Goal: Complete application form

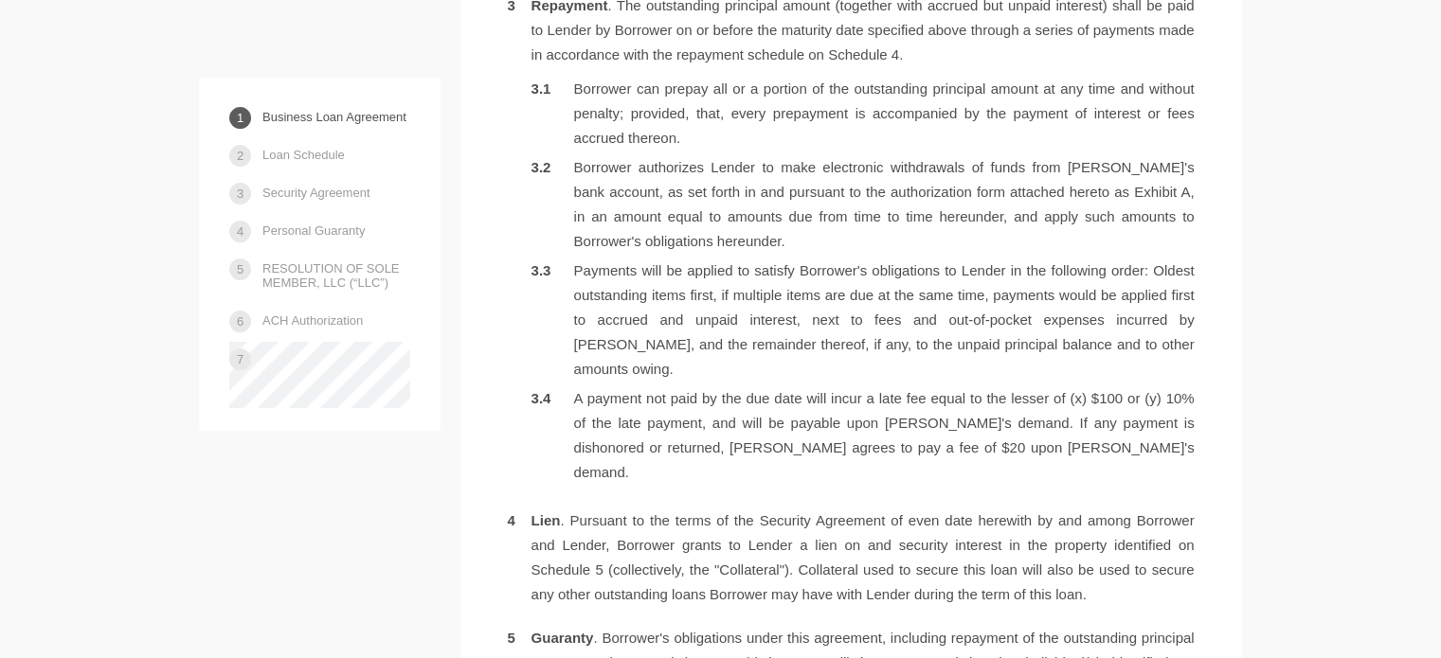
scroll to position [1421, 0]
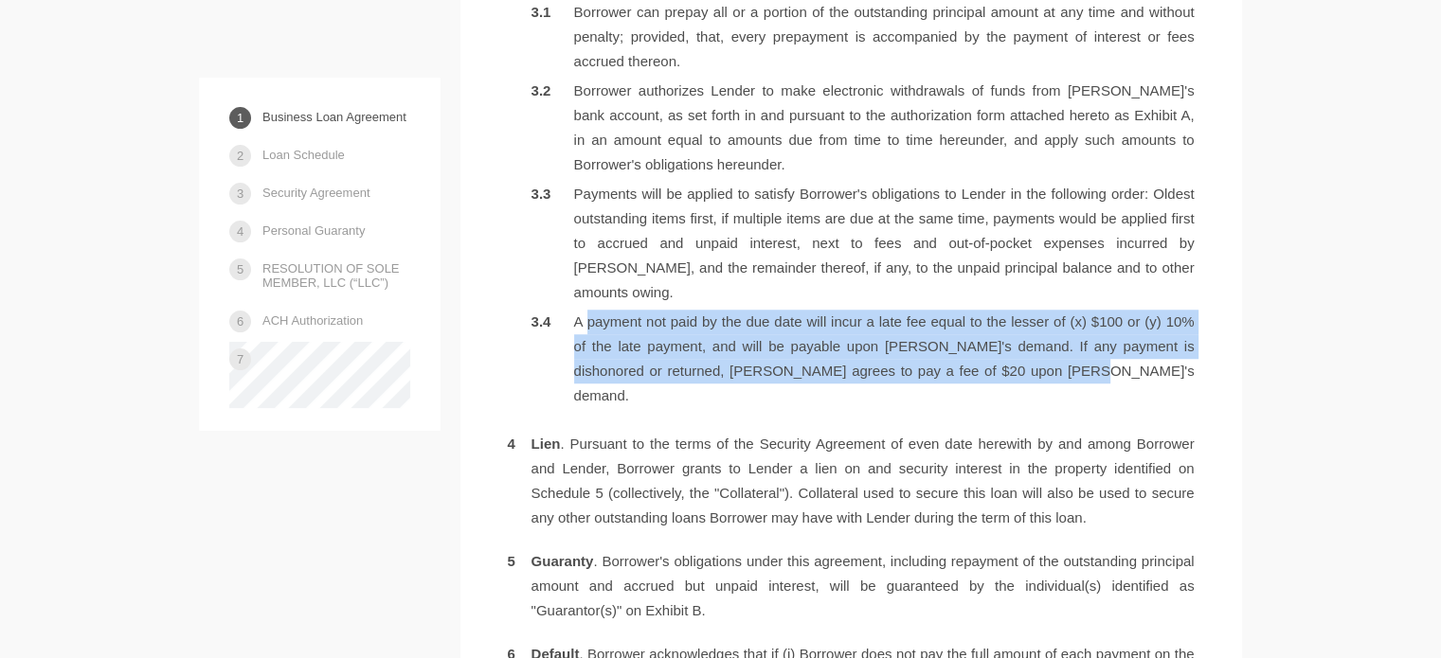
drag, startPoint x: 578, startPoint y: 298, endPoint x: 1063, endPoint y: 336, distance: 486.5
click at [1063, 336] on li "A payment not paid by the due date will incur a late fee equal to the lesser of…" at bounding box center [862, 359] width 663 height 99
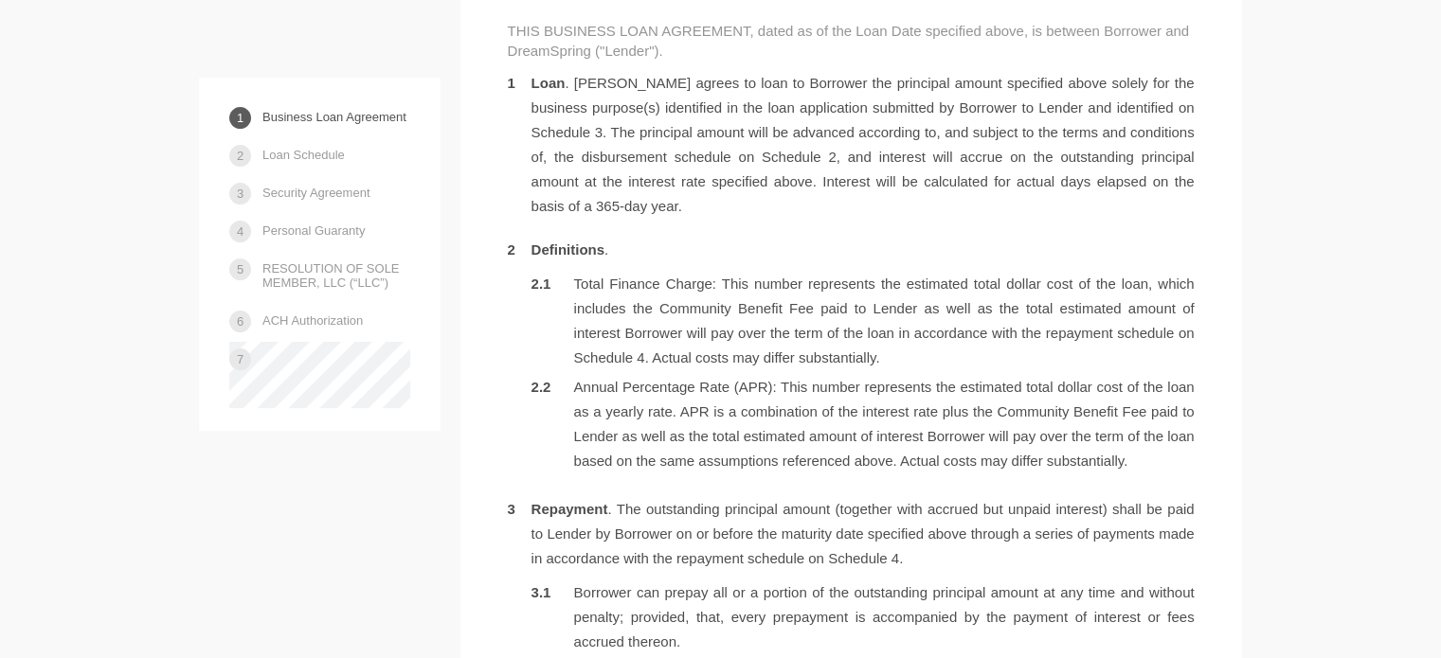
scroll to position [852, 0]
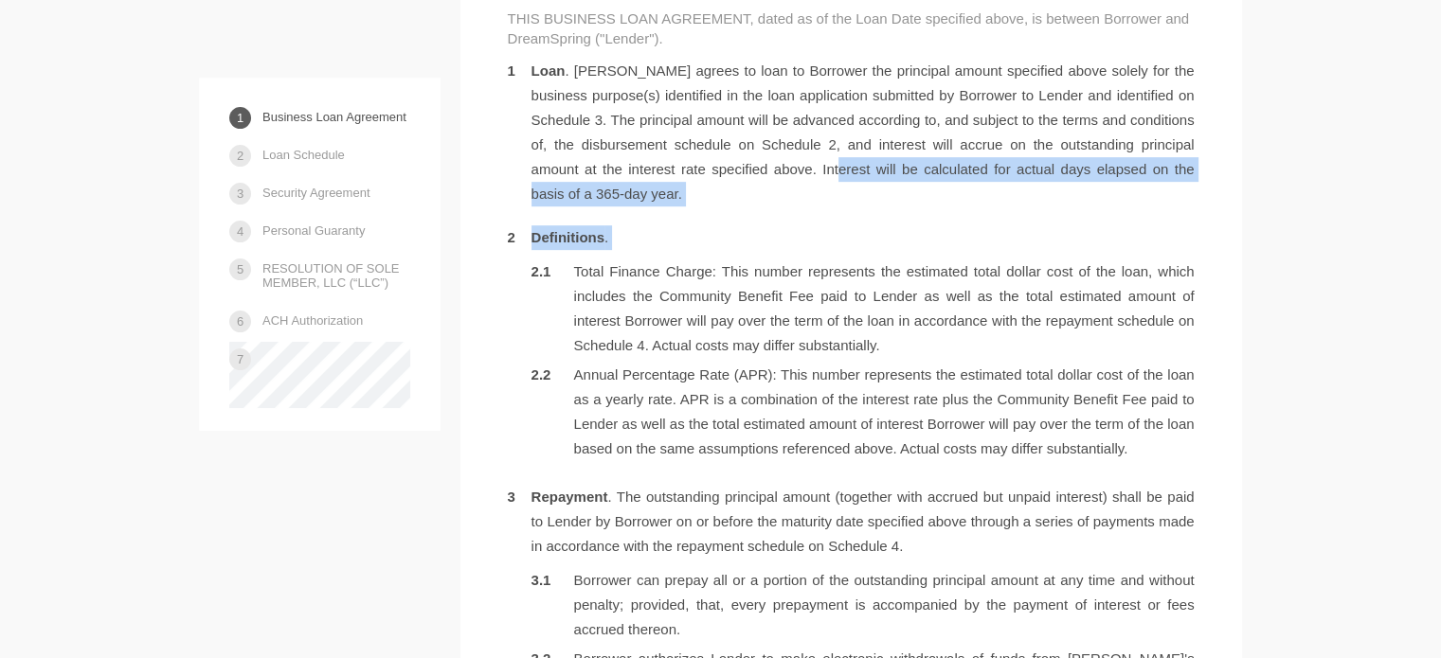
drag, startPoint x: 574, startPoint y: 274, endPoint x: 781, endPoint y: 171, distance: 230.4
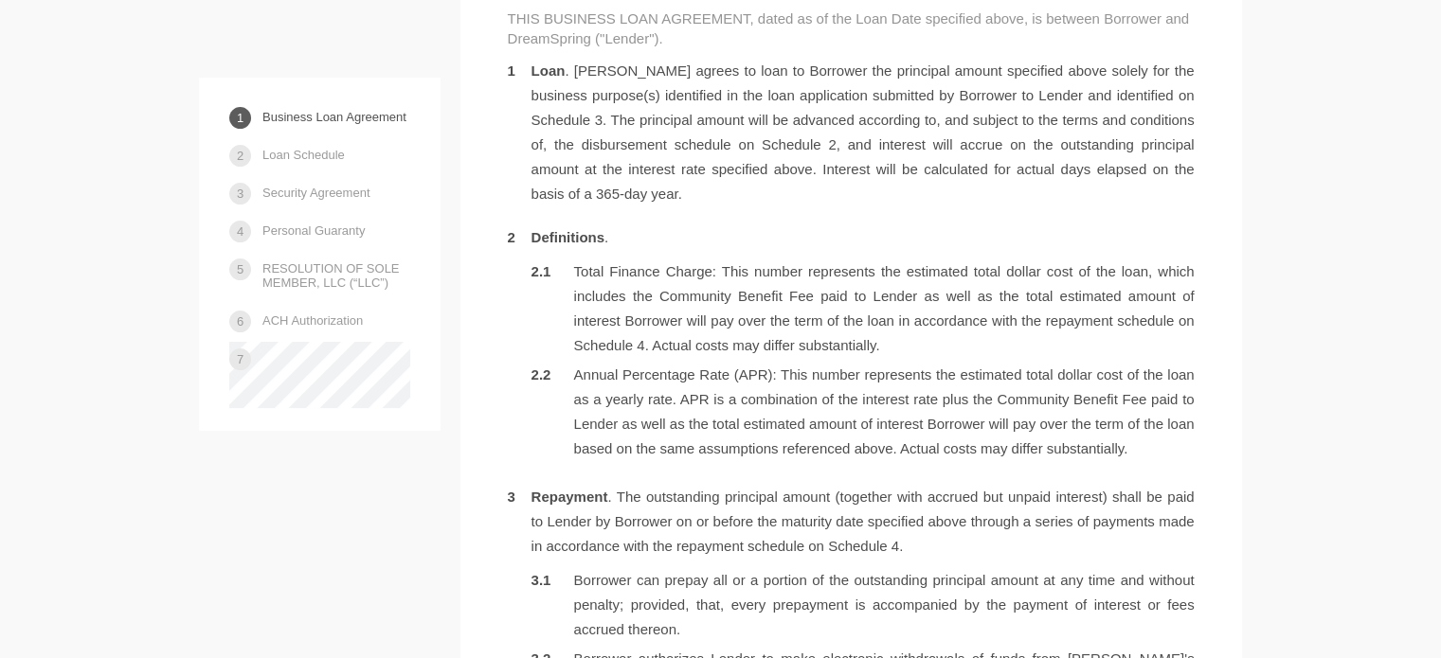
click at [609, 278] on li "Total Finance Charge: This number represents the estimated total dollar cost of…" at bounding box center [862, 309] width 663 height 99
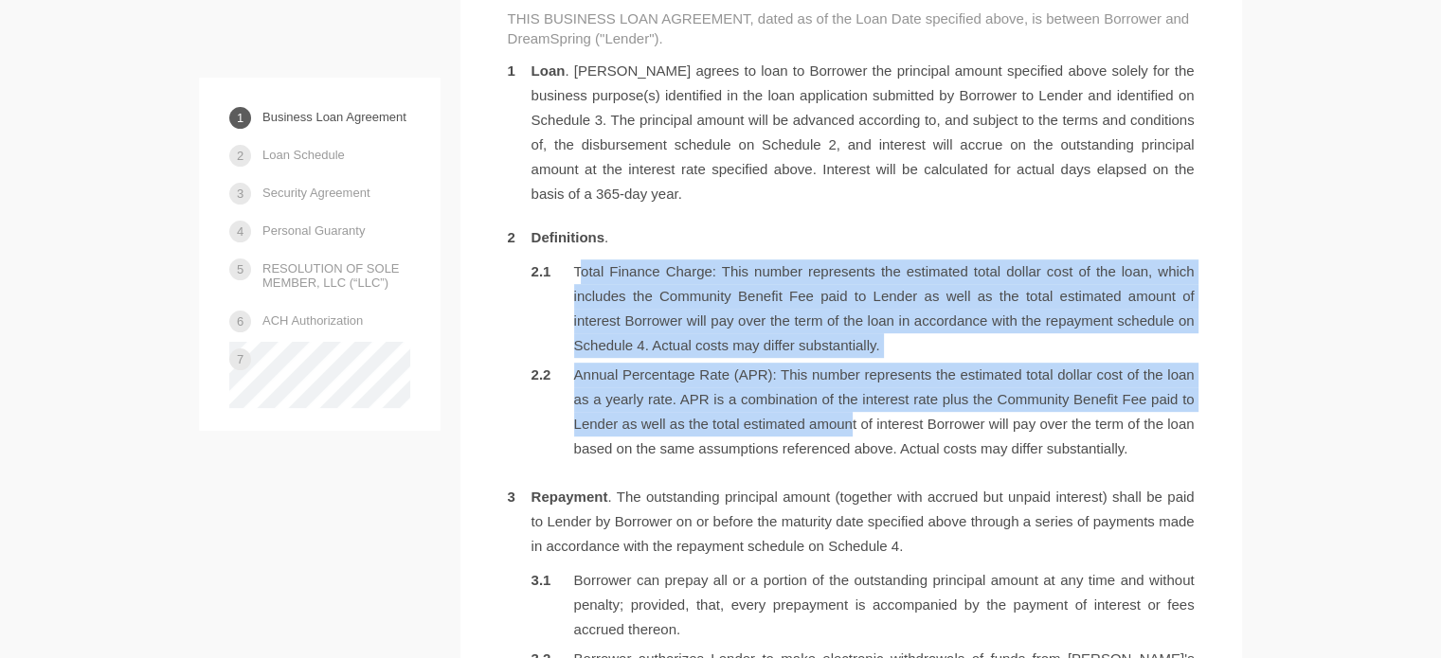
drag, startPoint x: 570, startPoint y: 273, endPoint x: 847, endPoint y: 425, distance: 315.8
click at [847, 425] on ol "Total Finance Charge: This number represents the estimated total dollar cost of…" at bounding box center [862, 361] width 663 height 202
click at [847, 425] on li "Annual Percentage Rate (APR): This number represents the estimated total dollar…" at bounding box center [862, 412] width 663 height 99
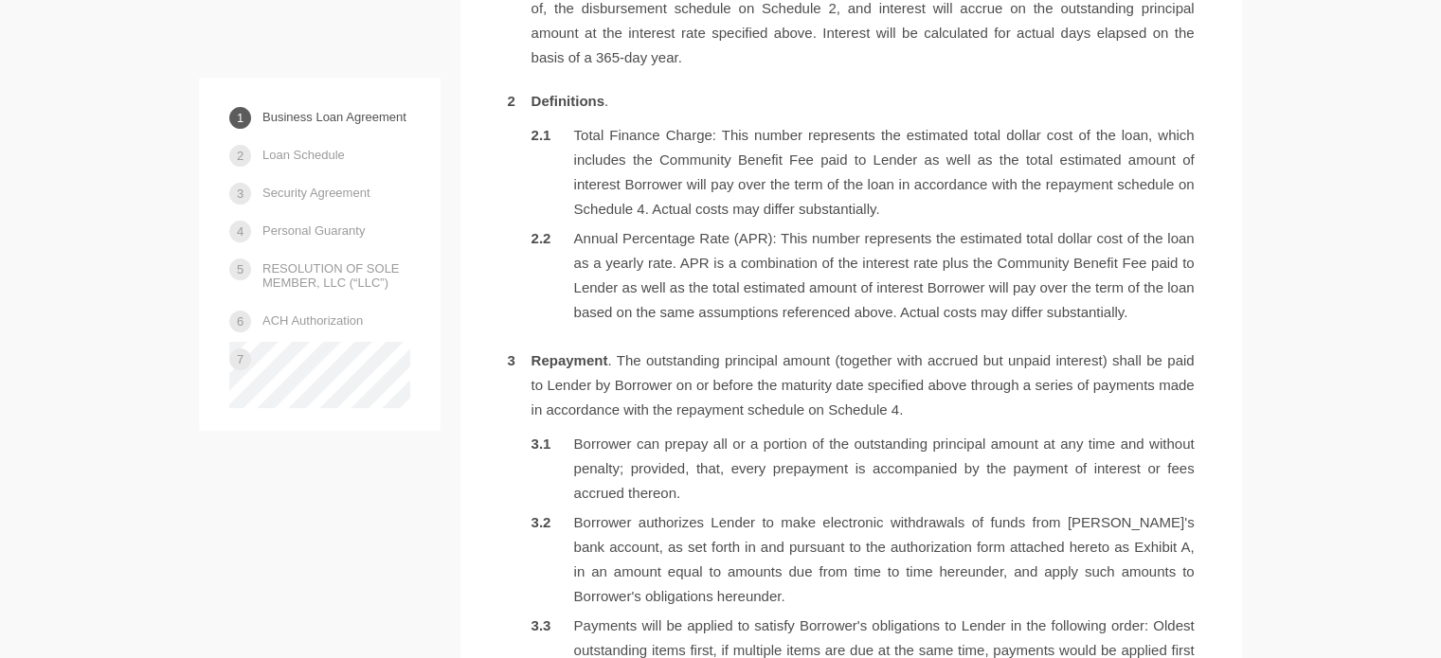
scroll to position [1137, 0]
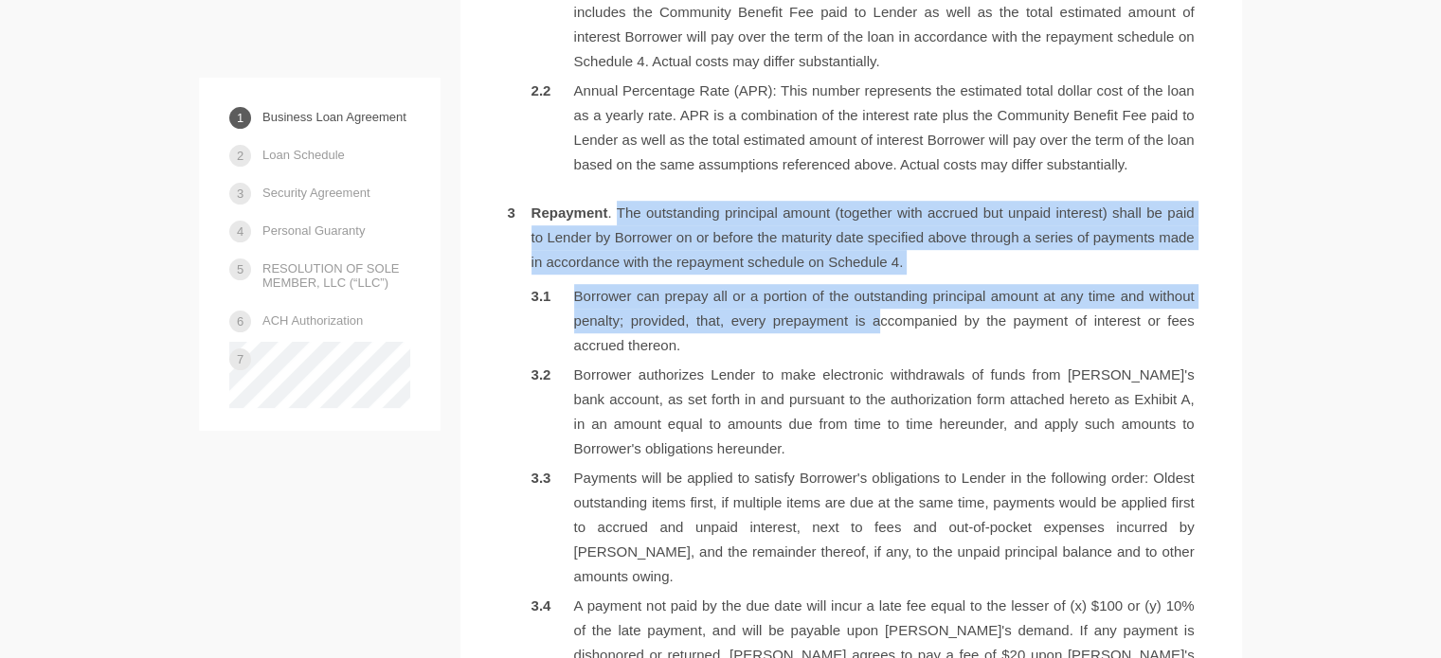
drag, startPoint x: 618, startPoint y: 209, endPoint x: 870, endPoint y: 346, distance: 287.3
click at [870, 344] on li "Repayment . The outstanding principal amount (together with accrued but unpaid …" at bounding box center [851, 449] width 687 height 496
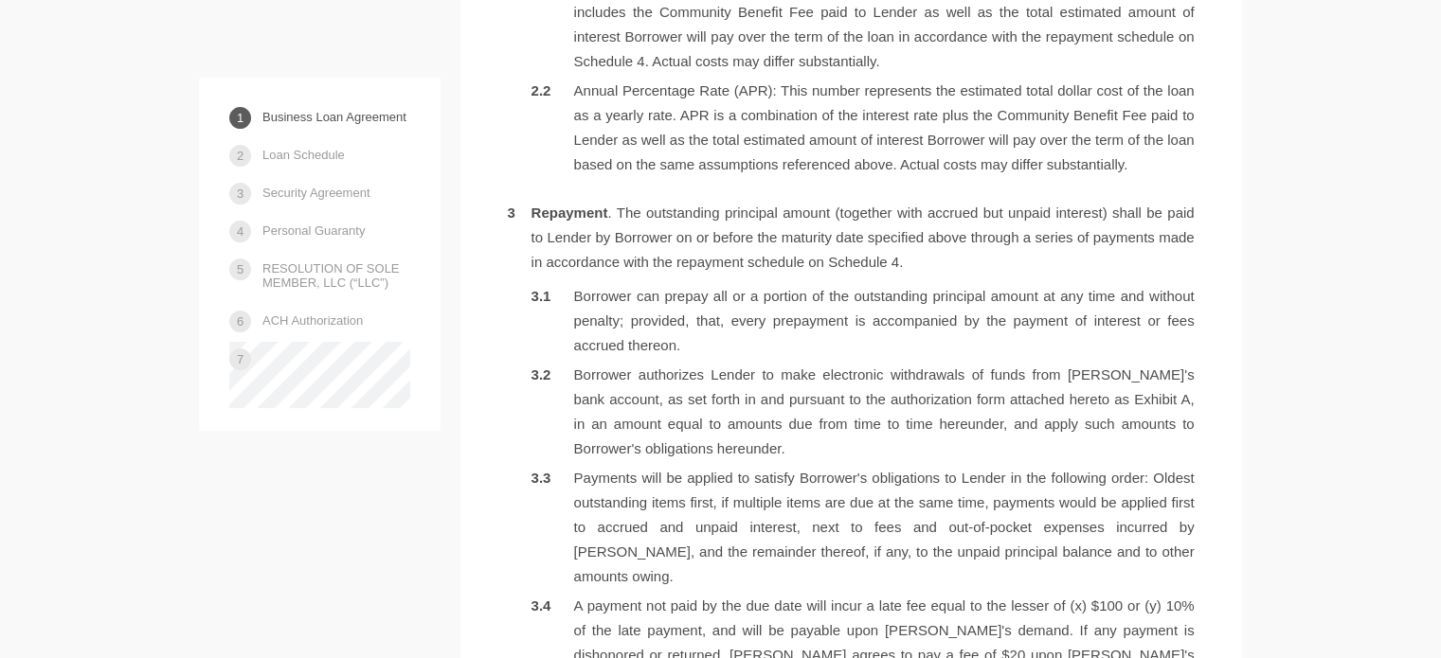
click at [852, 360] on ol "Borrower can prepay all or a portion of the outstanding principal amount at any…" at bounding box center [862, 488] width 663 height 408
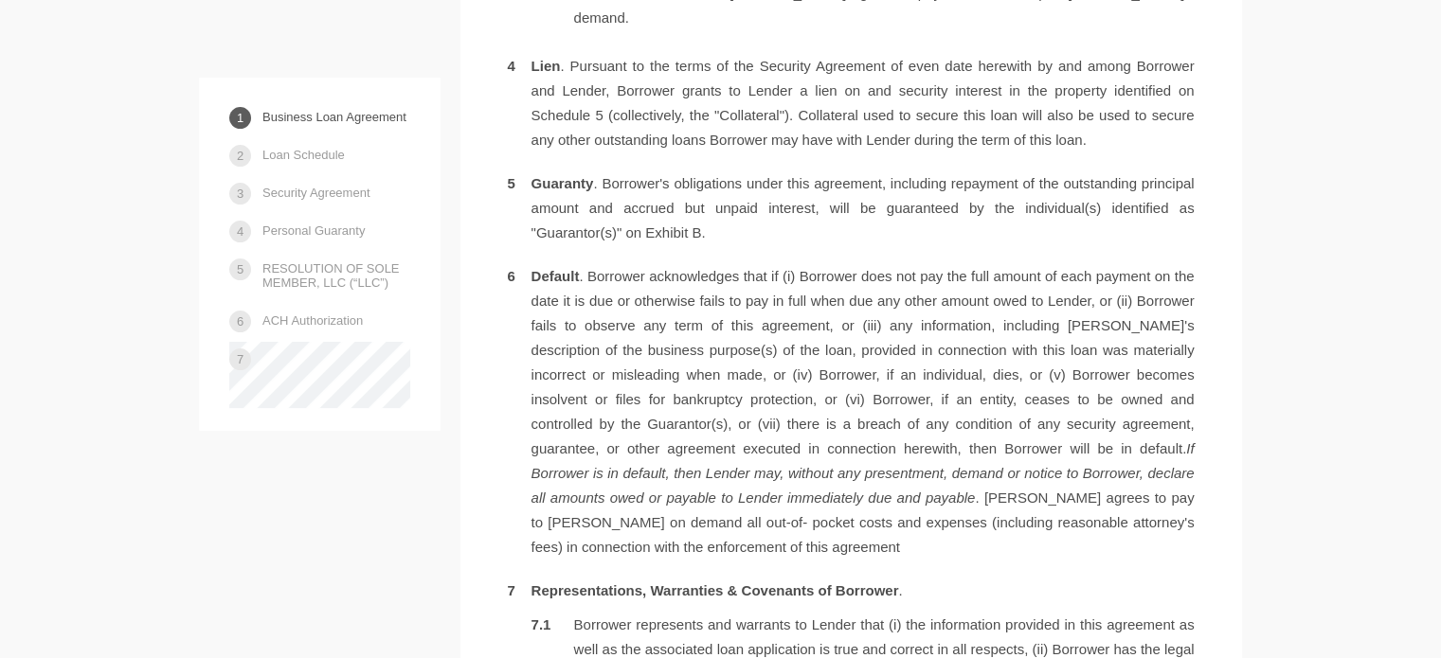
scroll to position [1800, 0]
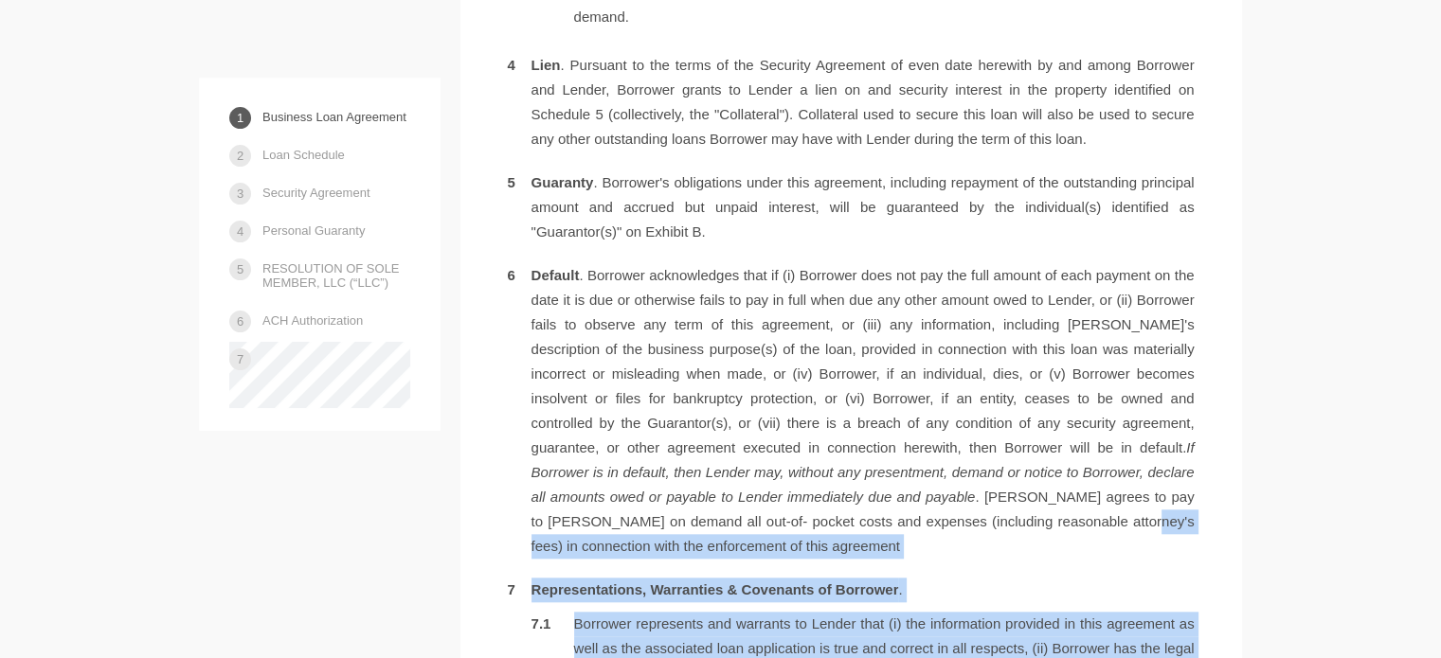
drag, startPoint x: 976, startPoint y: 473, endPoint x: 1092, endPoint y: 520, distance: 125.8
click at [1092, 520] on ol "Loan . [PERSON_NAME] agrees to loan to Borrower the principal amount specified …" at bounding box center [851, 607] width 687 height 2991
drag, startPoint x: 1092, startPoint y: 520, endPoint x: 1001, endPoint y: 478, distance: 100.0
click at [1091, 520] on ol "Loan . [PERSON_NAME] agrees to loan to Borrower the principal amount specified …" at bounding box center [851, 607] width 687 height 2991
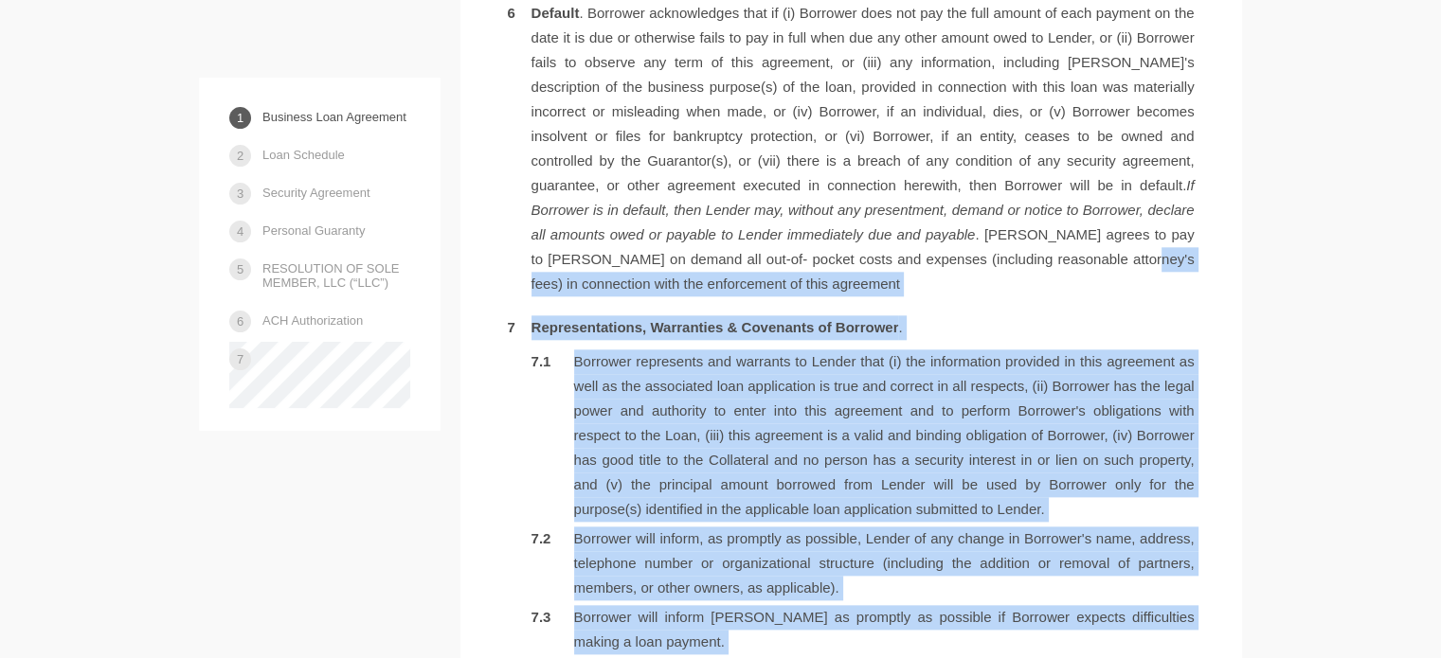
scroll to position [2084, 0]
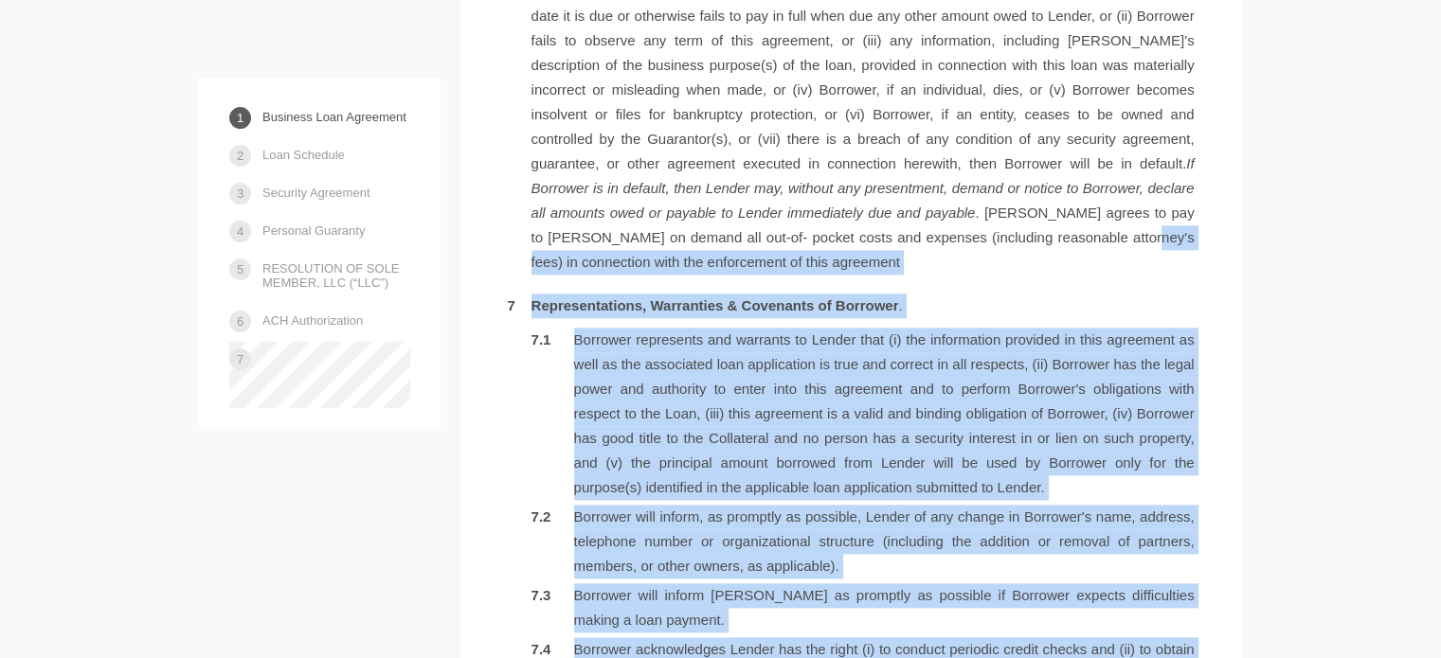
click at [901, 388] on li "Borrower represents and warrants to Lender that (i) the information provided in…" at bounding box center [862, 414] width 663 height 172
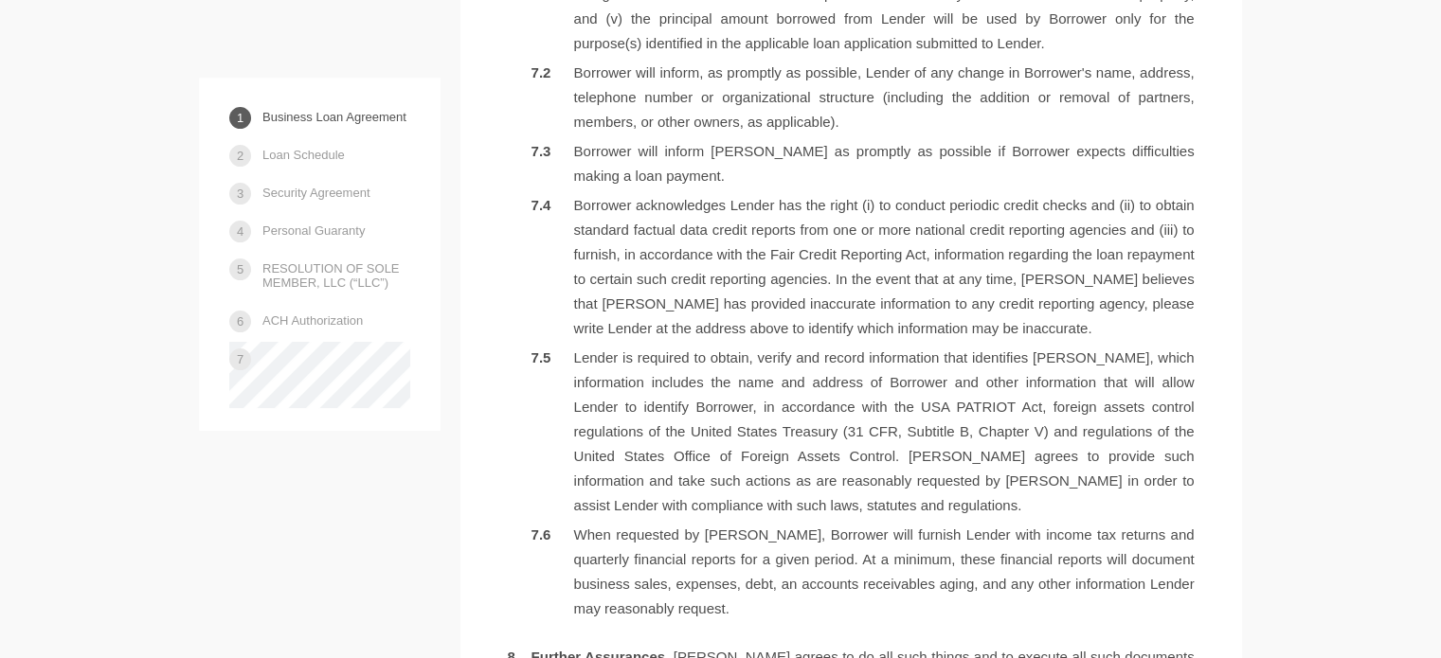
scroll to position [2557, 0]
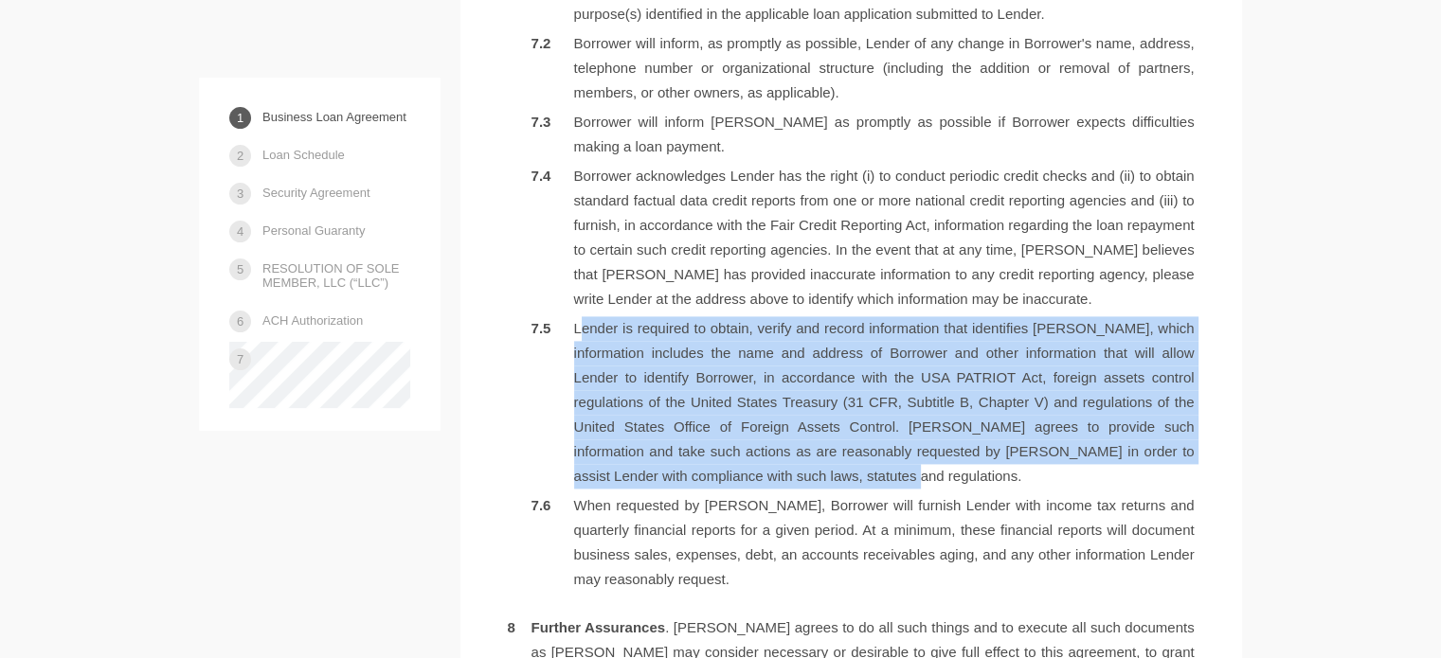
drag, startPoint x: 565, startPoint y: 274, endPoint x: 887, endPoint y: 437, distance: 360.9
click at [887, 437] on li "Lender is required to obtain, verify and record information that identifies [PE…" at bounding box center [862, 402] width 663 height 172
click at [884, 437] on li "Lender is required to obtain, verify and record information that identifies [PE…" at bounding box center [862, 402] width 663 height 172
click at [865, 422] on li "Lender is required to obtain, verify and record information that identifies [PE…" at bounding box center [862, 402] width 663 height 172
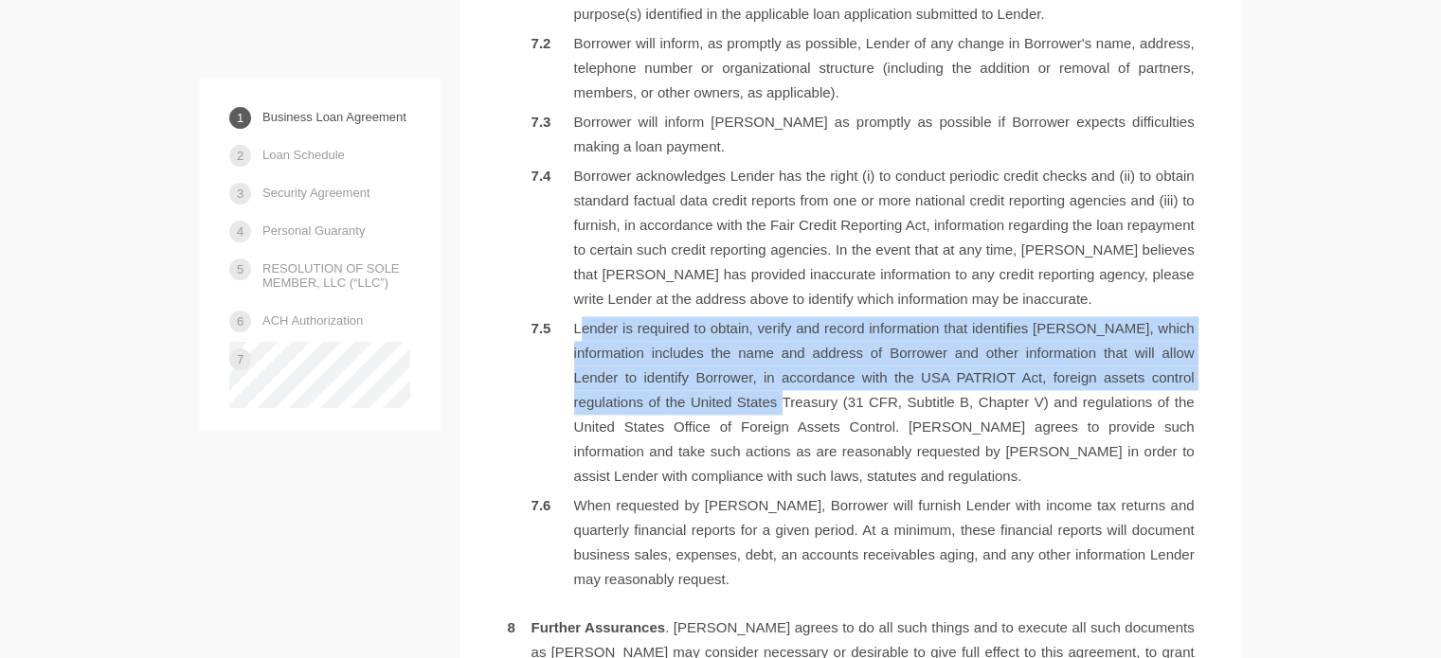
drag, startPoint x: 561, startPoint y: 283, endPoint x: 809, endPoint y: 347, distance: 256.2
click at [809, 347] on li "Lender is required to obtain, verify and record information that identifies [PE…" at bounding box center [862, 402] width 663 height 172
click at [809, 348] on li "Lender is required to obtain, verify and record information that identifies [PE…" at bounding box center [862, 402] width 663 height 172
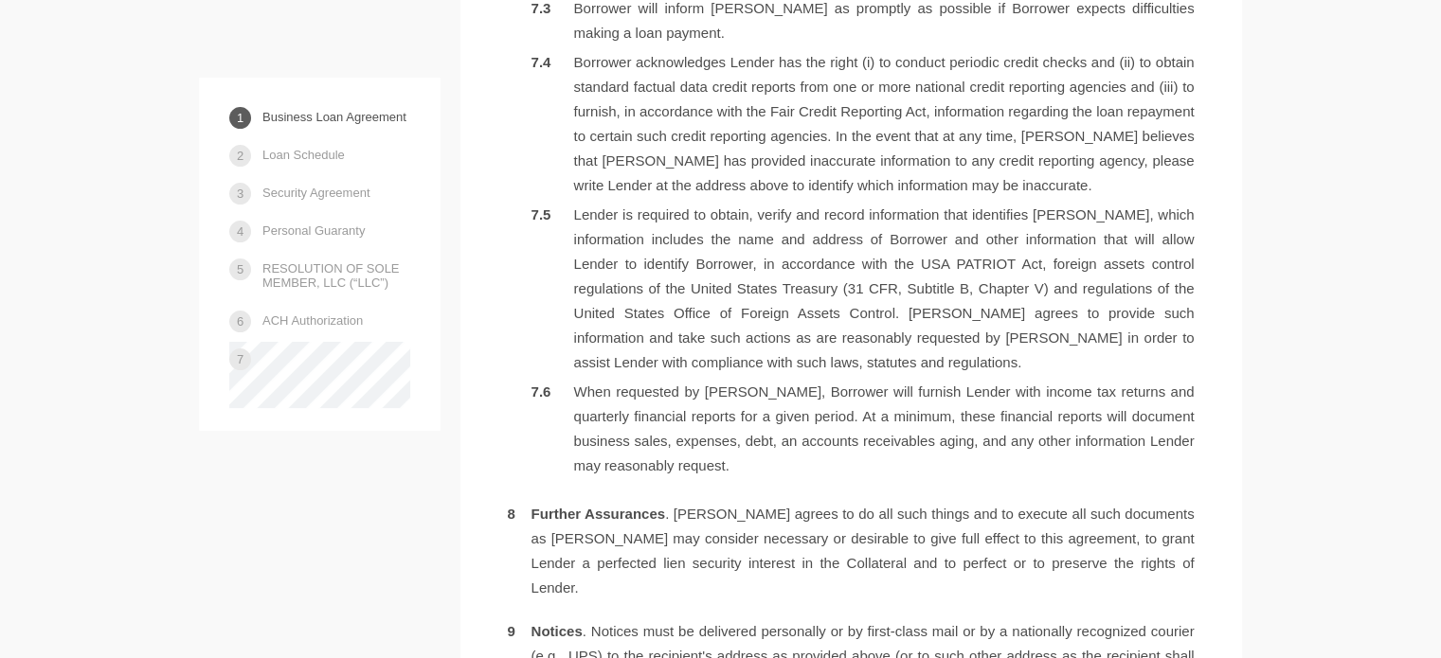
scroll to position [2747, 0]
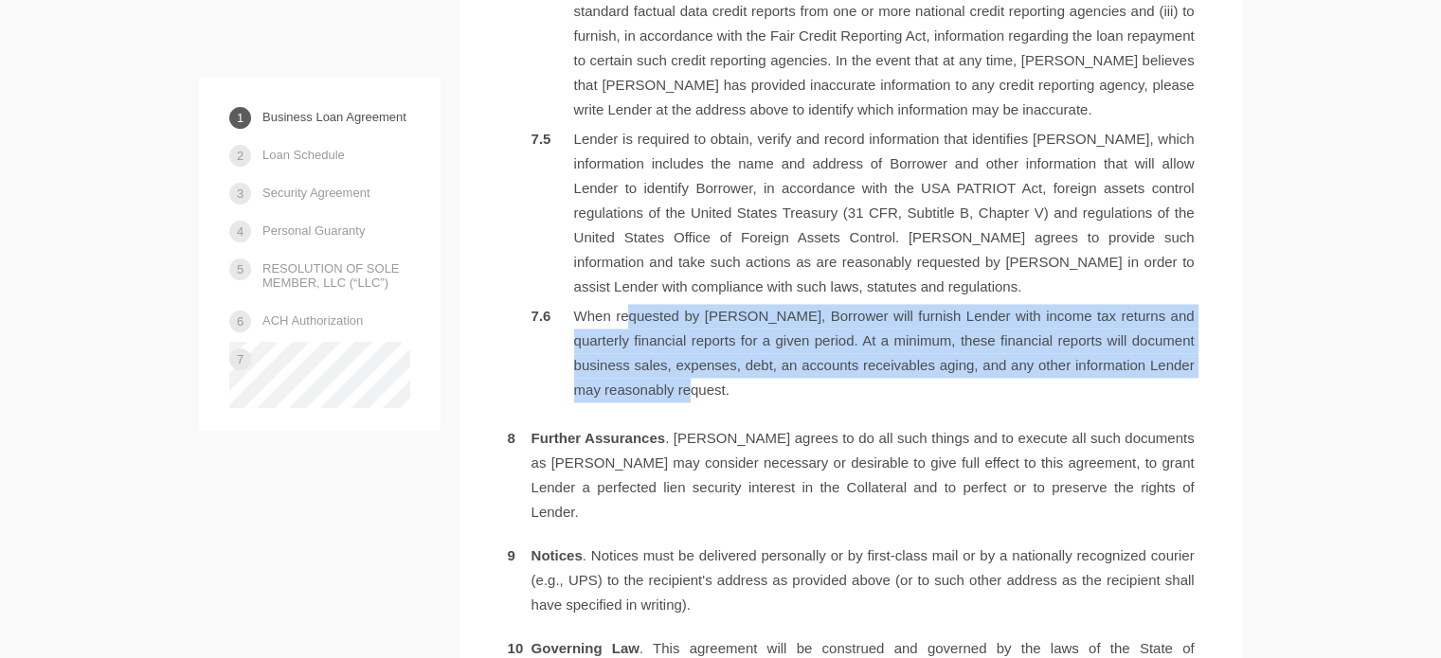
drag, startPoint x: 621, startPoint y: 268, endPoint x: 973, endPoint y: 338, distance: 358.3
click at [973, 338] on li "When requested by [PERSON_NAME], Borrower will furnish Lender with income tax r…" at bounding box center [862, 353] width 663 height 99
click at [973, 336] on li "When requested by [PERSON_NAME], Borrower will furnish Lender with income tax r…" at bounding box center [862, 353] width 663 height 99
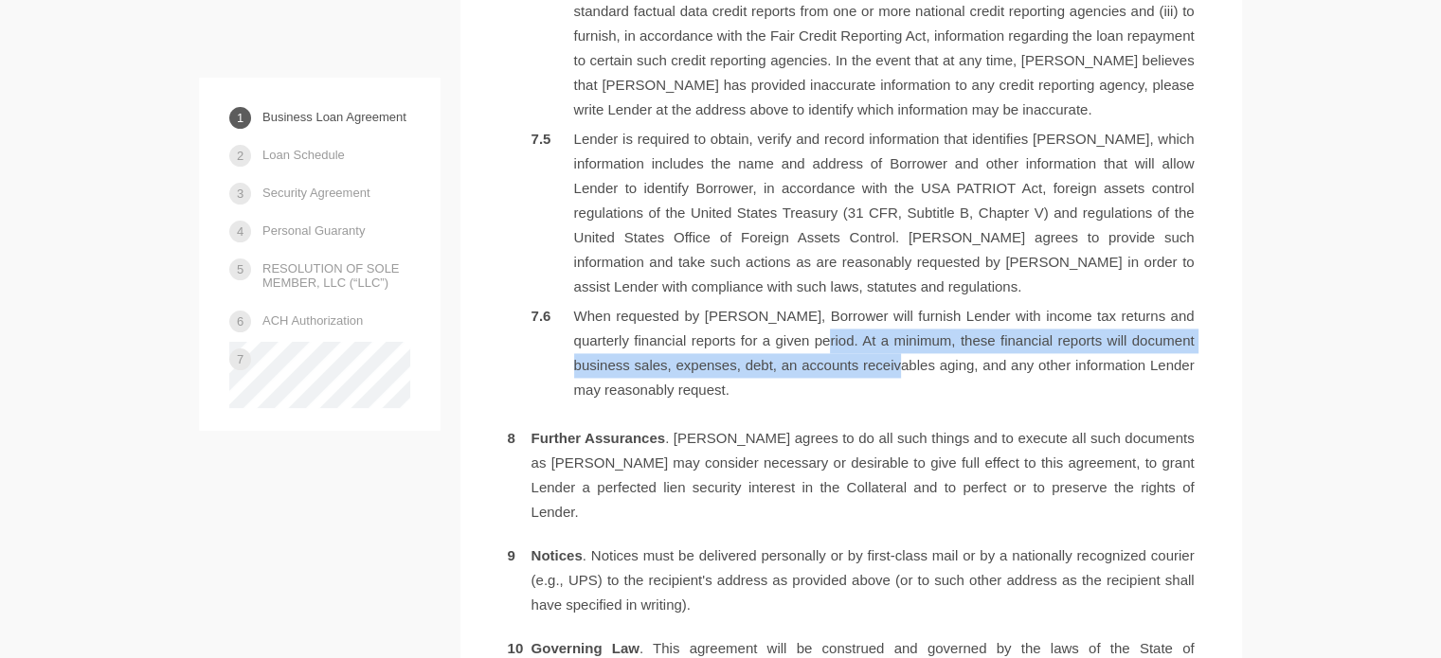
drag, startPoint x: 815, startPoint y: 295, endPoint x: 888, endPoint y: 329, distance: 81.4
click at [888, 326] on li "When requested by [PERSON_NAME], Borrower will furnish Lender with income tax r…" at bounding box center [862, 353] width 663 height 99
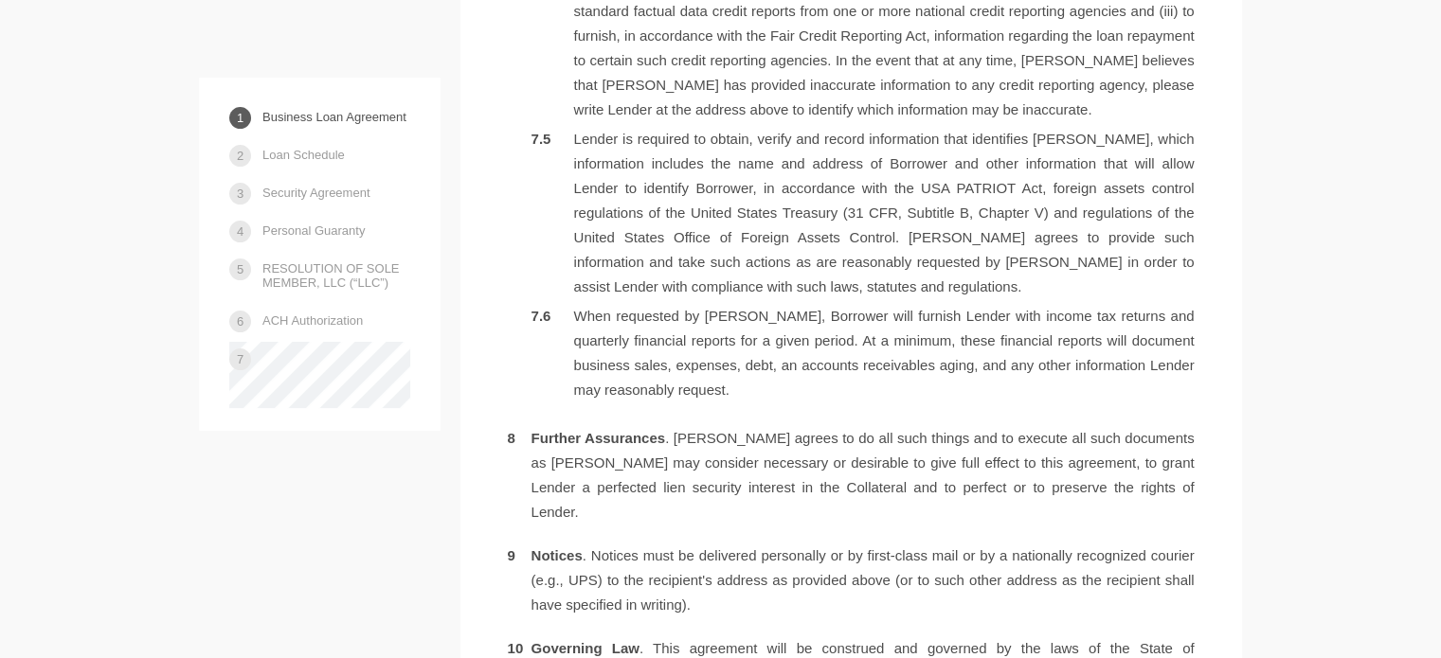
click at [888, 333] on li "When requested by [PERSON_NAME], Borrower will furnish Lender with income tax r…" at bounding box center [862, 353] width 663 height 99
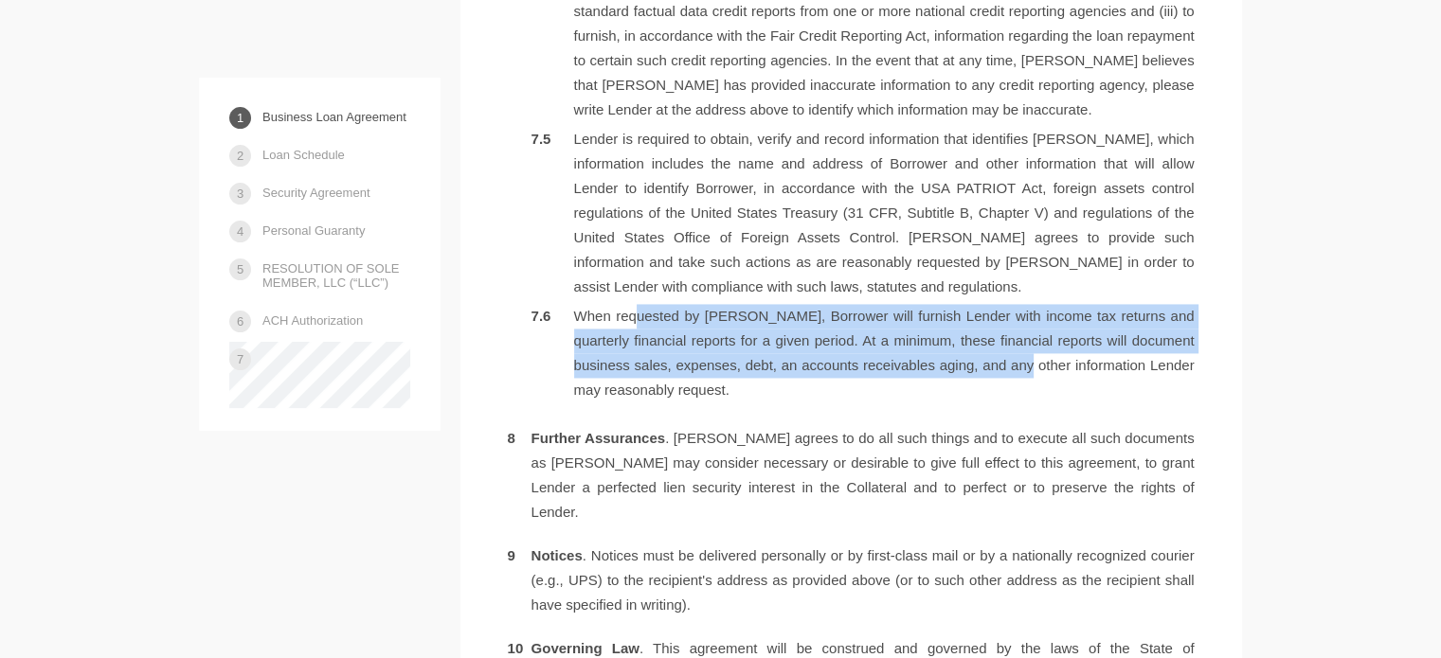
drag, startPoint x: 629, startPoint y: 264, endPoint x: 1027, endPoint y: 325, distance: 402.4
click at [1027, 325] on li "When requested by [PERSON_NAME], Borrower will furnish Lender with income tax r…" at bounding box center [862, 353] width 663 height 99
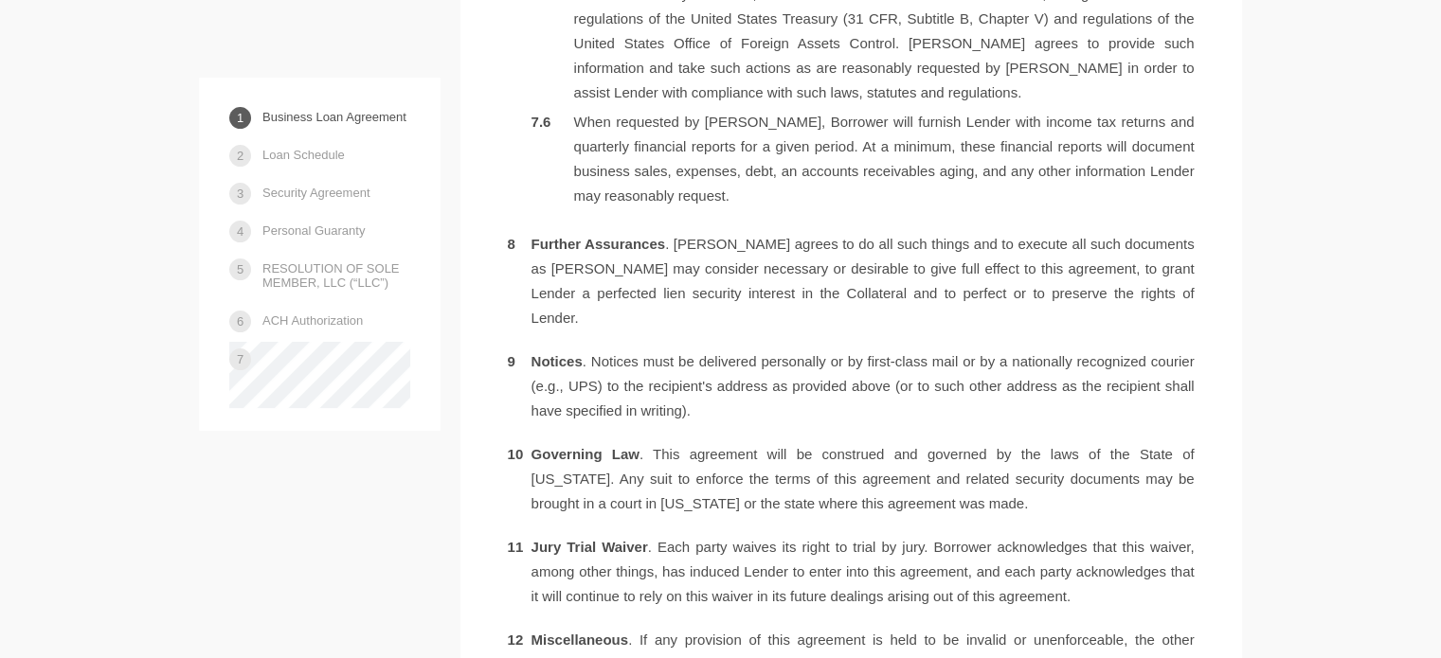
scroll to position [2842, 0]
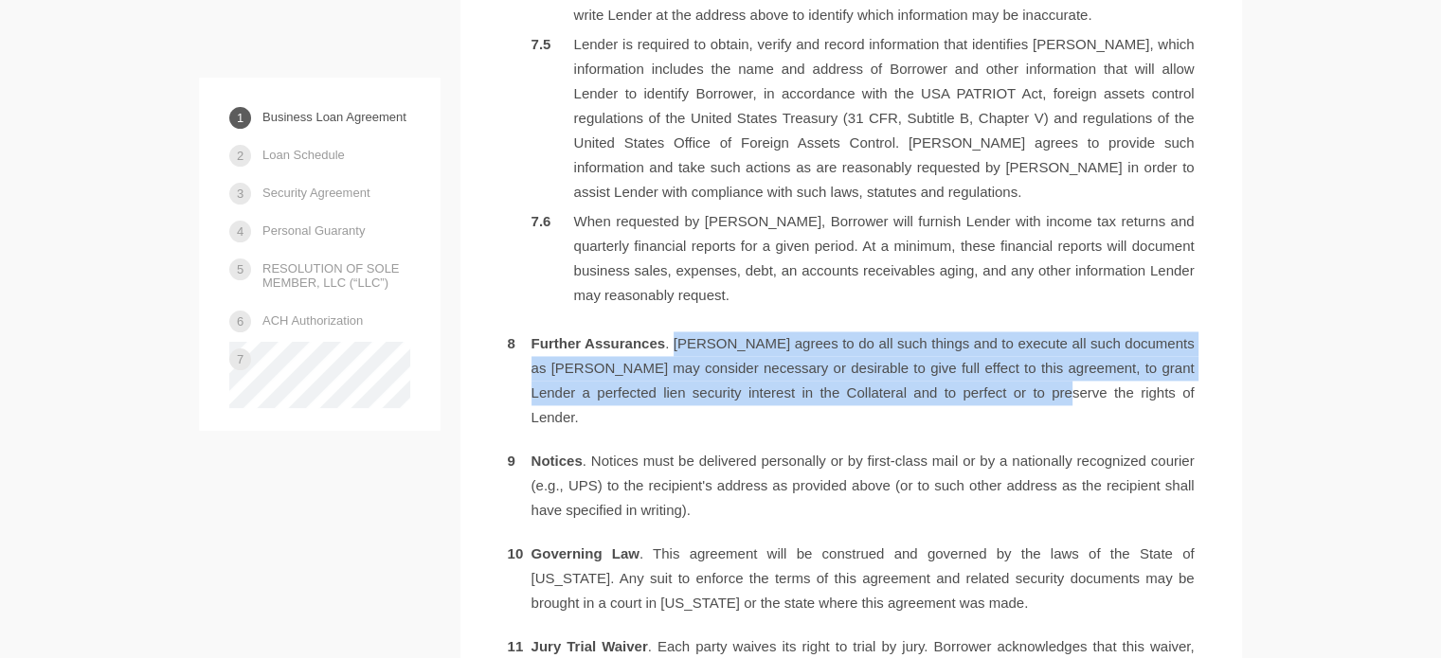
drag, startPoint x: 667, startPoint y: 291, endPoint x: 957, endPoint y: 342, distance: 294.3
click at [957, 342] on li "Further Assurances . [PERSON_NAME] agrees to do all such things and to execute …" at bounding box center [851, 381] width 687 height 99
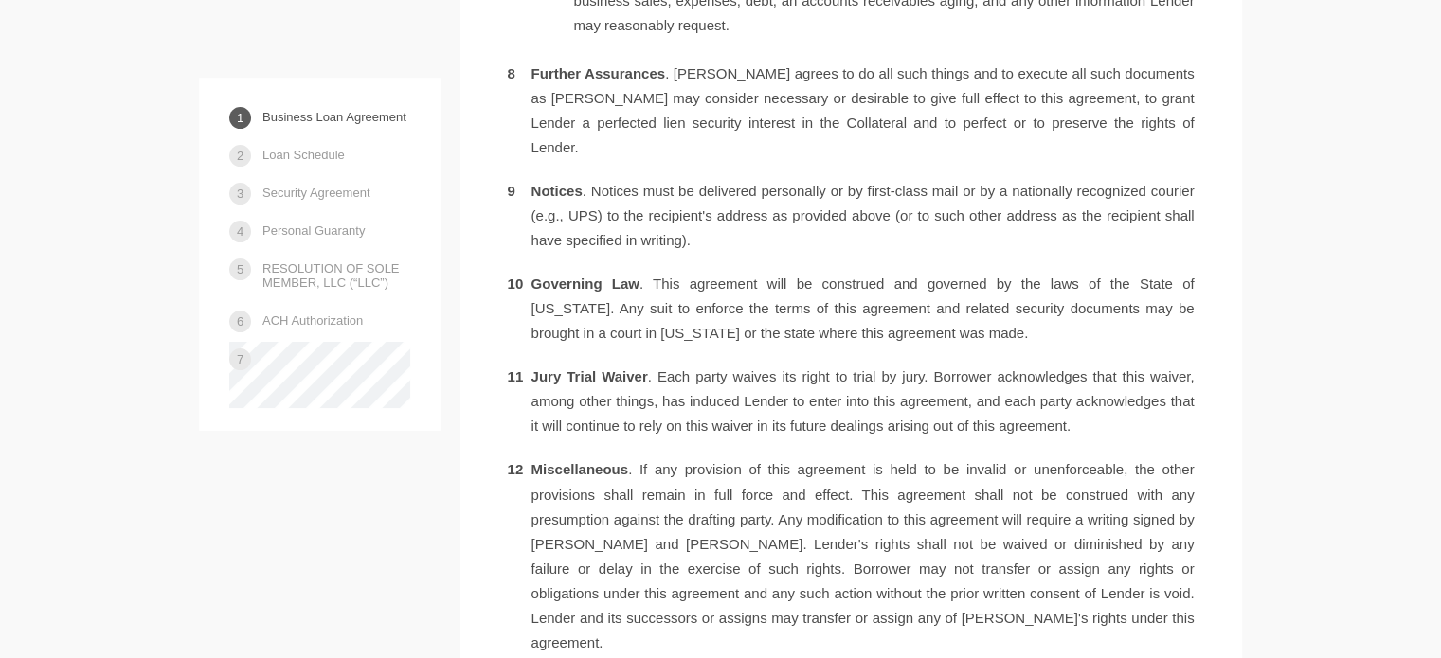
scroll to position [3221, 0]
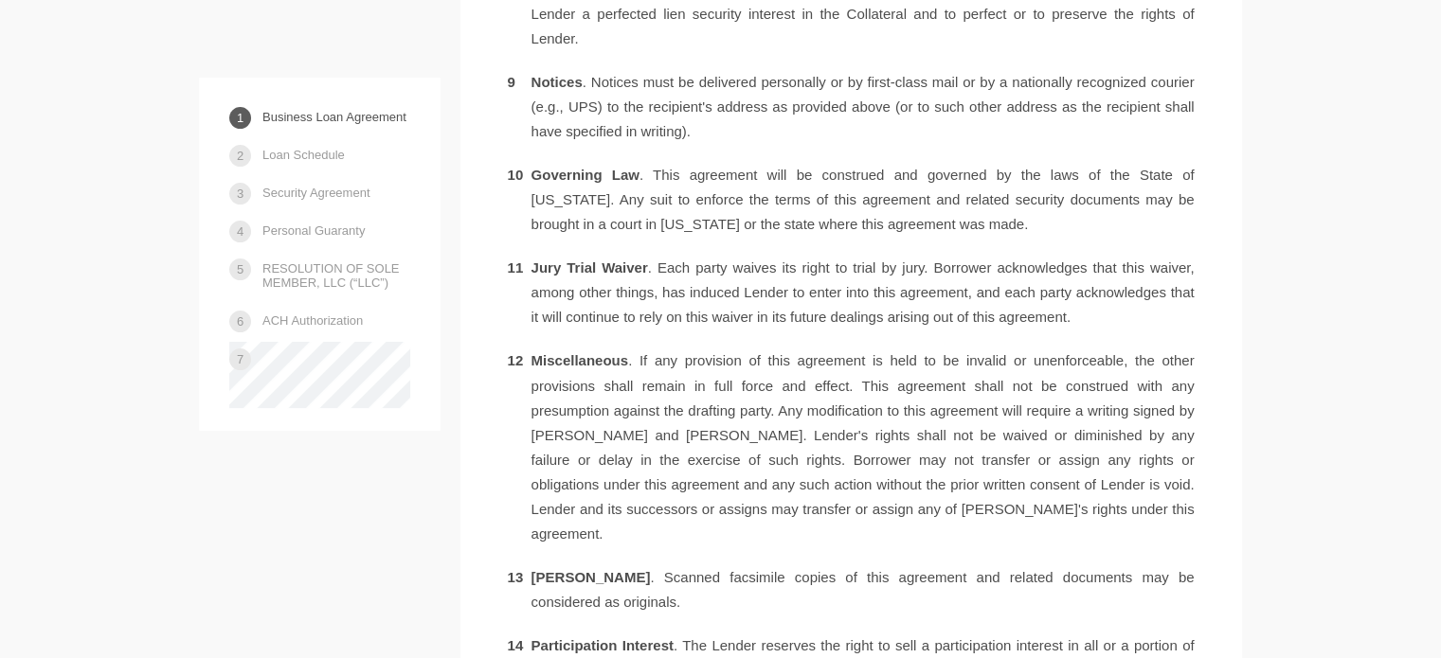
click at [898, 354] on li "Miscellaneous . If any provision of this agreement is held to be invalid or une…" at bounding box center [851, 447] width 687 height 197
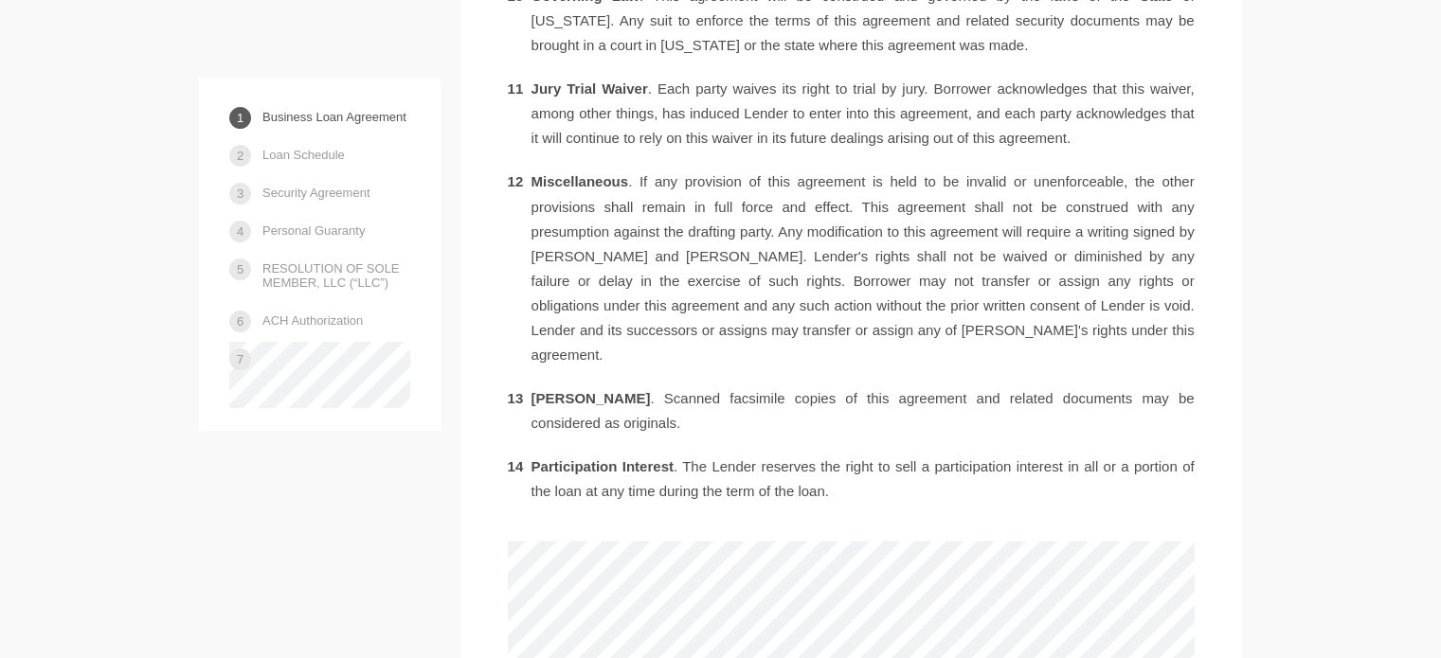
scroll to position [3410, 0]
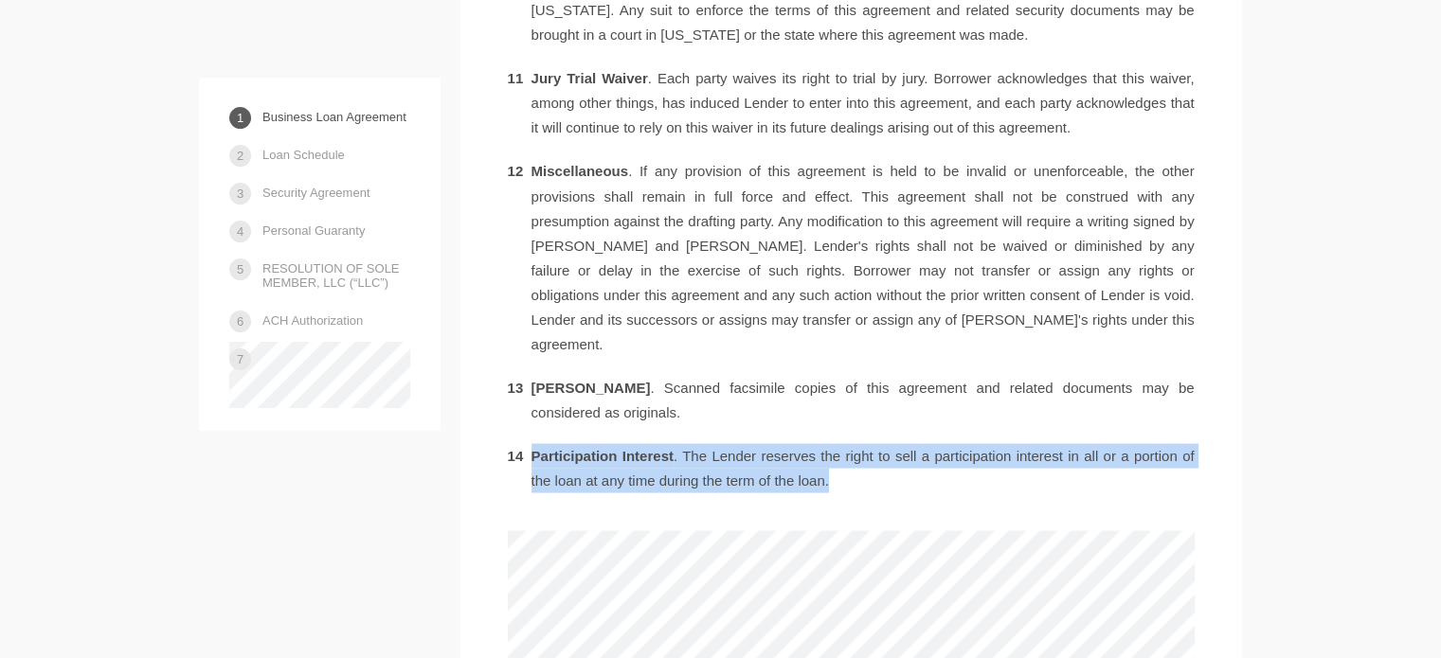
drag, startPoint x: 530, startPoint y: 354, endPoint x: 883, endPoint y: 384, distance: 353.6
click at [879, 443] on li "Participation Interest . The Lender reserves the right to sell a participation …" at bounding box center [851, 467] width 687 height 49
click at [883, 443] on li "Participation Interest . The Lender reserves the right to sell a participation …" at bounding box center [851, 467] width 687 height 49
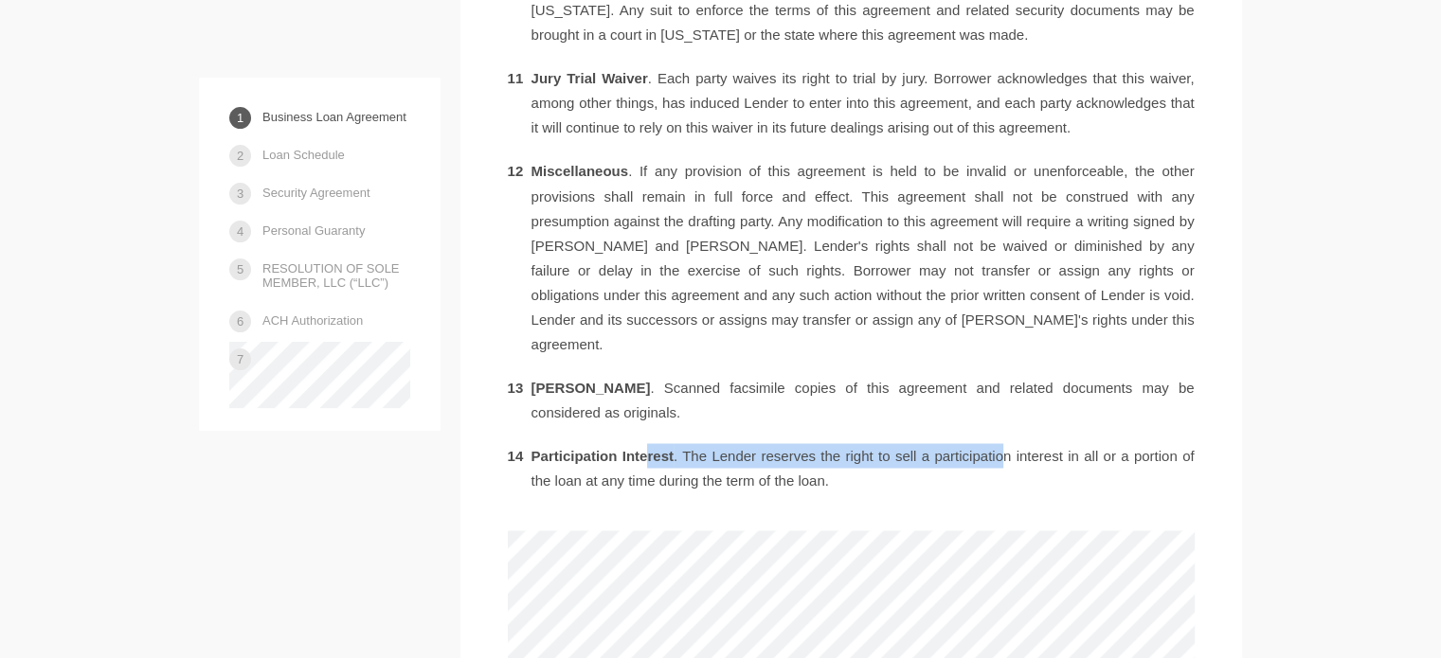
drag, startPoint x: 666, startPoint y: 353, endPoint x: 993, endPoint y: 362, distance: 326.9
click at [993, 443] on li "Participation Interest . The Lender reserves the right to sell a participation …" at bounding box center [851, 467] width 687 height 49
drag, startPoint x: 909, startPoint y: 356, endPoint x: 744, endPoint y: 363, distance: 165.9
click at [745, 443] on li "Participation Interest . The Lender reserves the right to sell a participation …" at bounding box center [851, 467] width 687 height 49
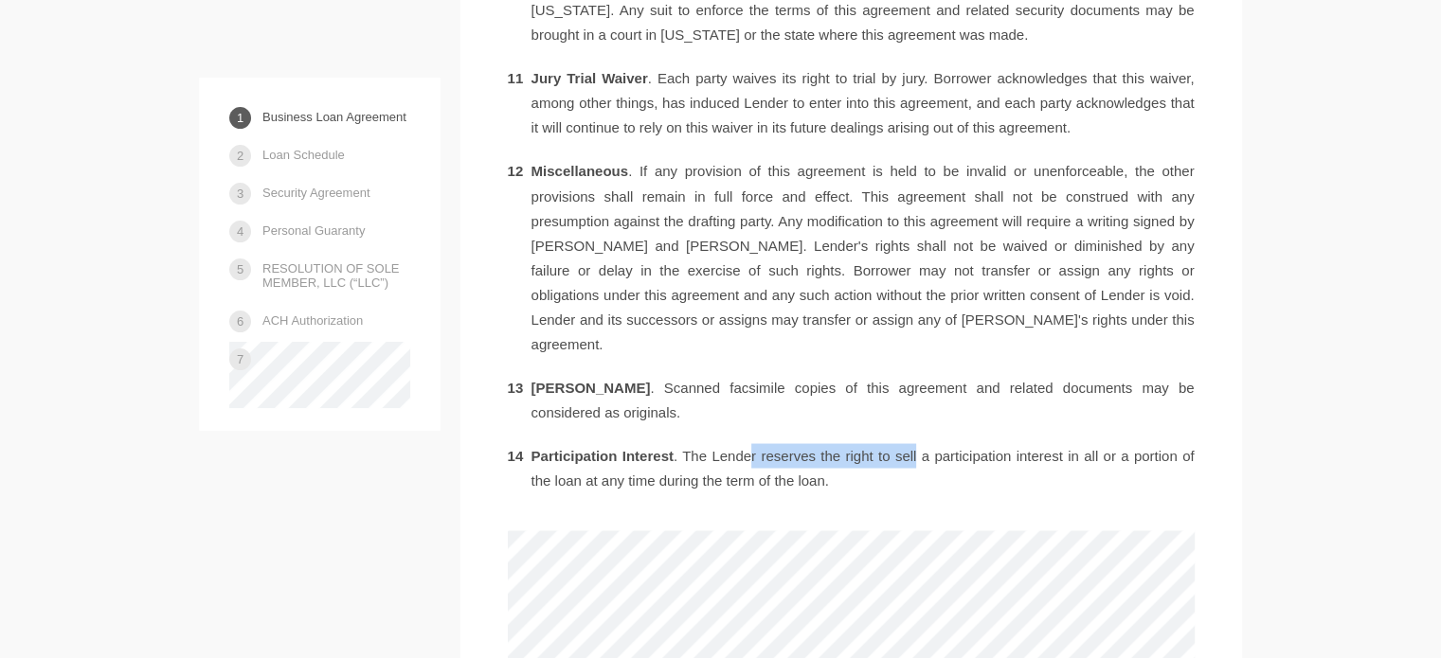
click at [744, 443] on li "Participation Interest . The Lender reserves the right to sell a participation …" at bounding box center [851, 467] width 687 height 49
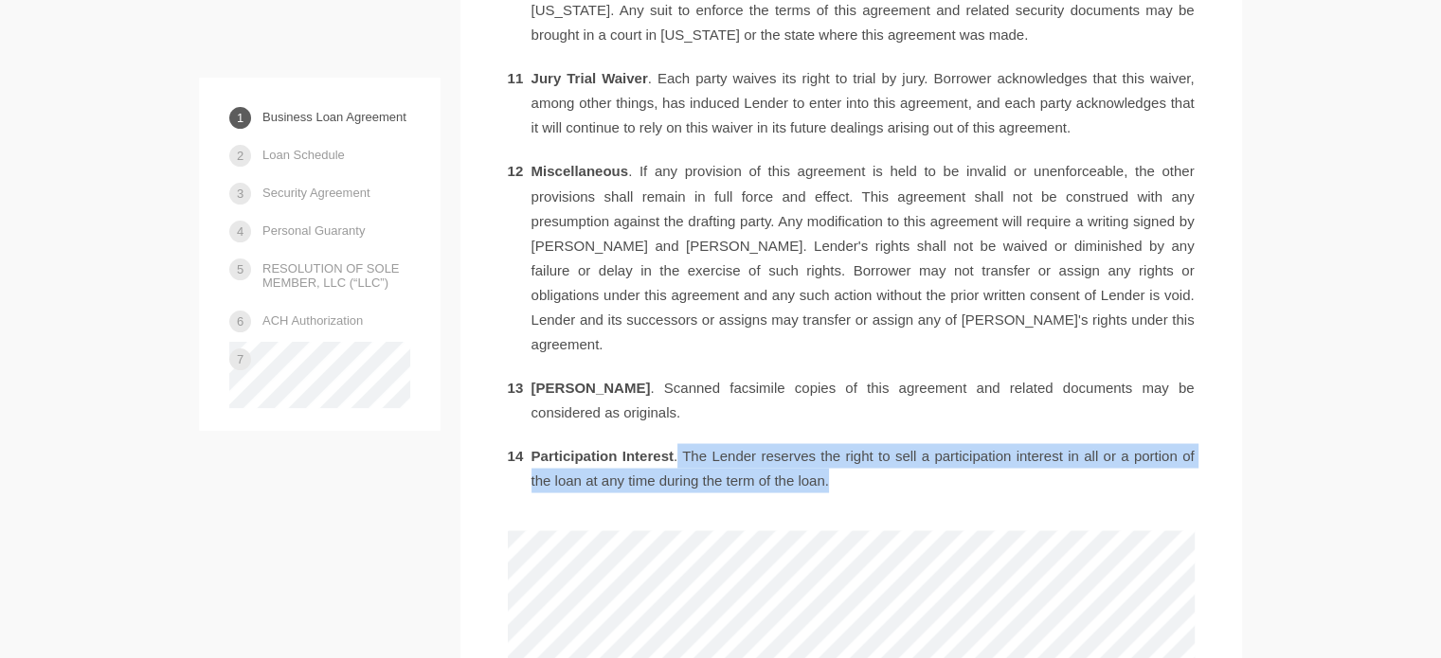
drag, startPoint x: 674, startPoint y: 354, endPoint x: 854, endPoint y: 393, distance: 184.1
click at [860, 443] on li "Participation Interest . The Lender reserves the right to sell a participation …" at bounding box center [851, 467] width 687 height 49
drag, startPoint x: 854, startPoint y: 385, endPoint x: 549, endPoint y: 351, distance: 306.8
click at [549, 443] on li "Participation Interest . The Lender reserves the right to sell a participation …" at bounding box center [851, 467] width 687 height 49
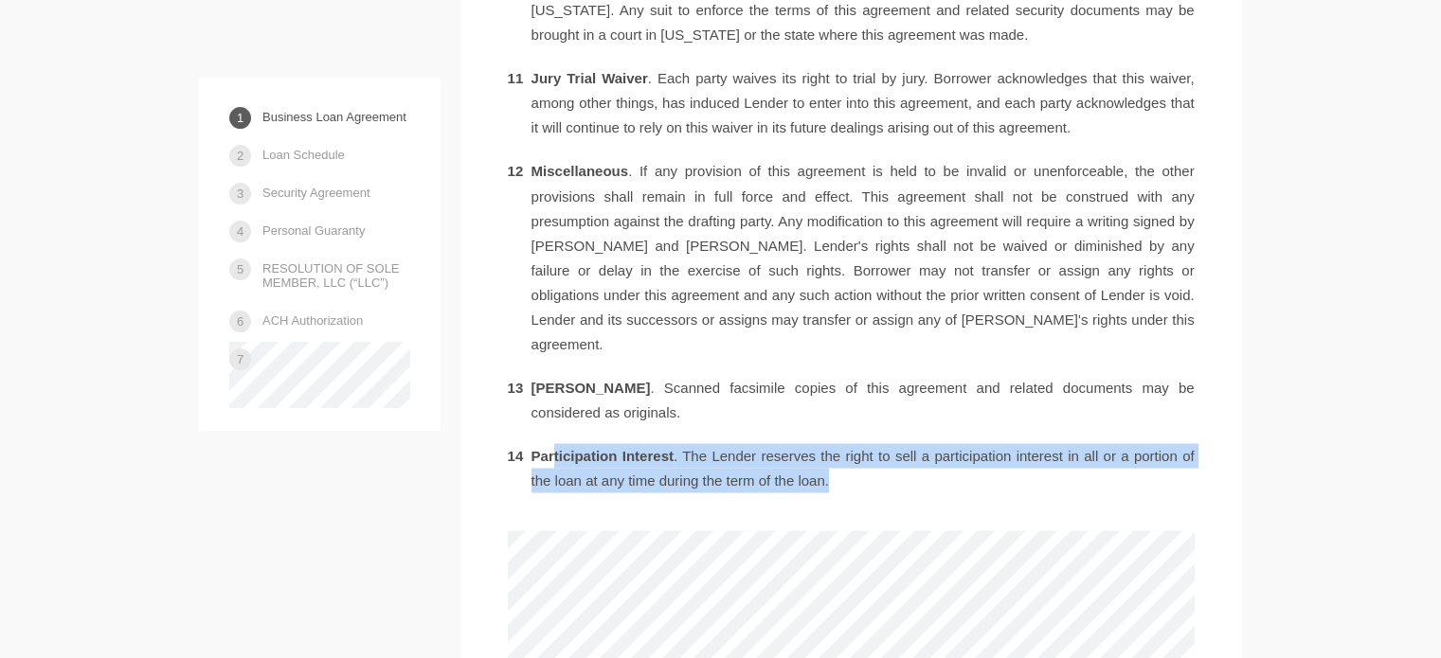
click at [715, 443] on li "Participation Interest . The Lender reserves the right to sell a participation …" at bounding box center [851, 467] width 687 height 49
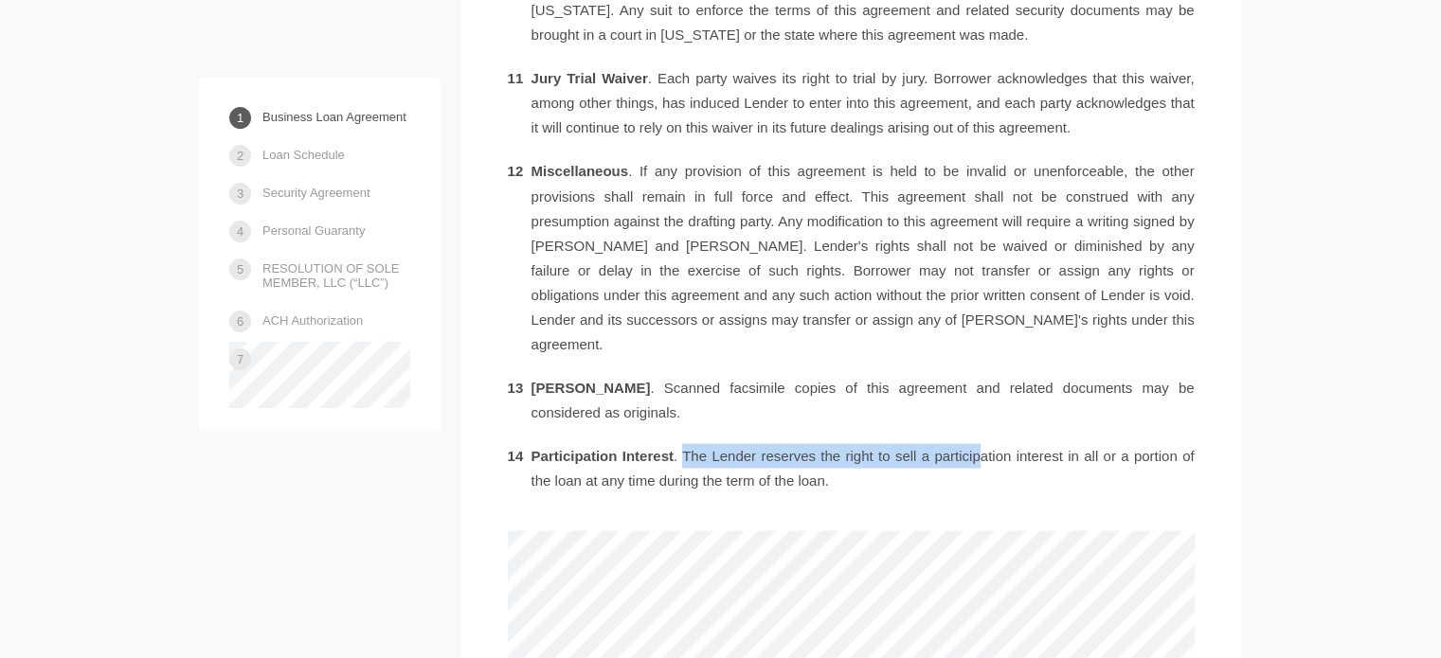
drag, startPoint x: 690, startPoint y: 358, endPoint x: 973, endPoint y: 364, distance: 283.3
click at [973, 443] on li "Participation Interest . The Lender reserves the right to sell a participation …" at bounding box center [851, 467] width 687 height 49
click at [969, 443] on li "Participation Interest . The Lender reserves the right to sell a participation …" at bounding box center [851, 467] width 687 height 49
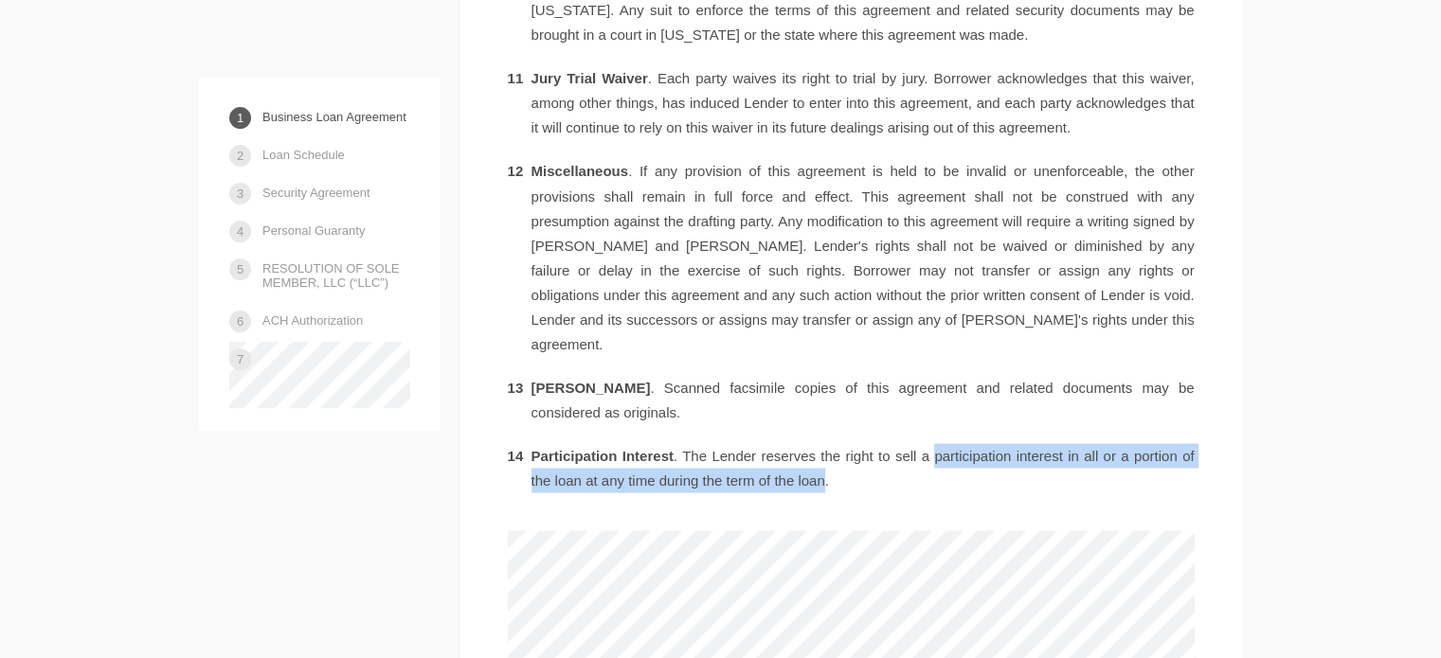
drag, startPoint x: 926, startPoint y: 358, endPoint x: 854, endPoint y: 385, distance: 76.7
click at [851, 443] on li "Participation Interest . The Lender reserves the right to sell a participation …" at bounding box center [851, 467] width 687 height 49
click at [880, 443] on li "Participation Interest . The Lender reserves the right to sell a participation …" at bounding box center [851, 467] width 687 height 49
drag, startPoint x: 924, startPoint y: 381, endPoint x: 680, endPoint y: 355, distance: 244.8
click at [680, 443] on li "Participation Interest . The Lender reserves the right to sell a participation …" at bounding box center [851, 467] width 687 height 49
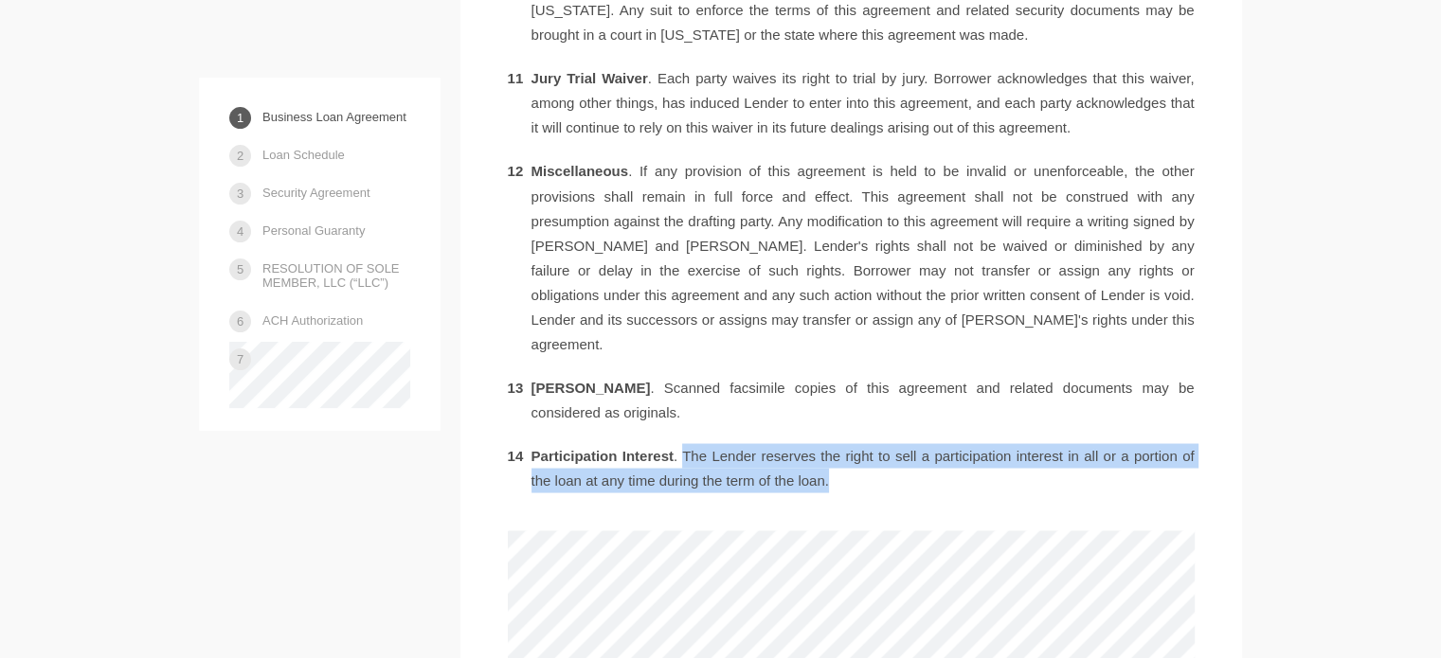
click at [816, 443] on li "Participation Interest . The Lender reserves the right to sell a participation …" at bounding box center [851, 467] width 687 height 49
drag, startPoint x: 886, startPoint y: 379, endPoint x: 682, endPoint y: 363, distance: 204.3
click at [682, 443] on li "Participation Interest . The Lender reserves the right to sell a participation …" at bounding box center [851, 467] width 687 height 49
click at [826, 443] on li "Participation Interest . The Lender reserves the right to sell a participation …" at bounding box center [851, 467] width 687 height 49
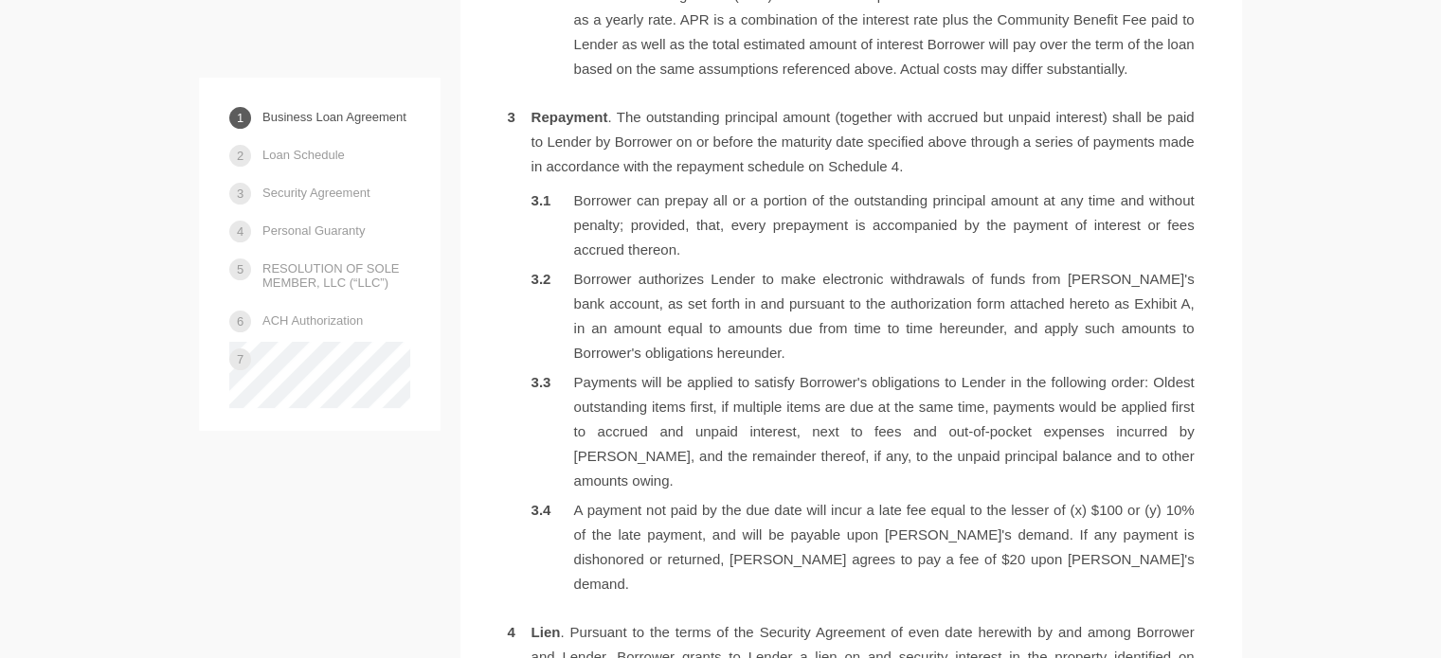
scroll to position [1326, 0]
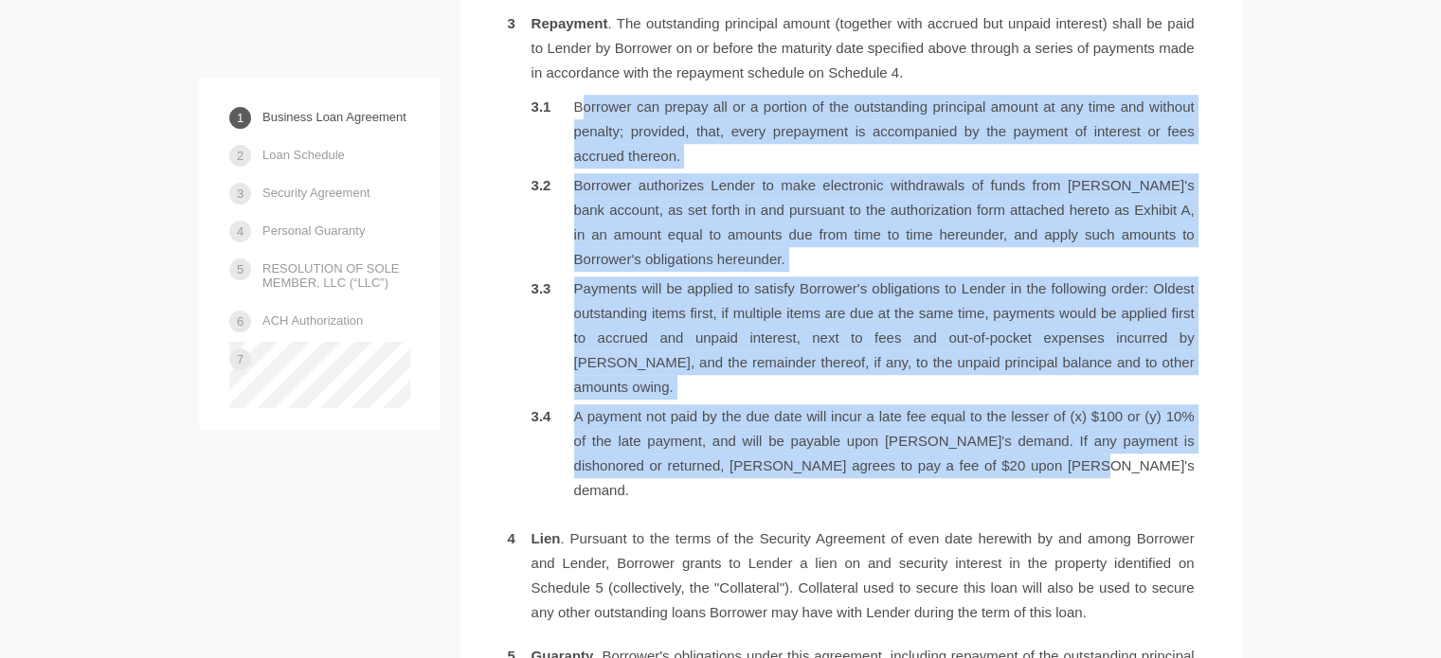
drag, startPoint x: 1060, startPoint y: 442, endPoint x: 572, endPoint y: 135, distance: 576.3
click at [572, 128] on ol "Borrower can prepay all or a portion of the outstanding principal amount at any…" at bounding box center [862, 299] width 663 height 408
click at [618, 245] on li "Borrower authorizes Lender to make electronic withdrawals of funds from [PERSON…" at bounding box center [862, 222] width 663 height 99
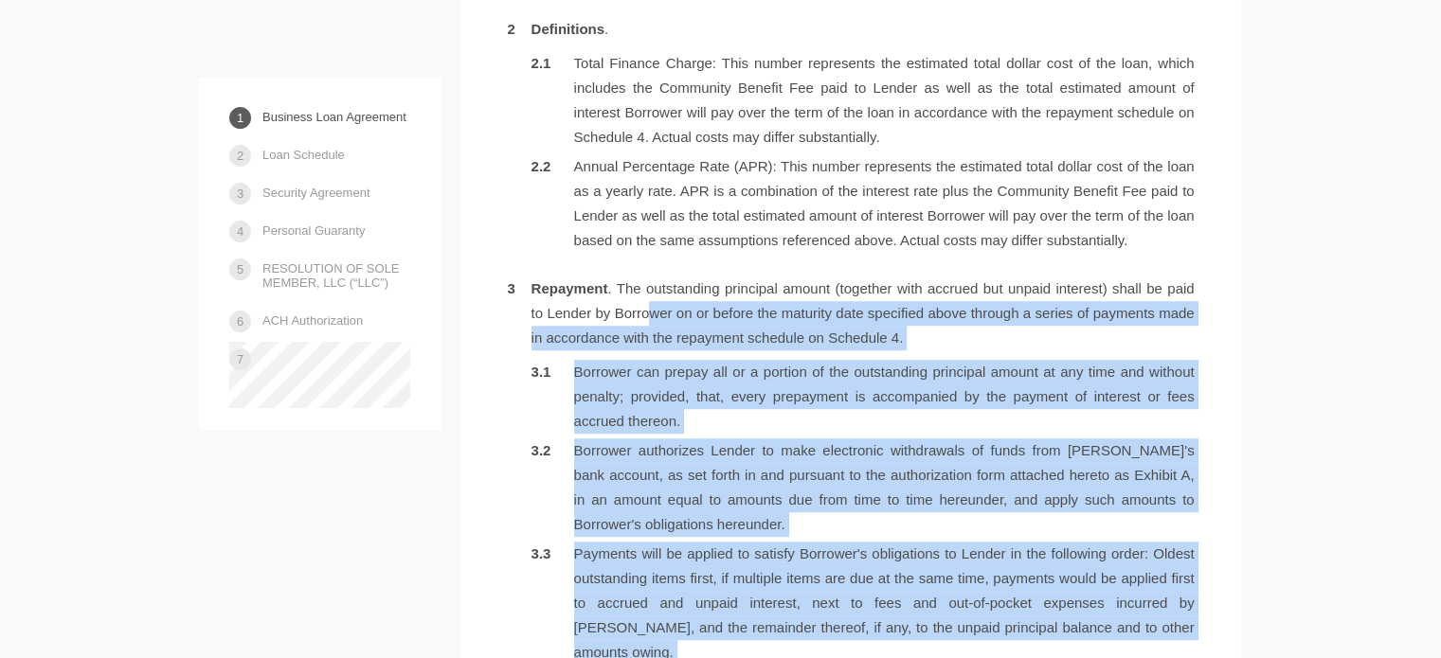
scroll to position [1042, 0]
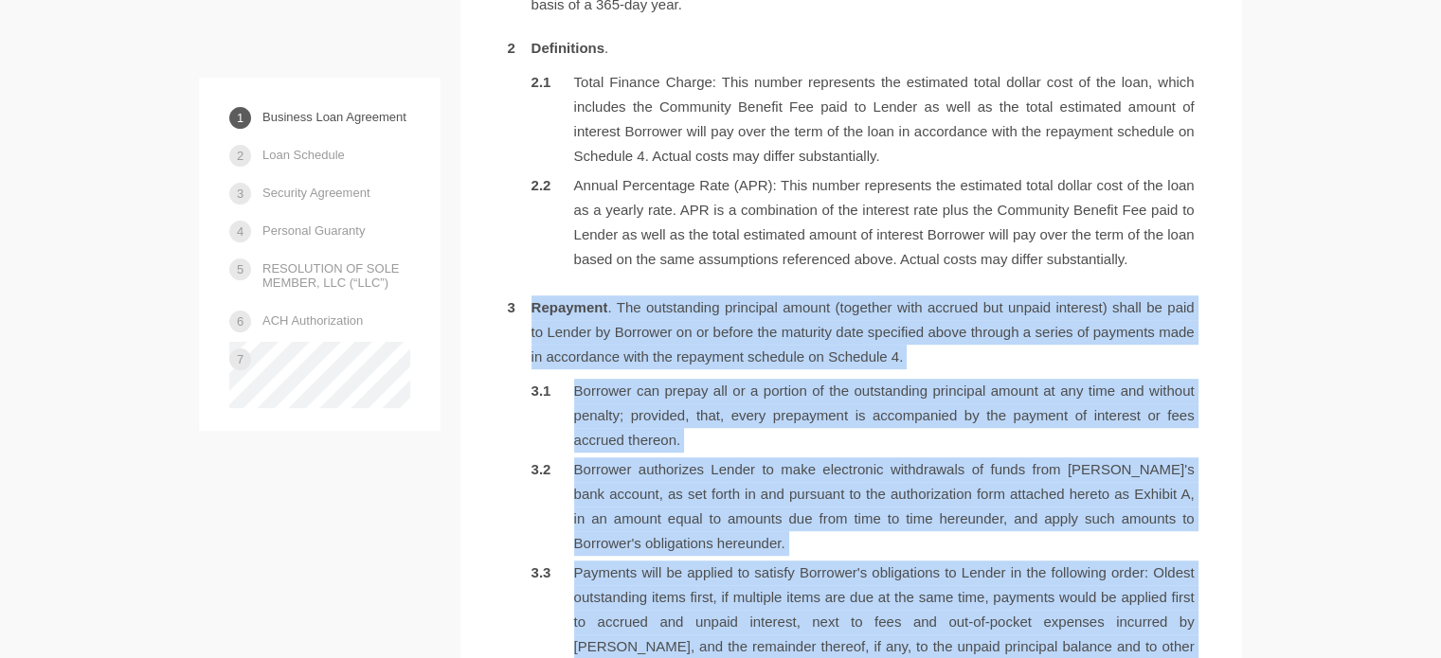
drag, startPoint x: 1064, startPoint y: 446, endPoint x: 509, endPoint y: 304, distance: 573.0
click at [509, 304] on li "Repayment . The outstanding principal amount (together with accrued but unpaid …" at bounding box center [851, 544] width 687 height 496
click at [731, 361] on li "Repayment . The outstanding principal amount (together with accrued but unpaid …" at bounding box center [851, 544] width 687 height 496
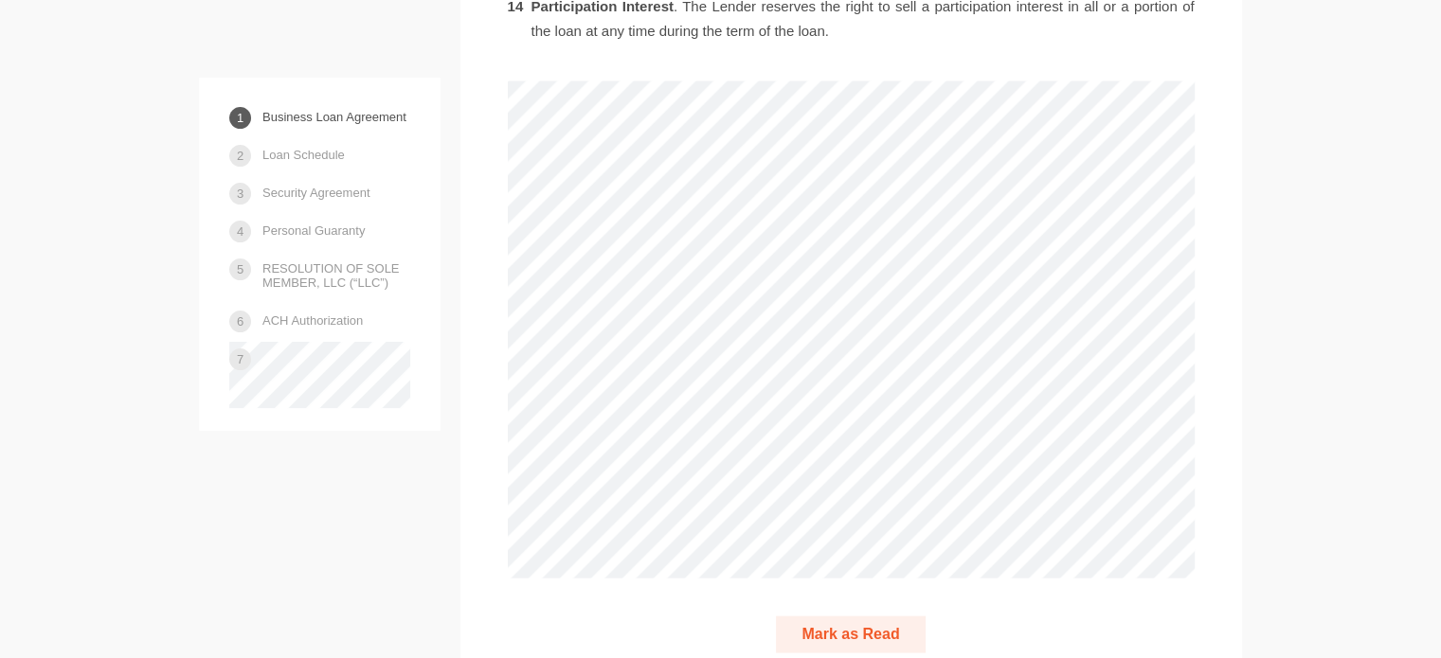
scroll to position [3978, 0]
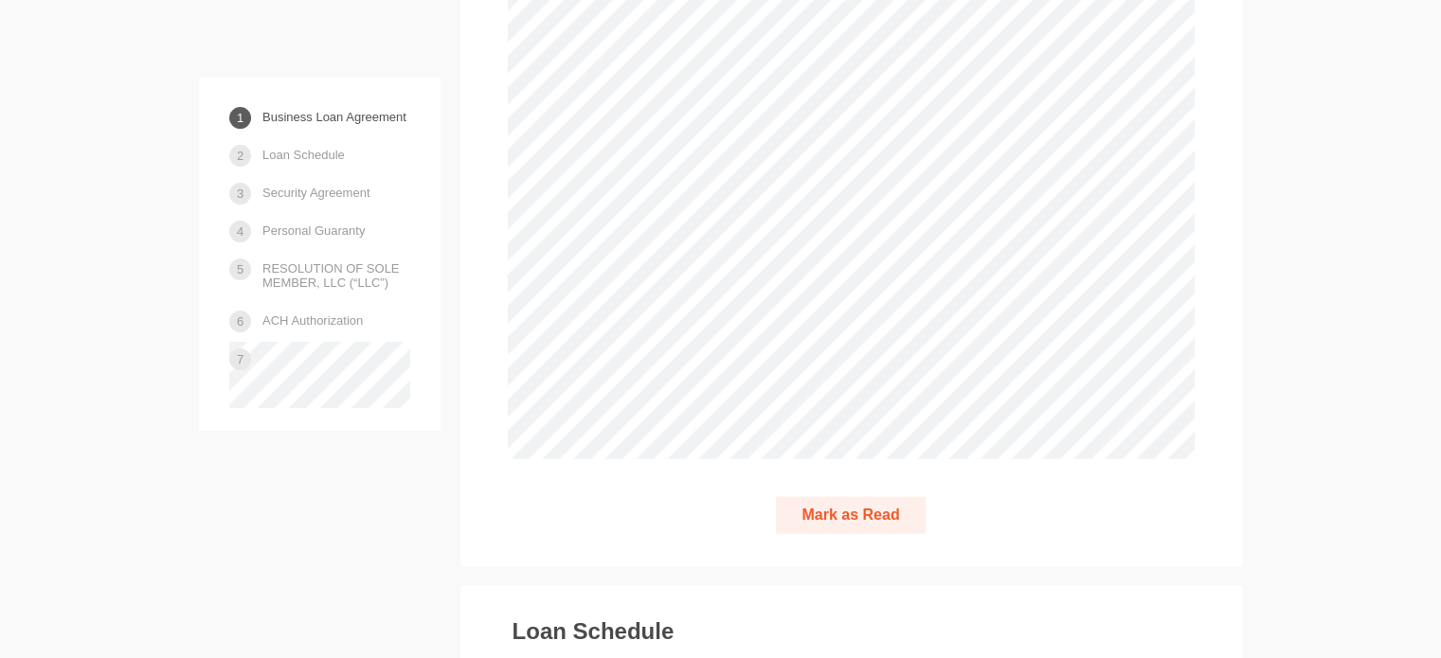
click at [870, 497] on button "Mark as Read" at bounding box center [850, 515] width 149 height 37
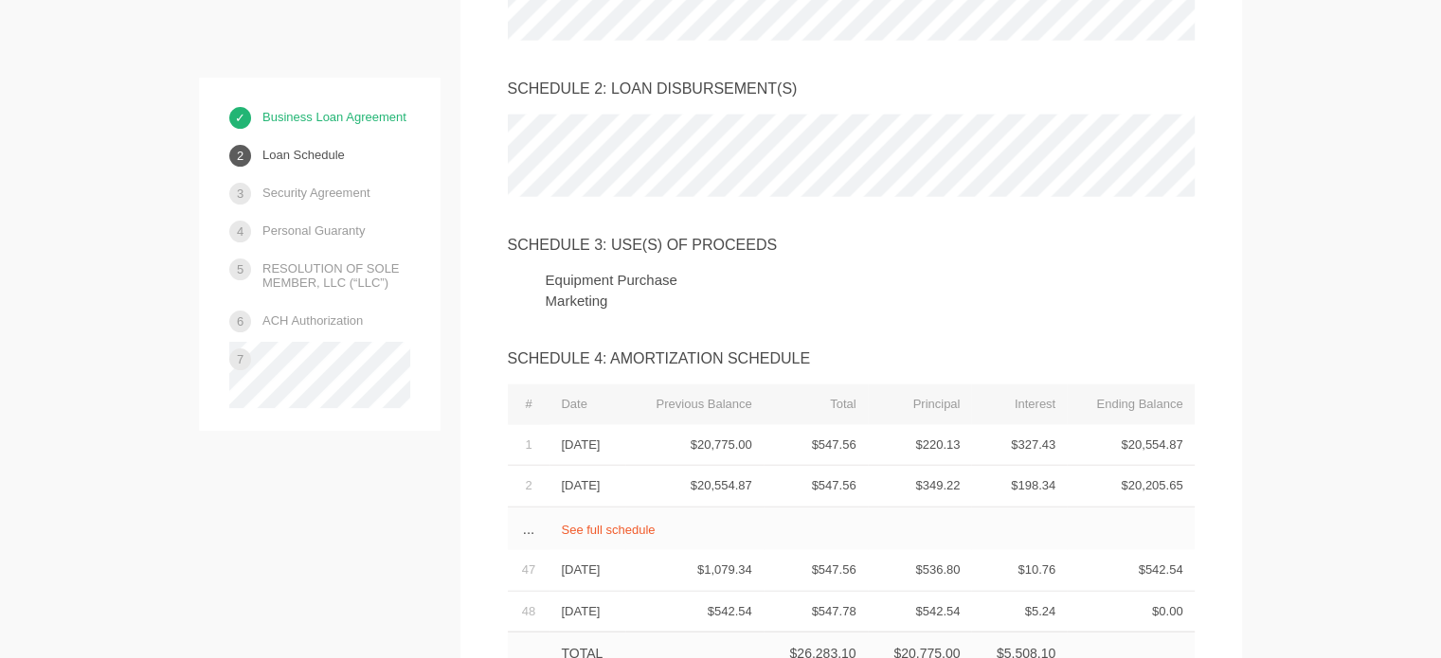
scroll to position [4729, 0]
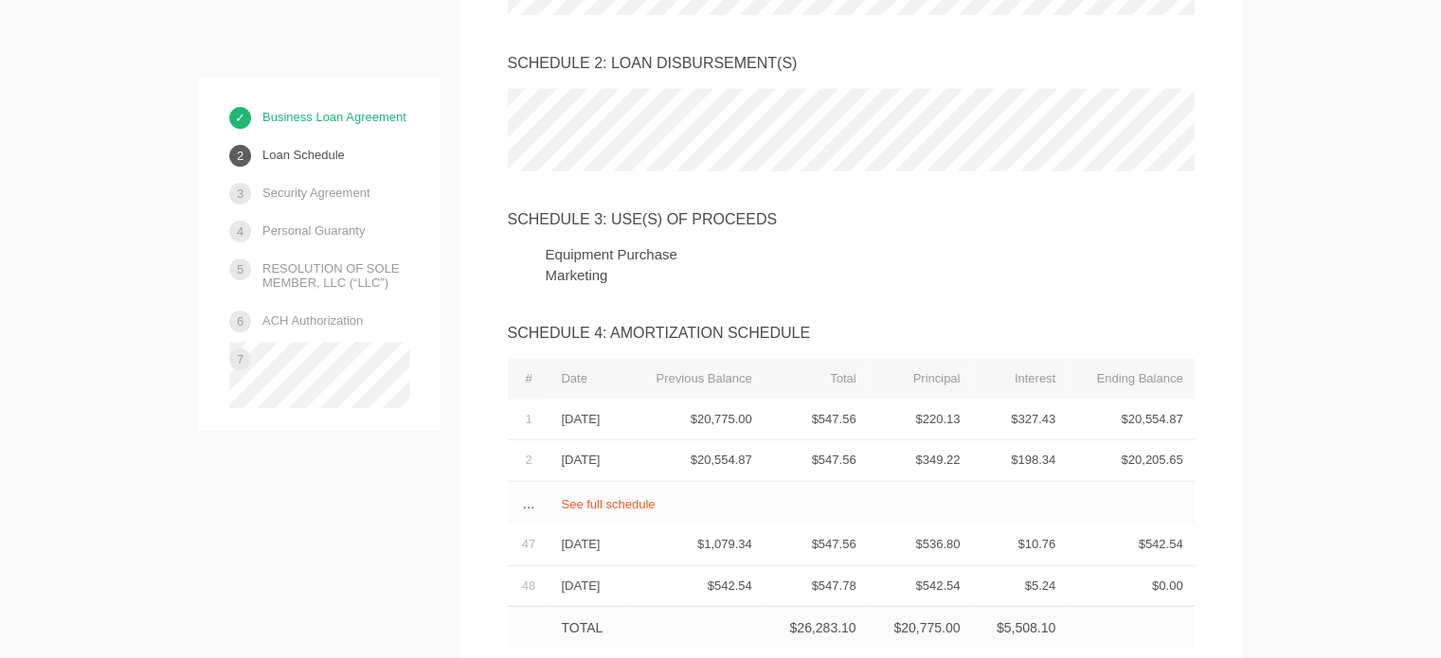
drag, startPoint x: 537, startPoint y: 151, endPoint x: 683, endPoint y: 166, distance: 146.7
click at [682, 244] on ul "Equipment Purchase Marketing" at bounding box center [851, 264] width 687 height 41
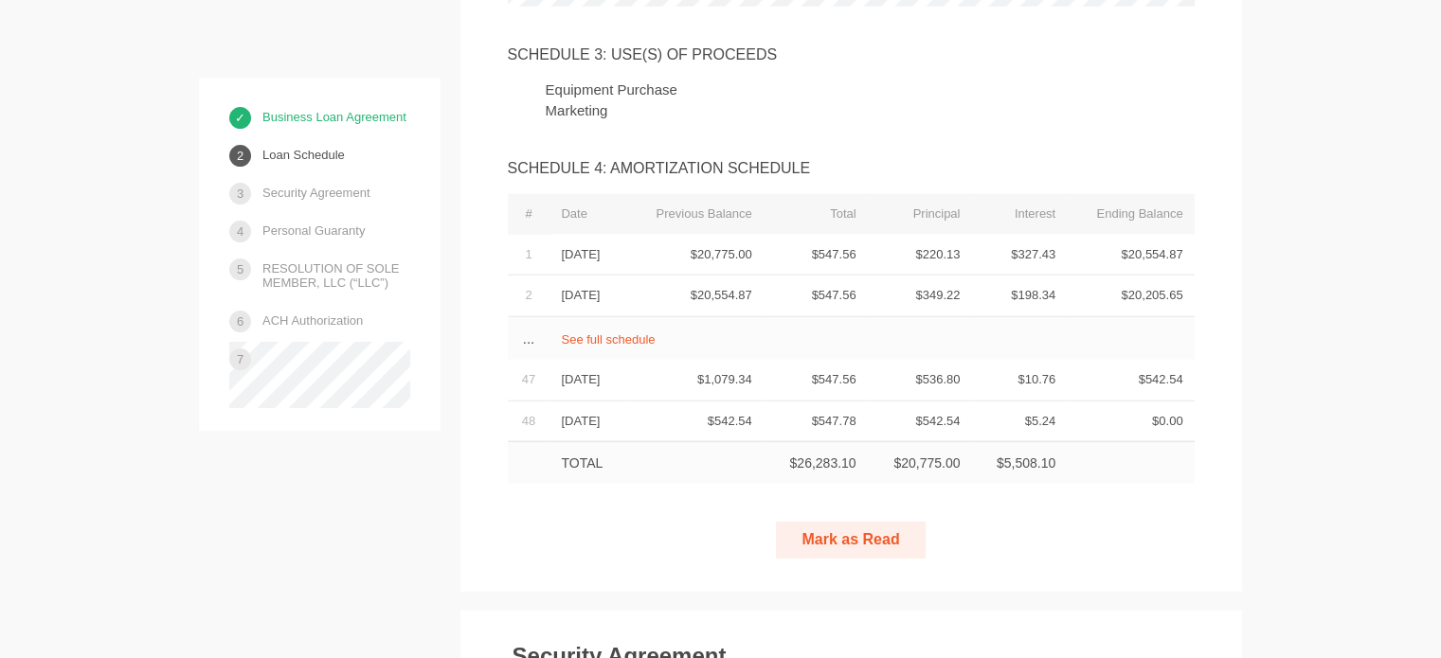
scroll to position [4919, 0]
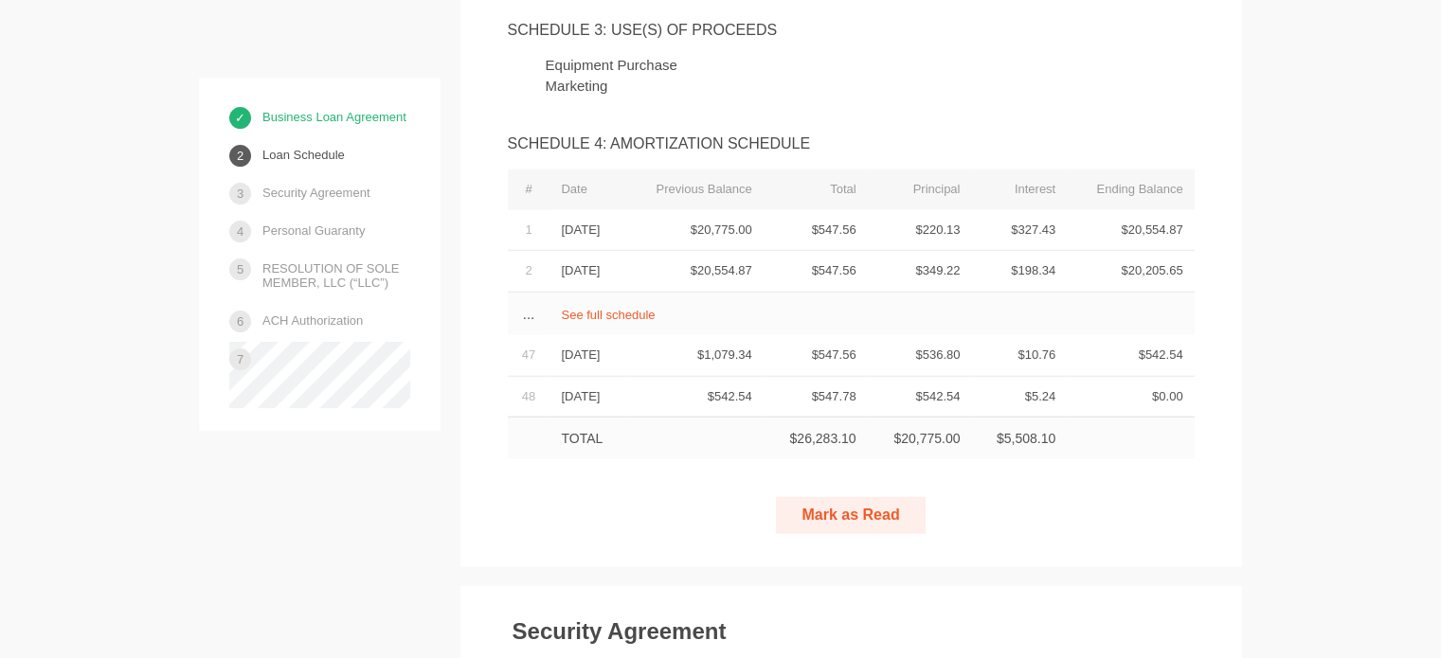
drag, startPoint x: 879, startPoint y: 413, endPoint x: 1036, endPoint y: 366, distance: 164.2
click at [991, 361] on div "Loan Schedule SCHEDULE 1: IDENTIFICATION OF OWNERS SCHEDULE 2: LOAN DISBURSEMEN…" at bounding box center [850, 88] width 781 height 959
click at [879, 497] on button "Mark as Read" at bounding box center [850, 515] width 149 height 37
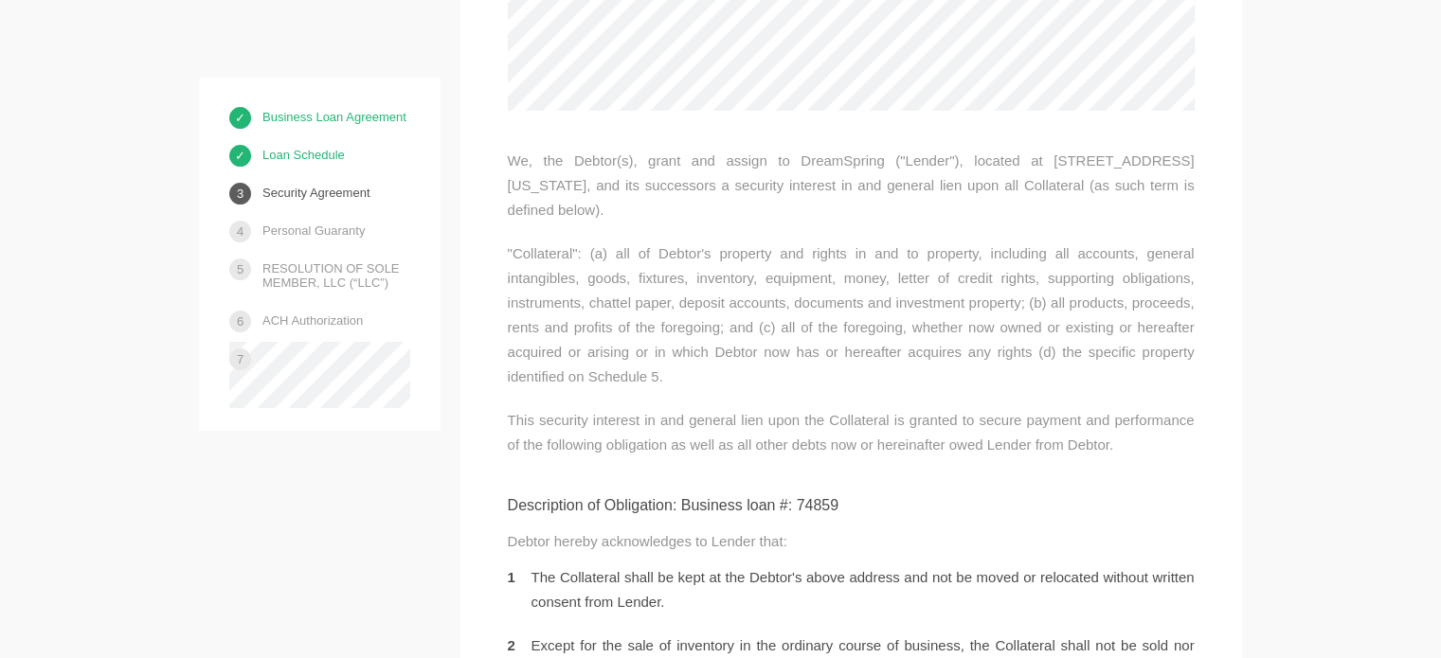
scroll to position [5478, 0]
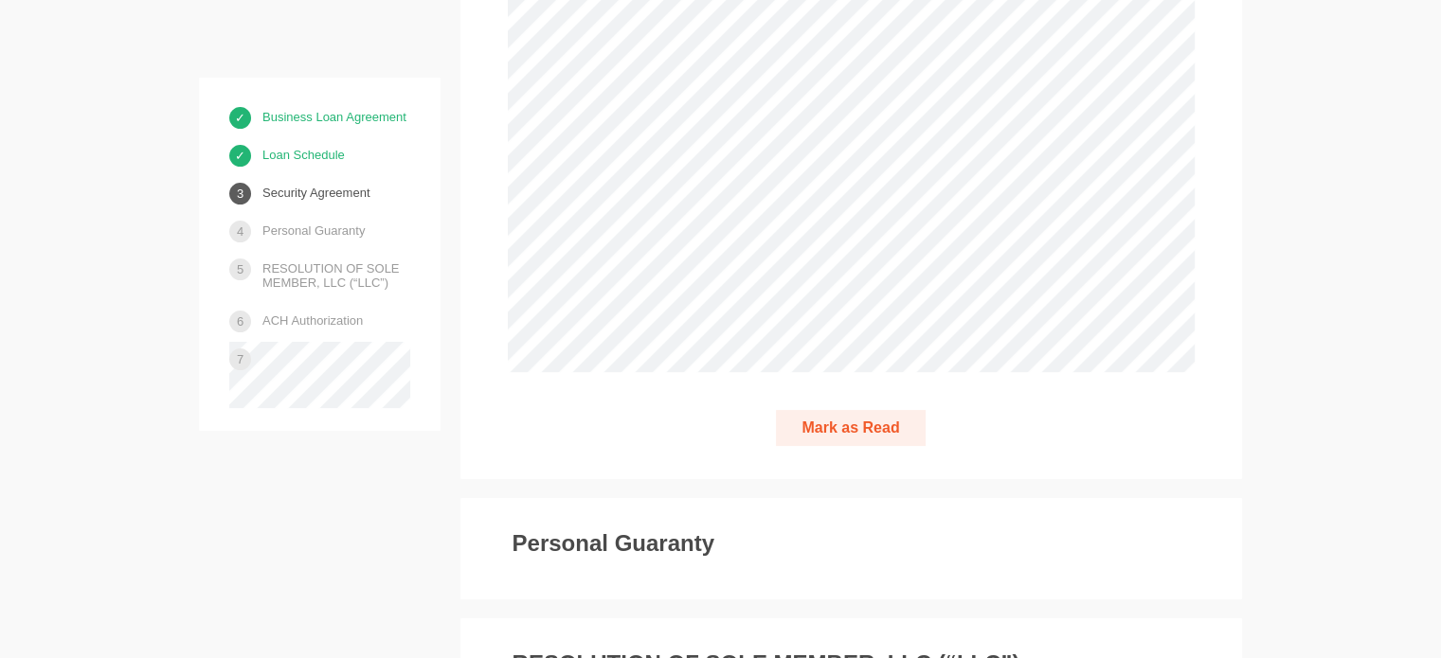
click at [879, 410] on button "Mark as Read" at bounding box center [850, 428] width 149 height 37
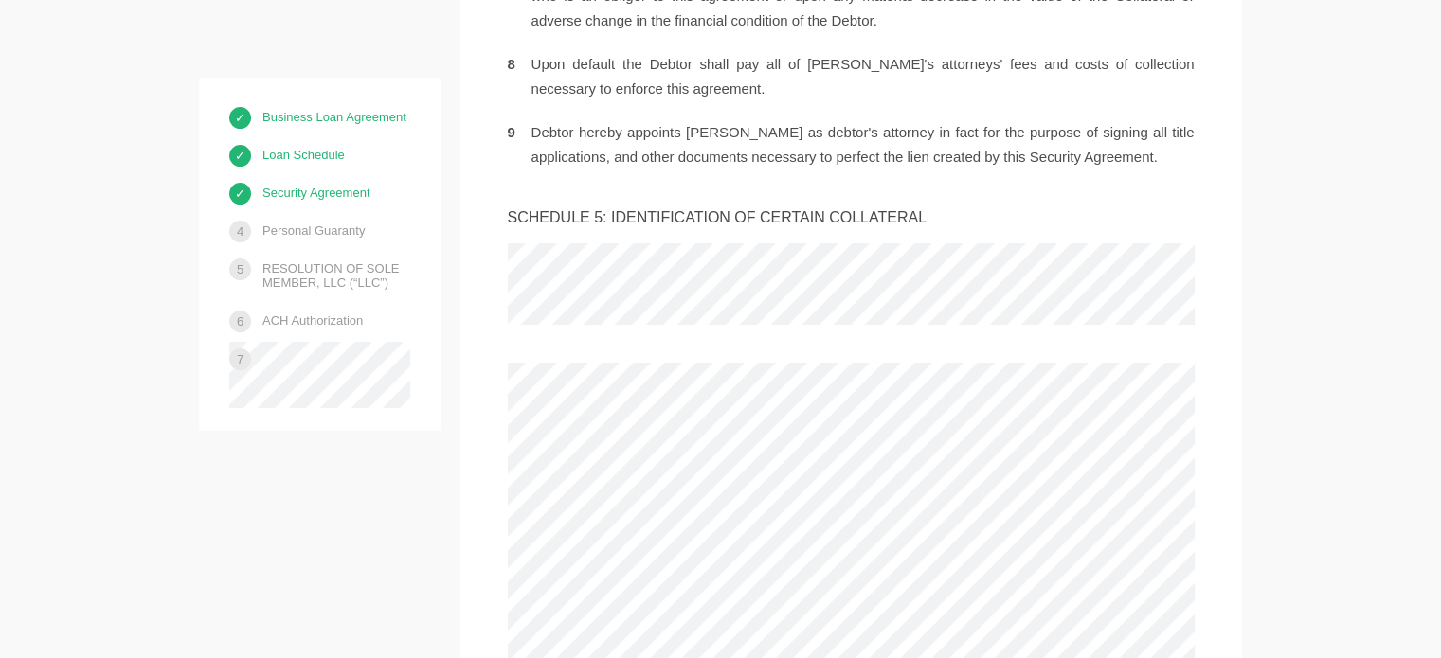
scroll to position [6725, 0]
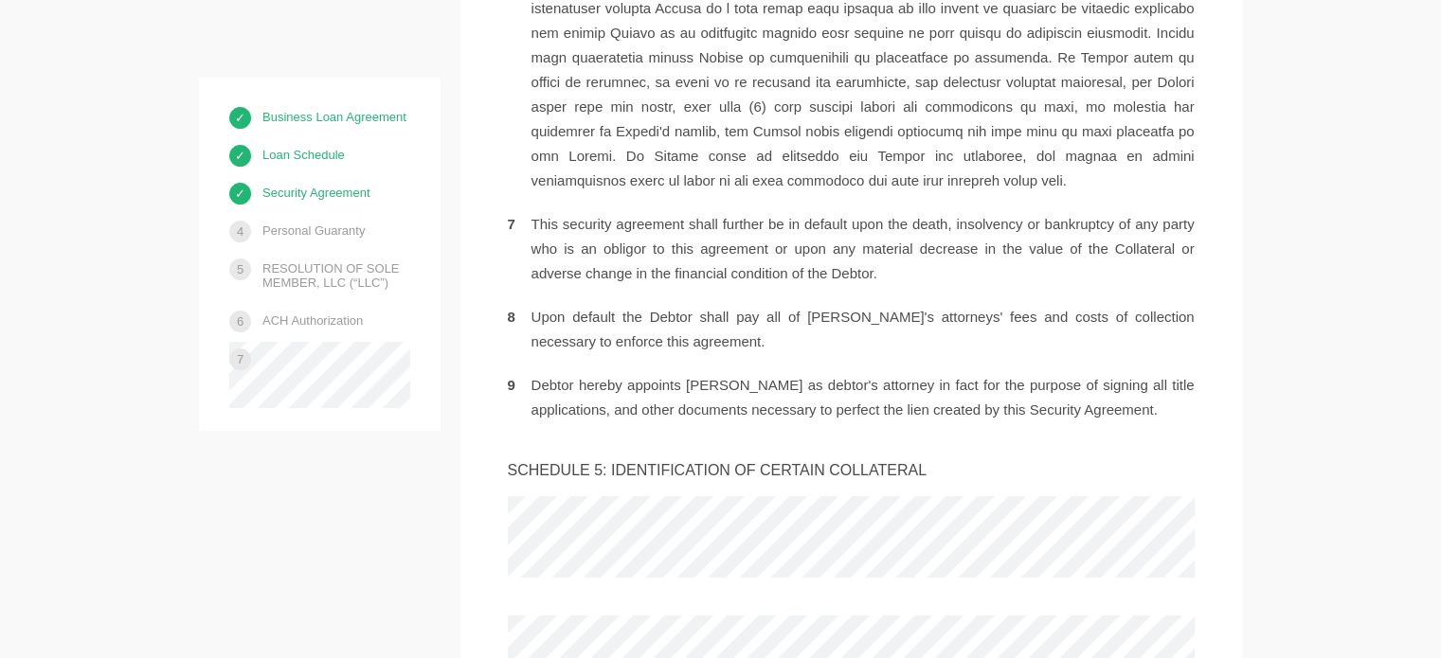
drag, startPoint x: 606, startPoint y: 367, endPoint x: 943, endPoint y: 370, distance: 337.2
click at [934, 460] on div "SCHEDULE 5: IDENTIFICATION OF CERTAIN COLLATERAL" at bounding box center [851, 471] width 687 height 22
click at [943, 460] on div "SCHEDULE 5: IDENTIFICATION OF CERTAIN COLLATERAL" at bounding box center [851, 471] width 687 height 22
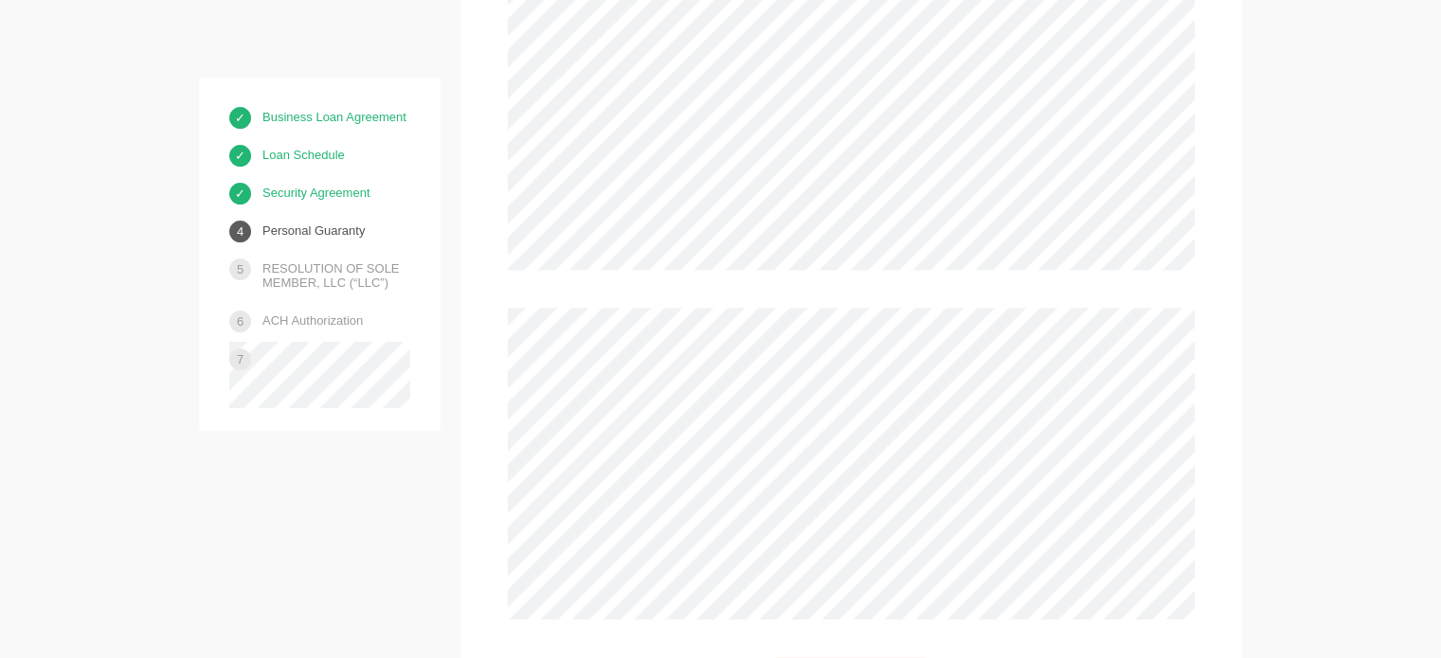
scroll to position [9756, 0]
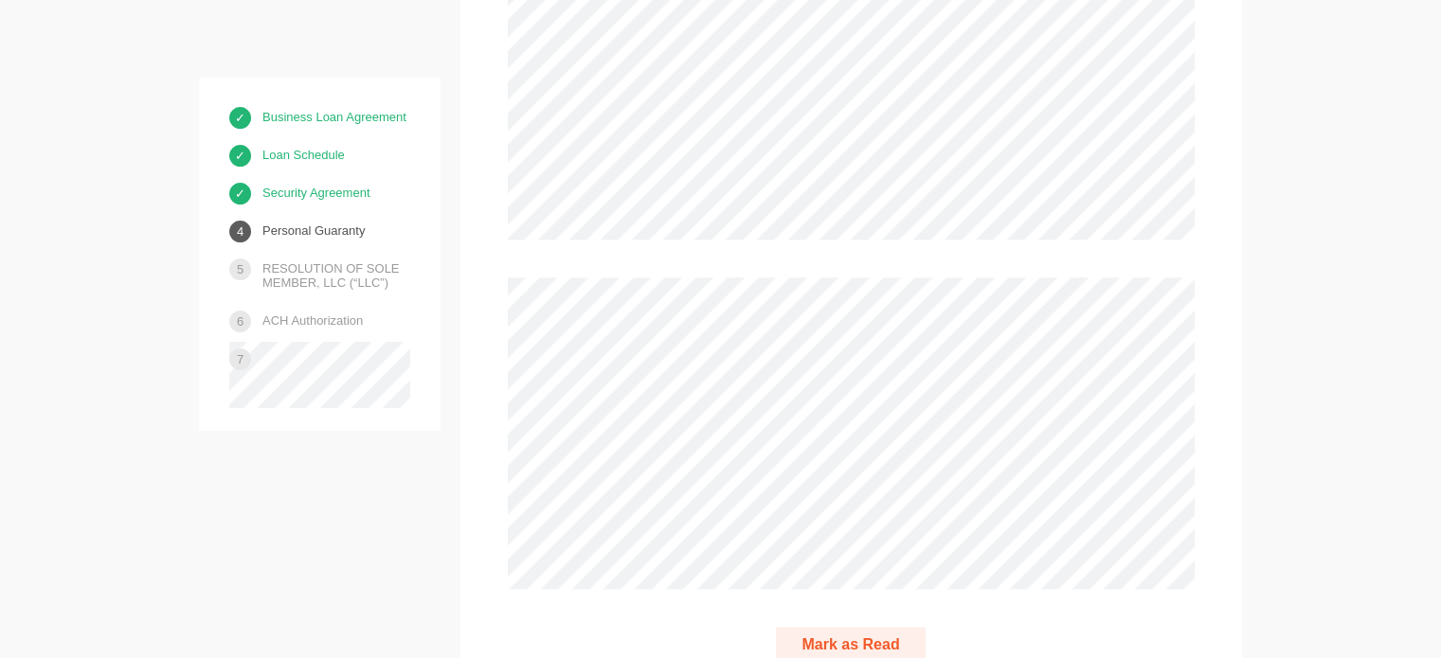
click at [856, 627] on button "Mark as Read" at bounding box center [850, 645] width 149 height 37
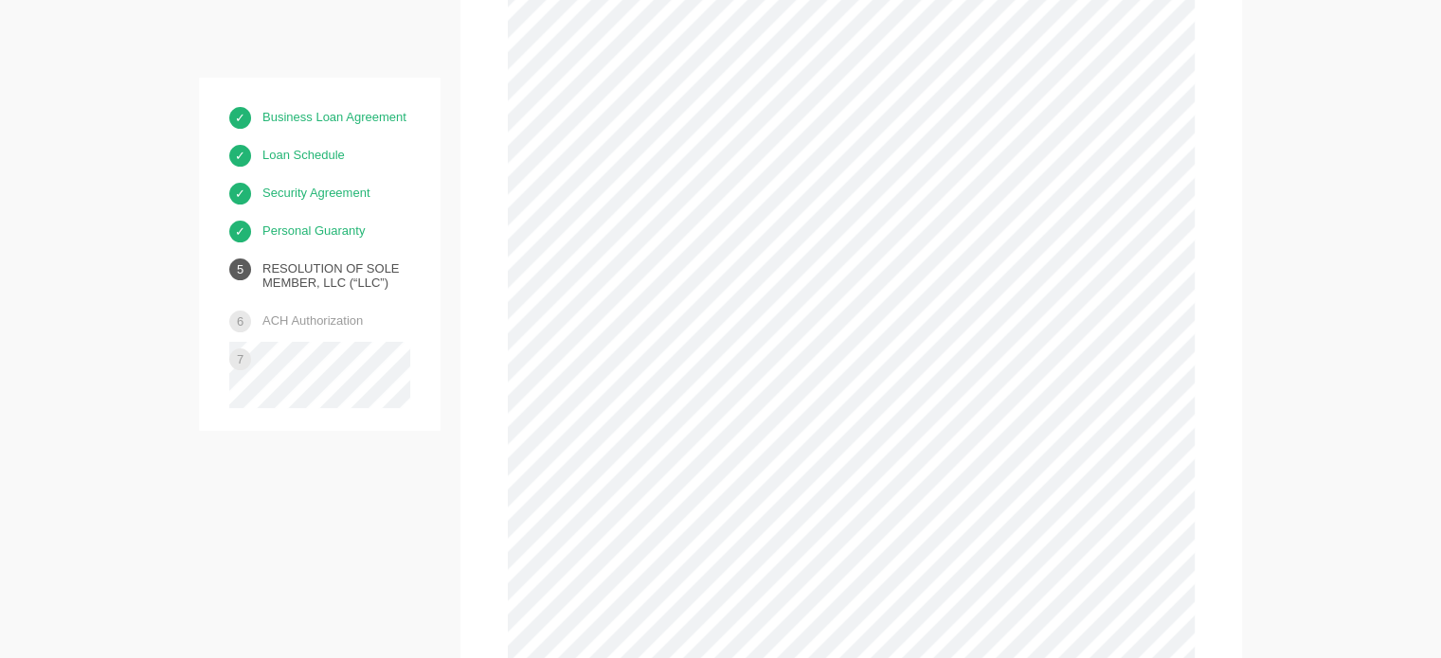
scroll to position [10920, 0]
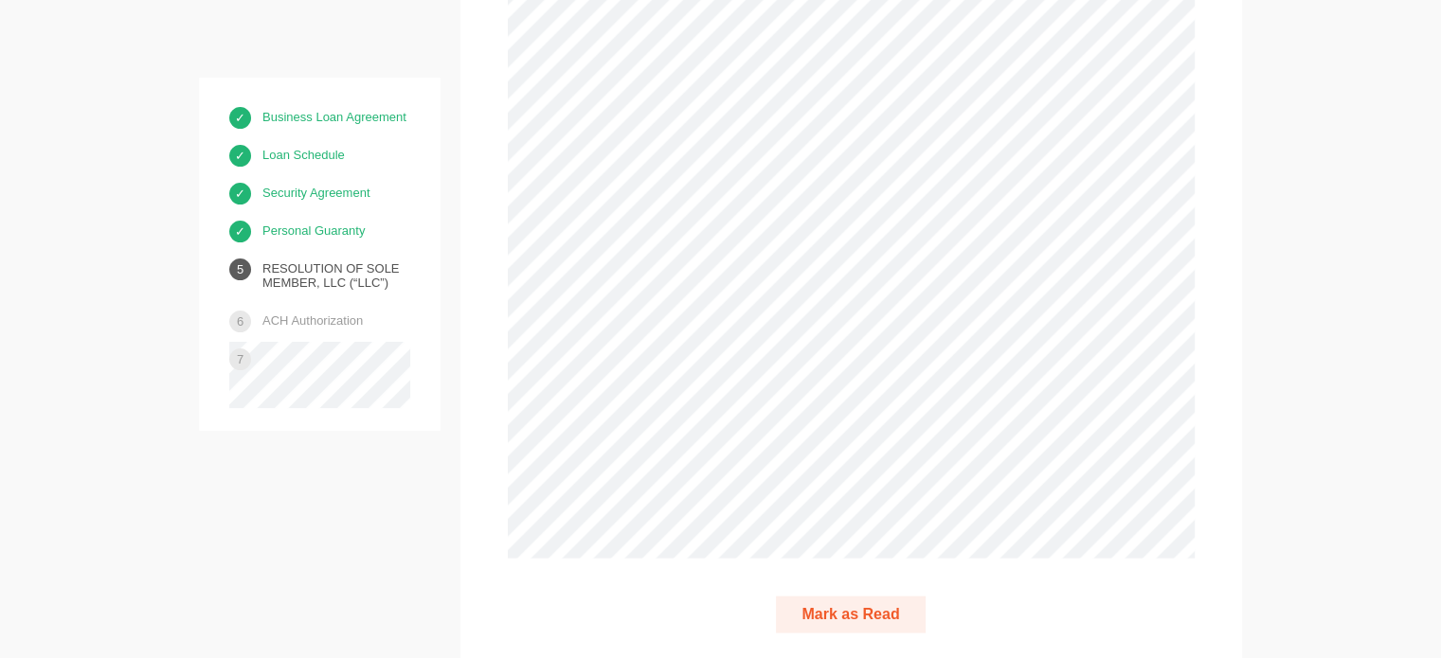
click at [855, 597] on button "Mark as Read" at bounding box center [850, 615] width 149 height 37
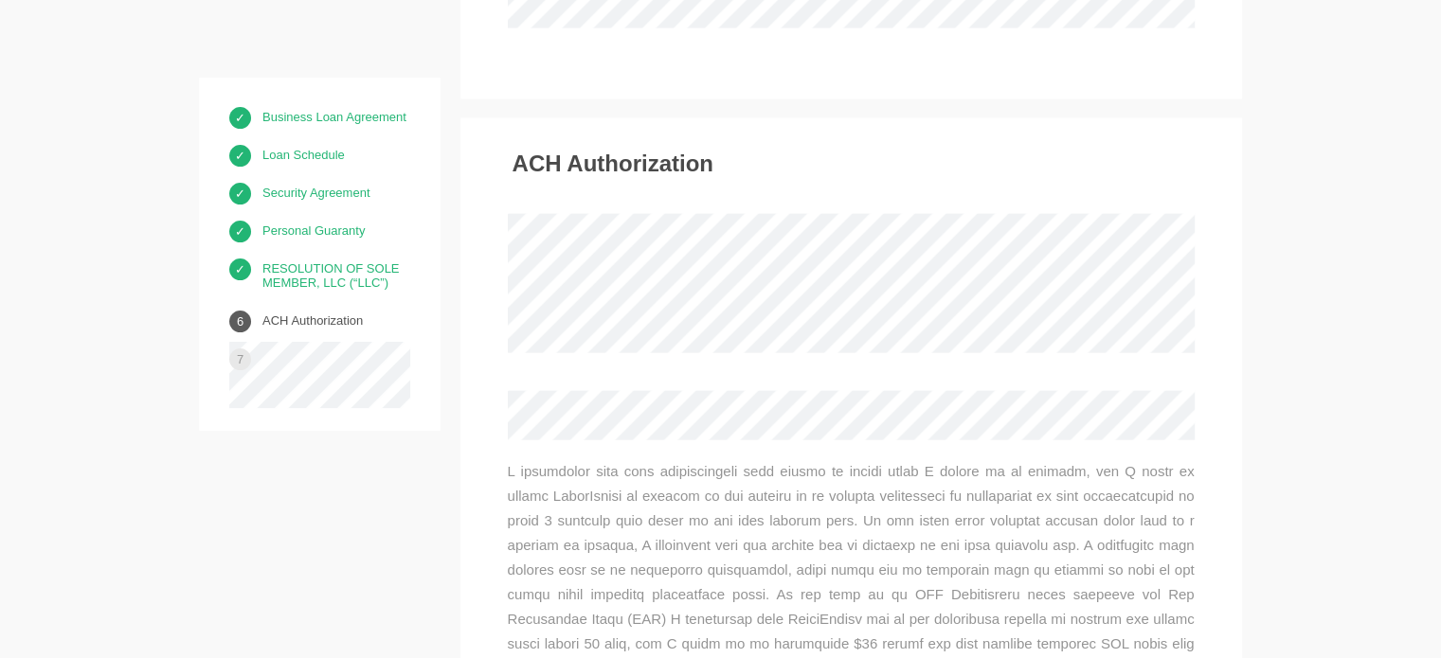
scroll to position [11483, 0]
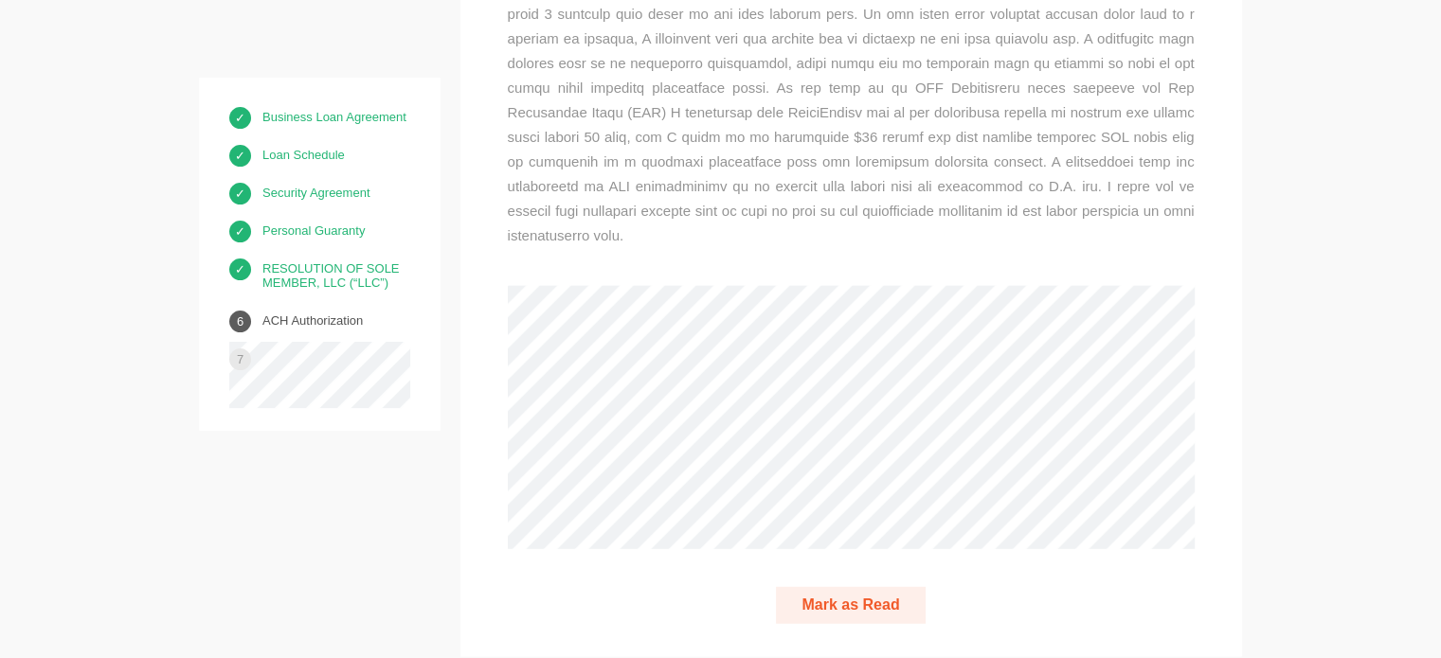
click at [838, 587] on button "Mark as Read" at bounding box center [850, 605] width 149 height 37
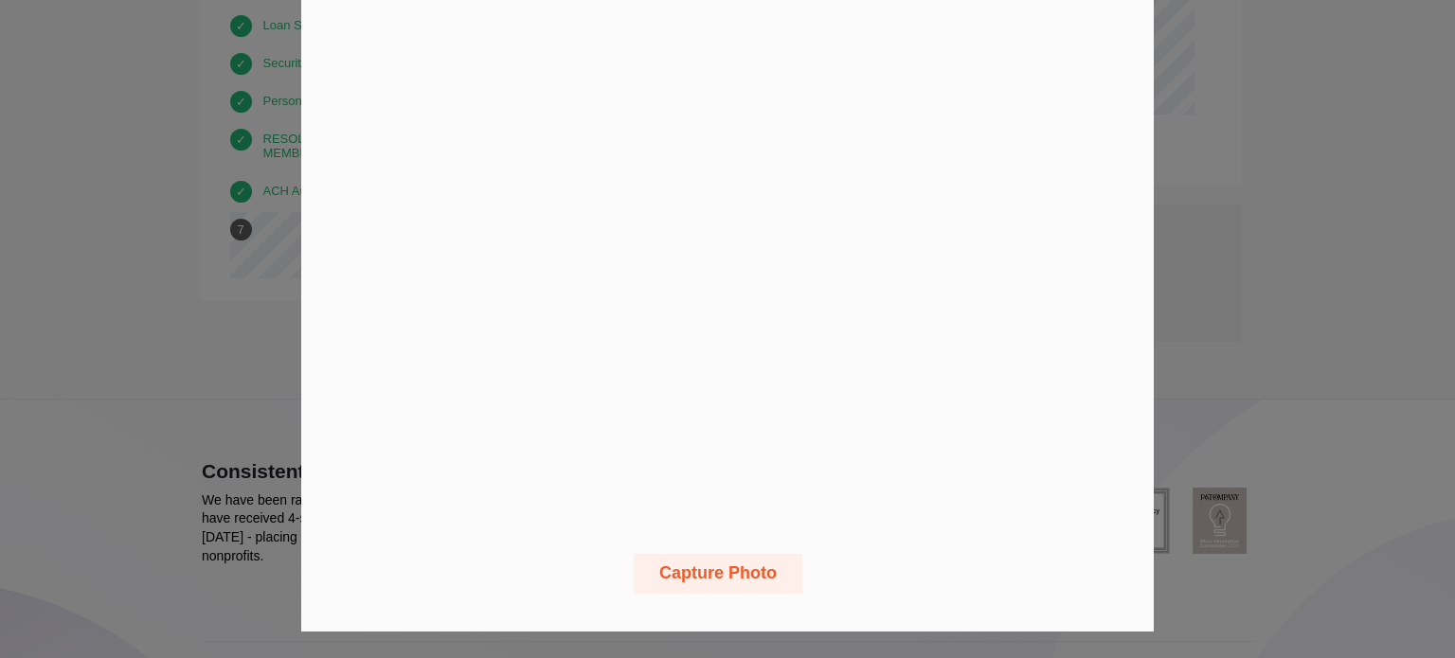
scroll to position [100, 0]
click at [738, 574] on button "Capture Photo" at bounding box center [718, 573] width 169 height 40
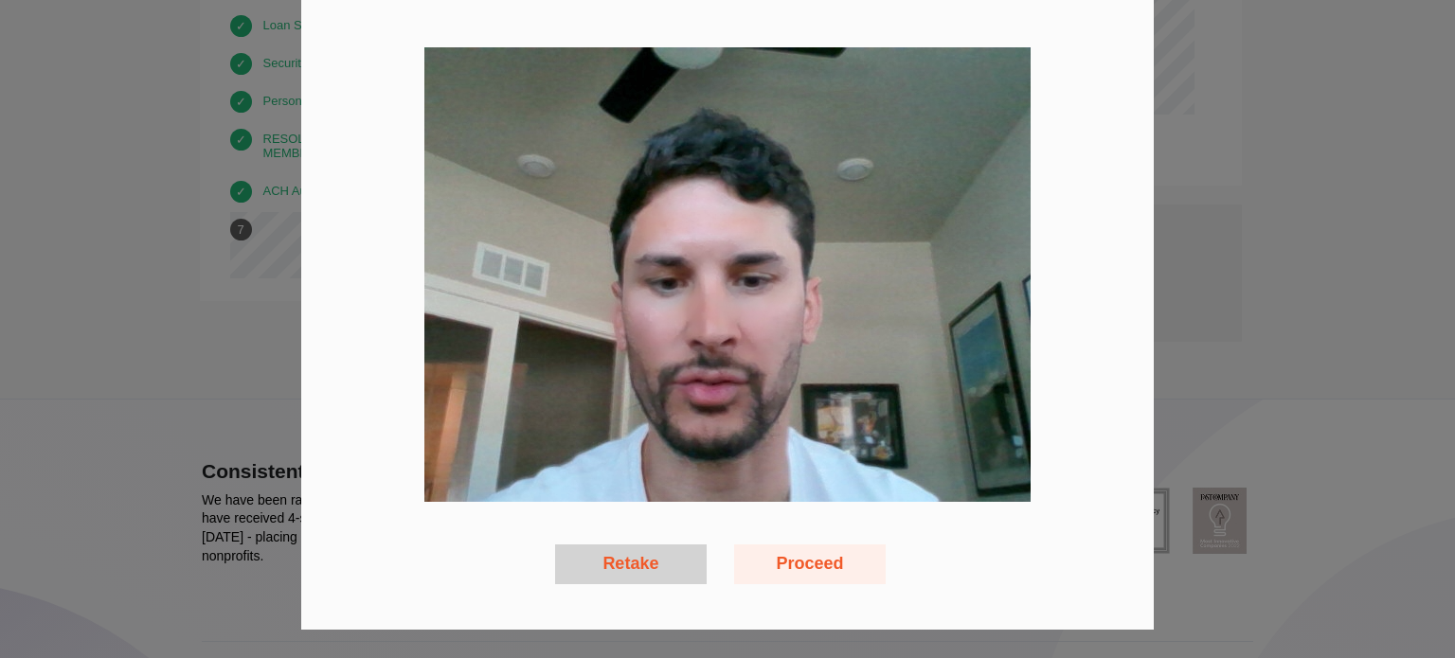
scroll to position [99, 0]
click at [643, 564] on button "Retake" at bounding box center [631, 566] width 152 height 40
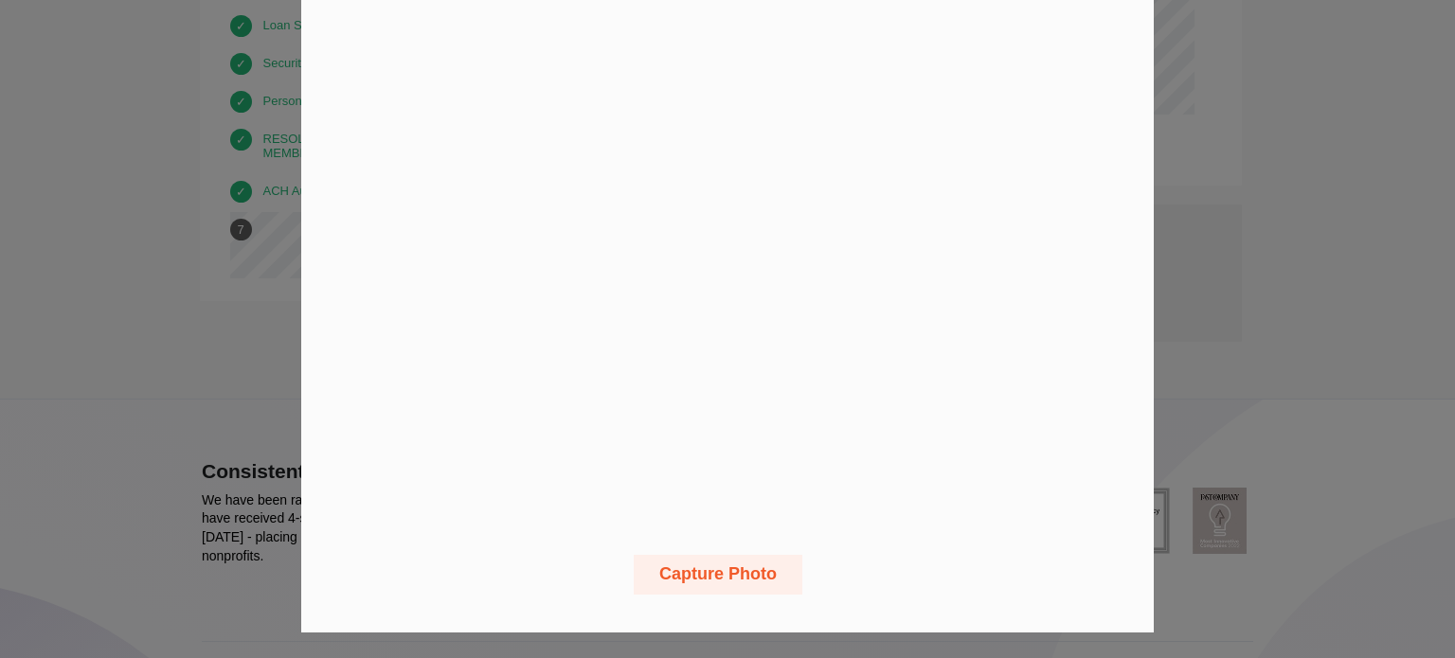
click at [750, 576] on button "Capture Photo" at bounding box center [718, 575] width 169 height 40
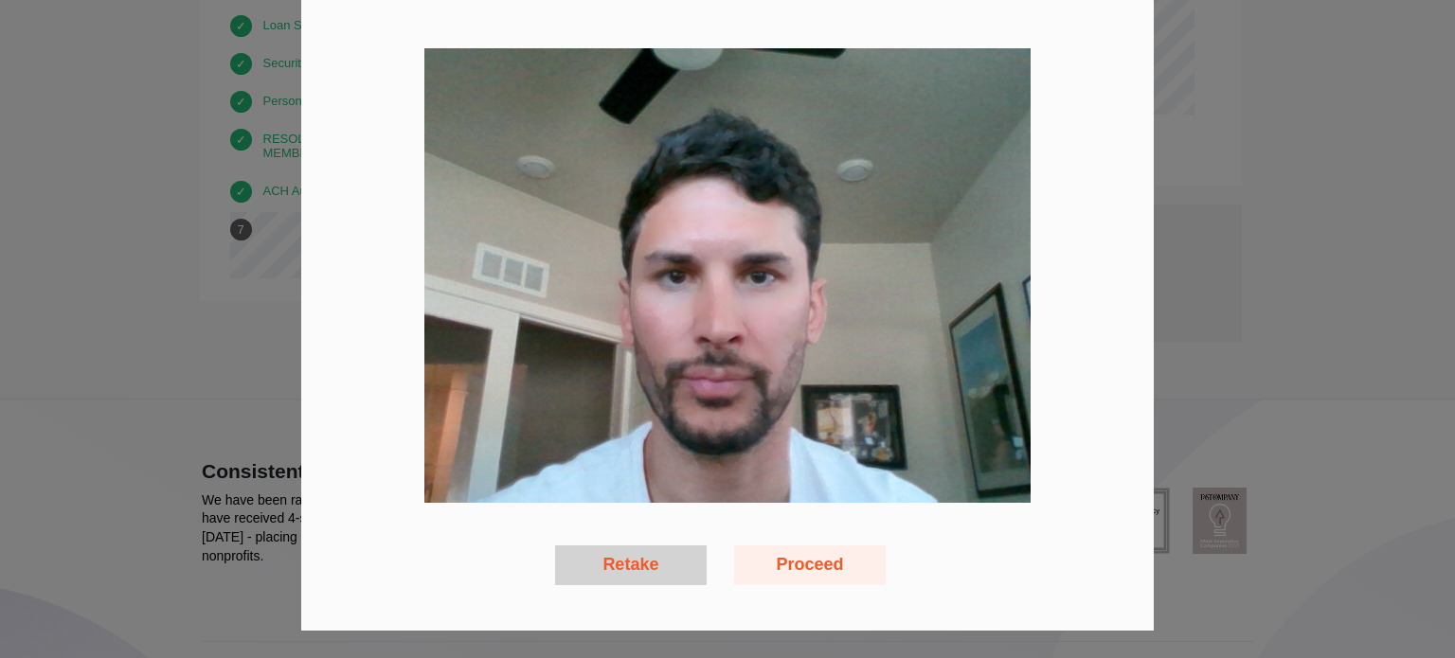
click at [805, 566] on button "Proceed" at bounding box center [810, 566] width 152 height 40
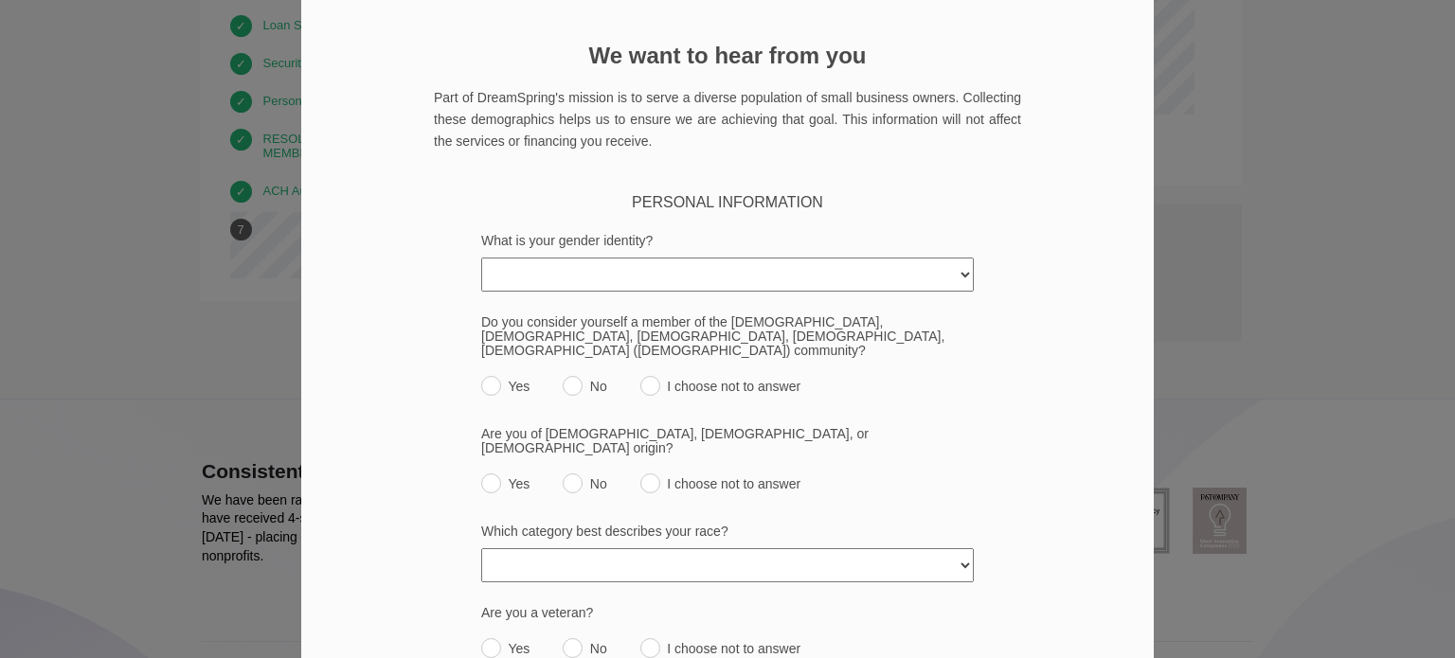
click at [776, 277] on select "[DEMOGRAPHIC_DATA] [DEMOGRAPHIC_DATA] [DEMOGRAPHIC_DATA] [DEMOGRAPHIC_DATA]/Thi…" at bounding box center [727, 275] width 493 height 34
select select "[DEMOGRAPHIC_DATA]"
click at [481, 258] on select "[DEMOGRAPHIC_DATA] [DEMOGRAPHIC_DATA] [DEMOGRAPHIC_DATA] [DEMOGRAPHIC_DATA]/Thi…" at bounding box center [727, 275] width 493 height 34
click at [563, 378] on input "No" at bounding box center [573, 386] width 20 height 20
radio input "true"
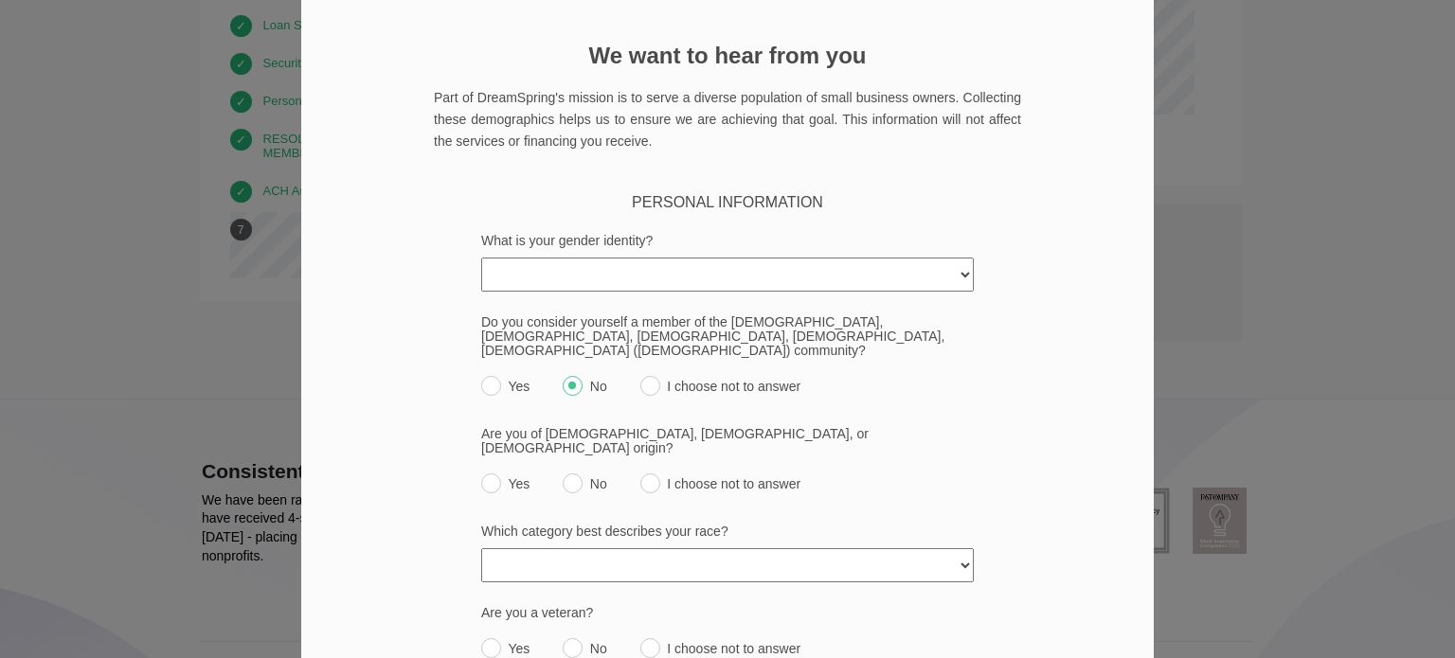
click at [563, 474] on input "No" at bounding box center [573, 484] width 20 height 20
radio input "true"
click at [490, 463] on div "Are you of [DEMOGRAPHIC_DATA], [DEMOGRAPHIC_DATA], or [DEMOGRAPHIC_DATA] origin…" at bounding box center [727, 464] width 493 height 74
click at [488, 474] on input "Yes" at bounding box center [491, 484] width 20 height 20
radio input "true"
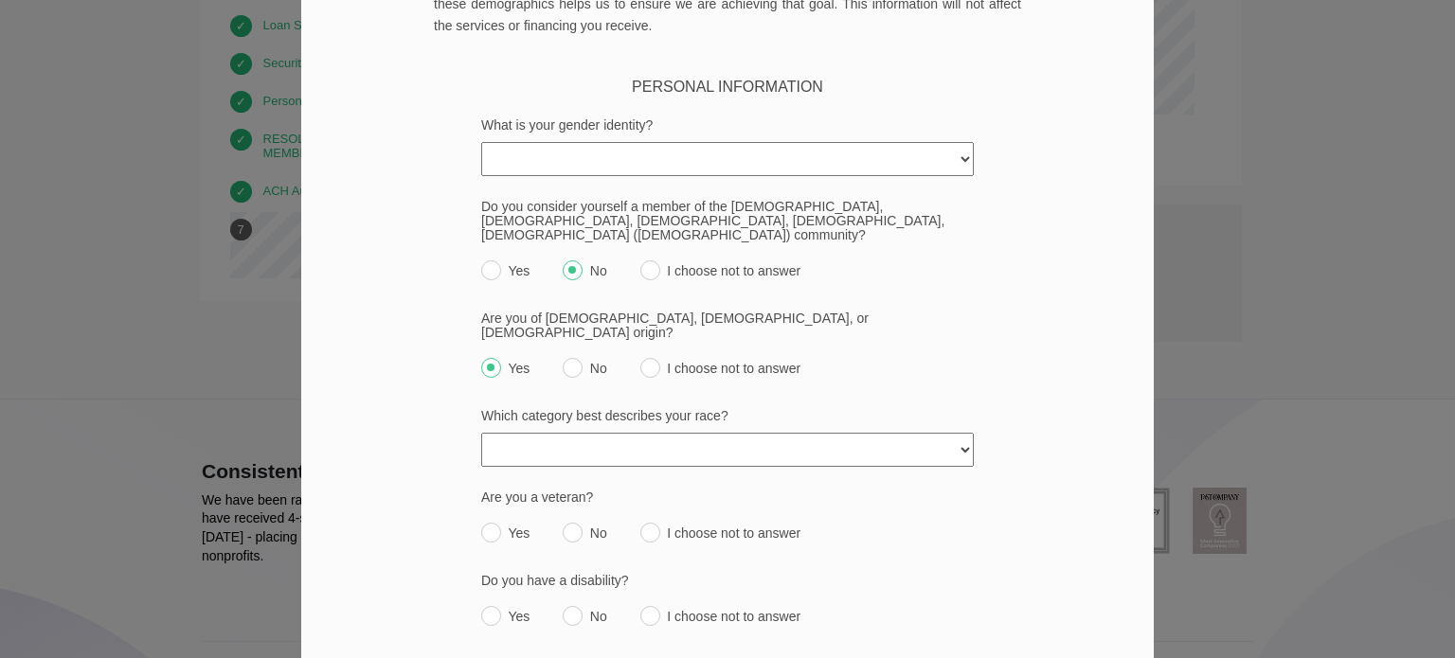
scroll to position [288, 0]
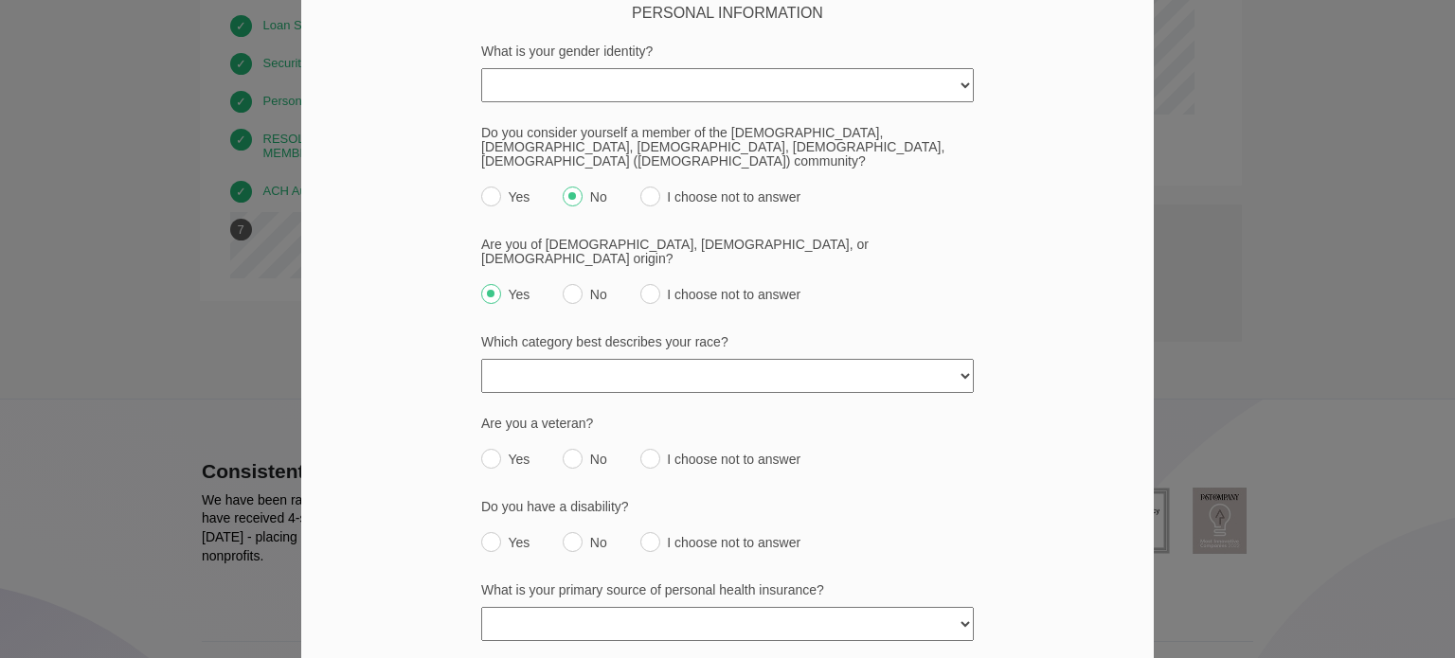
click at [655, 359] on select "[DEMOGRAPHIC_DATA] or [US_STATE][DEMOGRAPHIC_DATA] Black or [DEMOGRAPHIC_DATA] …" at bounding box center [727, 376] width 493 height 34
select select "white"
click at [481, 359] on select "[DEMOGRAPHIC_DATA] or [US_STATE][DEMOGRAPHIC_DATA] Black or [DEMOGRAPHIC_DATA] …" at bounding box center [727, 376] width 493 height 34
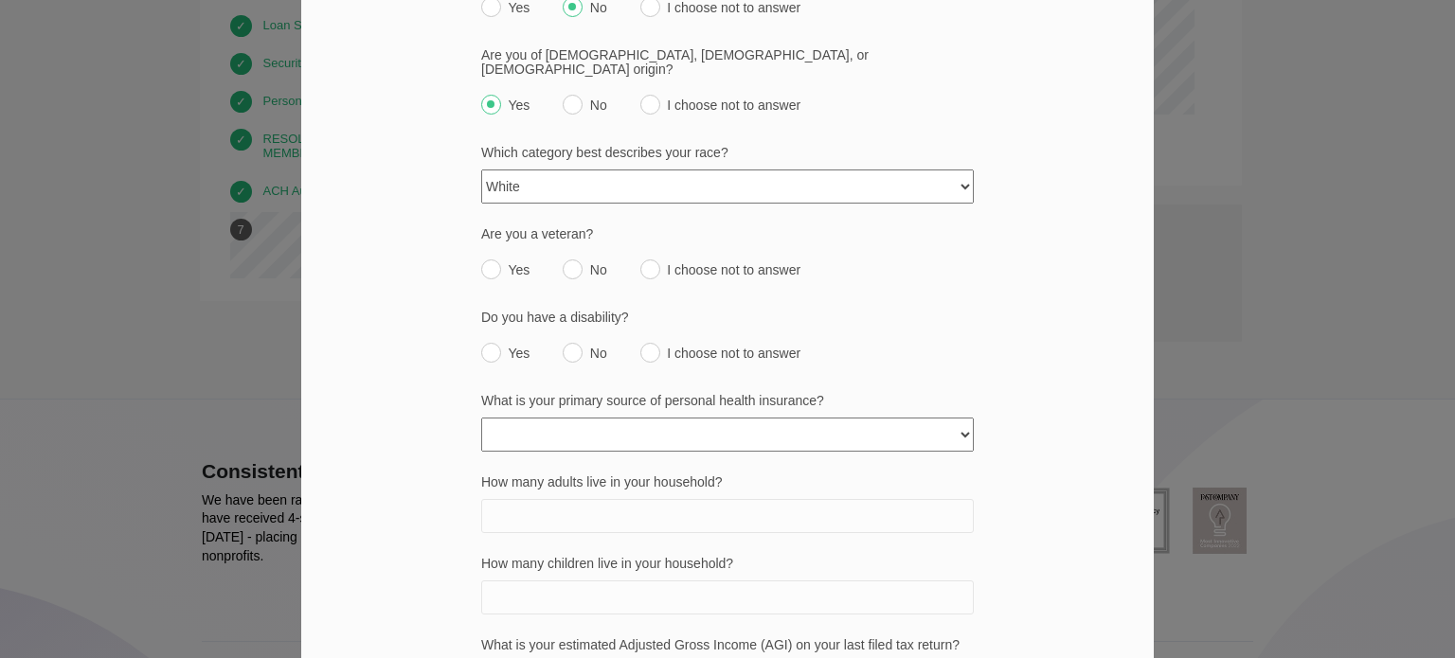
click at [575, 251] on label "No" at bounding box center [585, 264] width 44 height 27
click at [575, 260] on input "No" at bounding box center [573, 270] width 20 height 20
radio input "true"
click at [568, 343] on input "No" at bounding box center [573, 353] width 20 height 20
radio input "true"
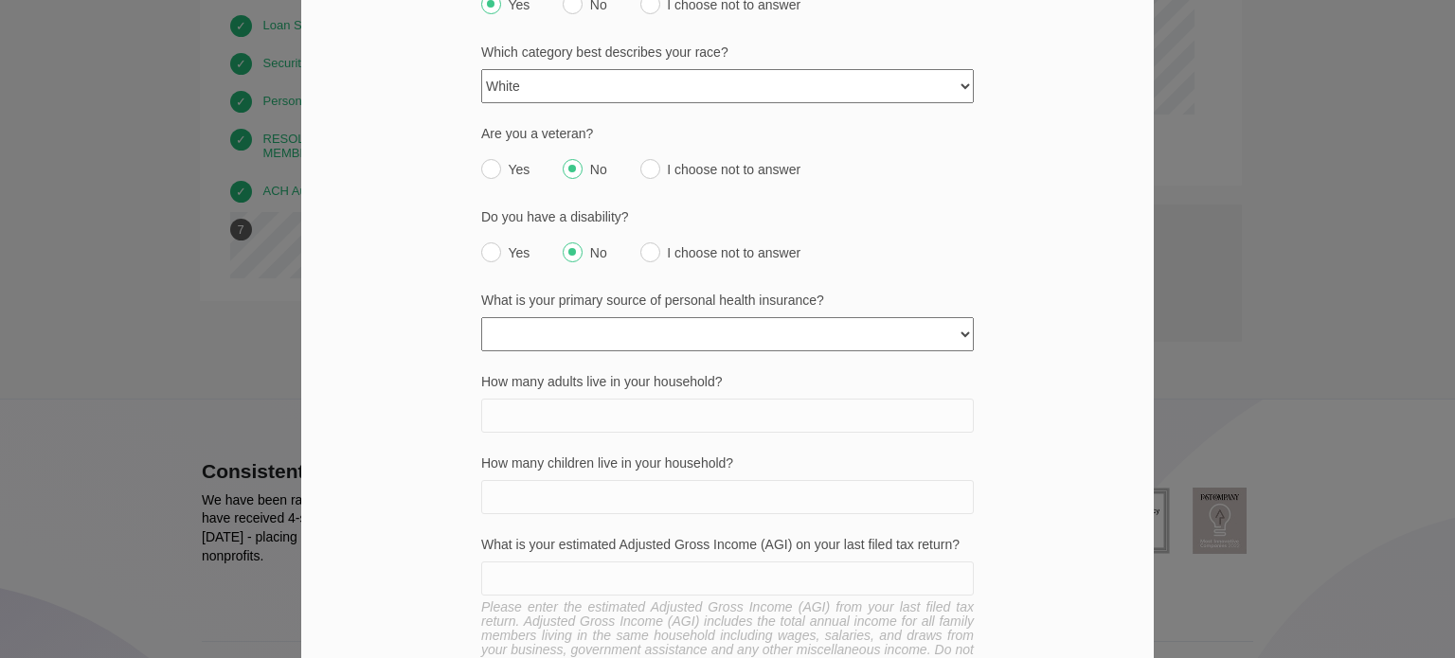
scroll to position [762, 0]
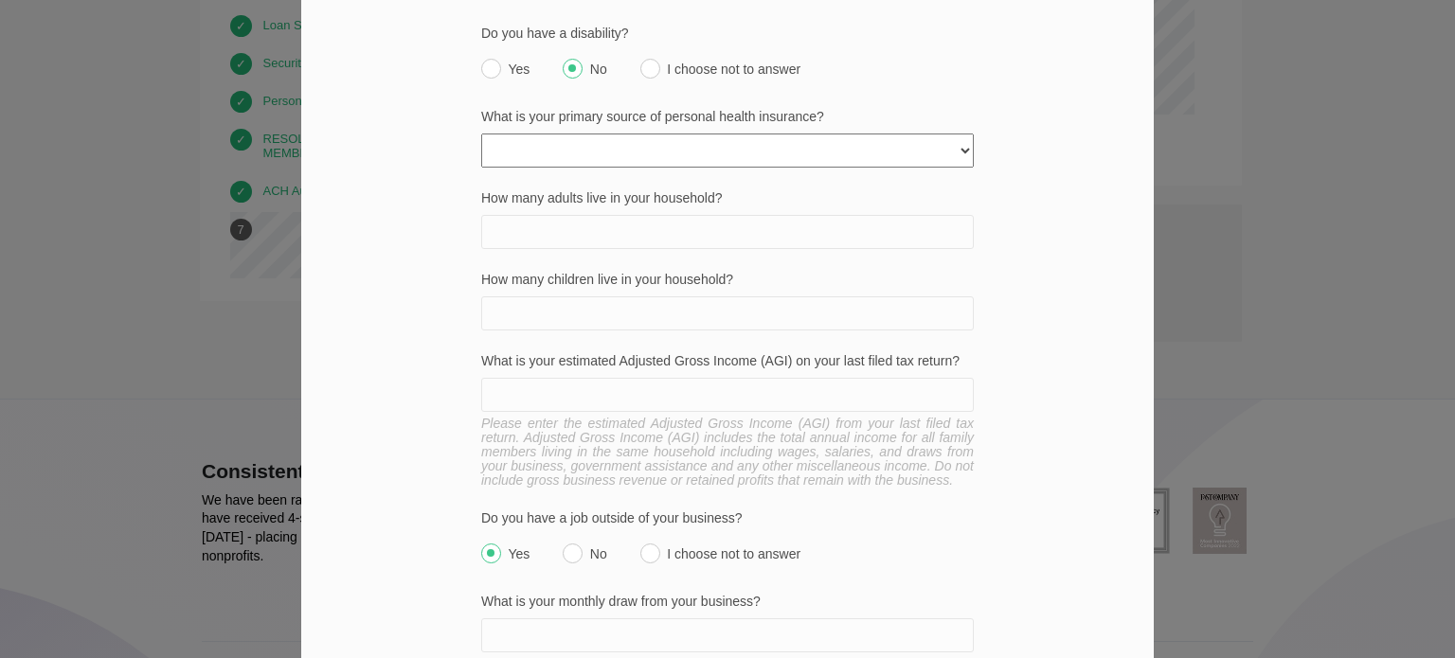
click at [692, 134] on select "None Private policy My business Medicaid/Medicare Other state funded Another jo…" at bounding box center [727, 151] width 493 height 34
select select "another_job"
click at [481, 134] on select "None Private policy My business Medicaid/Medicare Other state funded Another jo…" at bounding box center [727, 151] width 493 height 34
click at [610, 215] on input "How many adults live in your household?" at bounding box center [727, 232] width 493 height 34
type input "2"
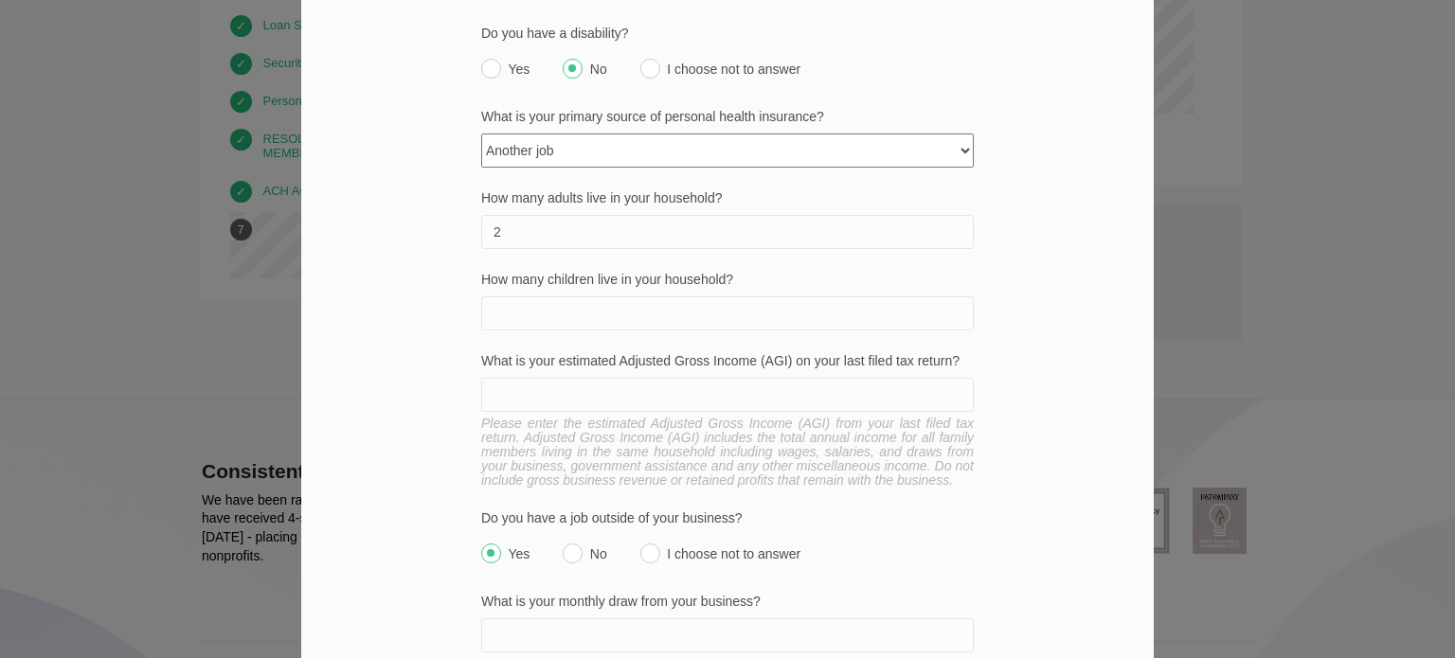
click at [603, 296] on input "How many children live in your household?" at bounding box center [727, 313] width 493 height 34
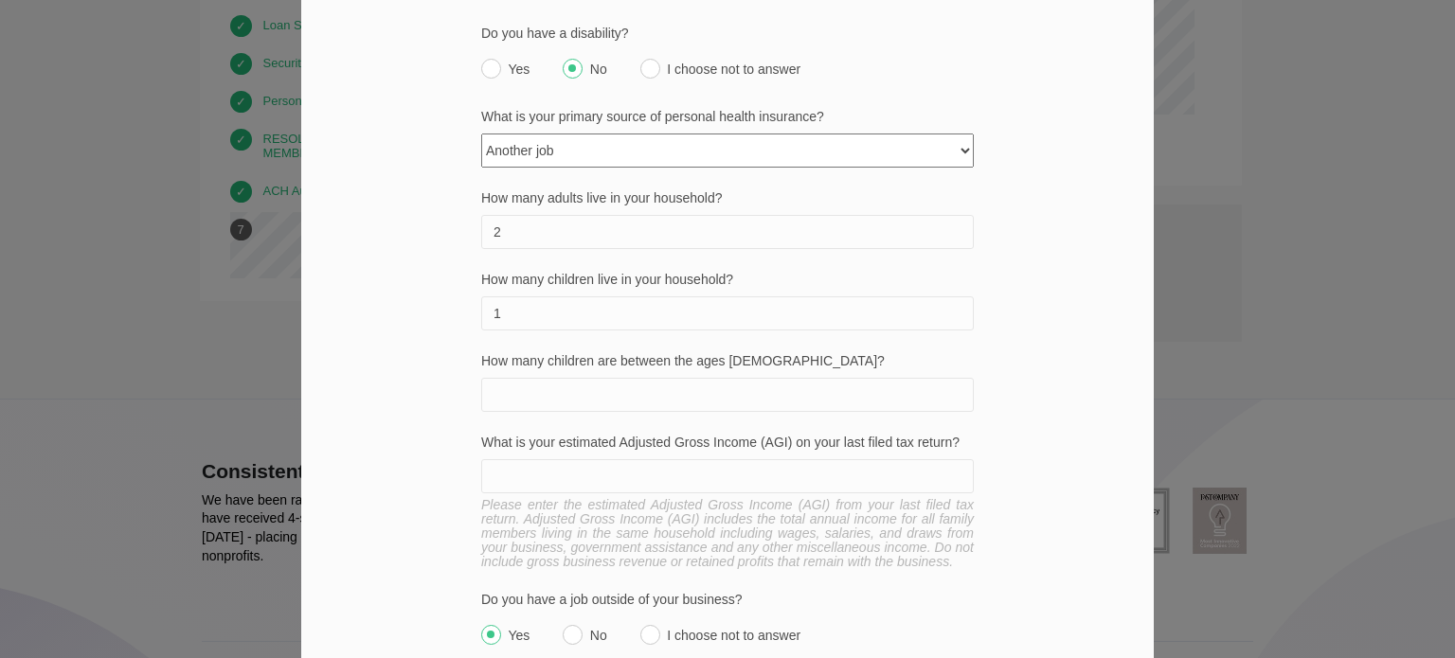
type input "1"
click at [579, 378] on input "How many children are between the ages [DEMOGRAPHIC_DATA]?" at bounding box center [727, 395] width 493 height 34
type input "1"
click at [550, 459] on input "What is your estimated Adjusted Gross Income (AGI) on your last filed tax retur…" at bounding box center [727, 476] width 493 height 34
drag, startPoint x: 514, startPoint y: 411, endPoint x: 940, endPoint y: 414, distance: 425.3
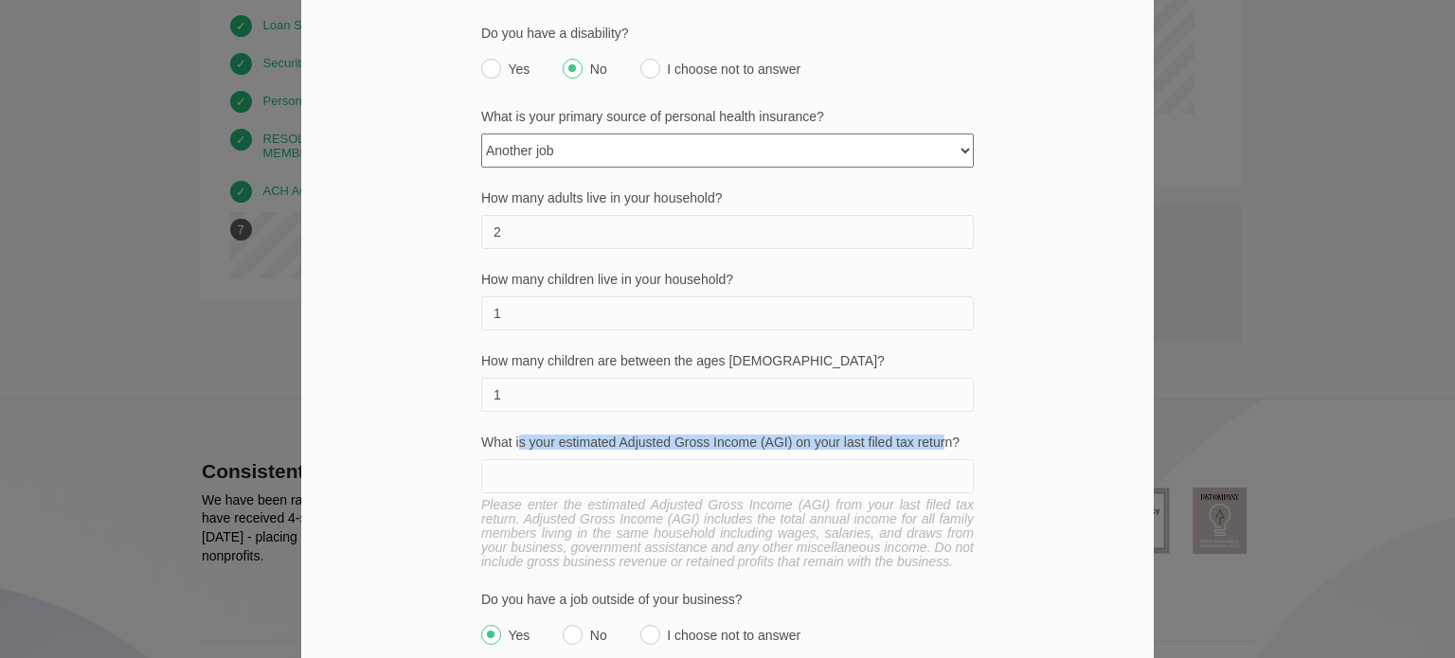
click at [940, 436] on label "What is your estimated Adjusted Gross Income (AGI) on your last filed tax retur…" at bounding box center [727, 443] width 493 height 14
click at [944, 436] on label "What is your estimated Adjusted Gross Income (AGI) on your last filed tax retur…" at bounding box center [727, 443] width 493 height 14
click at [944, 459] on input "What is your estimated Adjusted Gross Income (AGI) on your last filed tax retur…" at bounding box center [727, 476] width 493 height 34
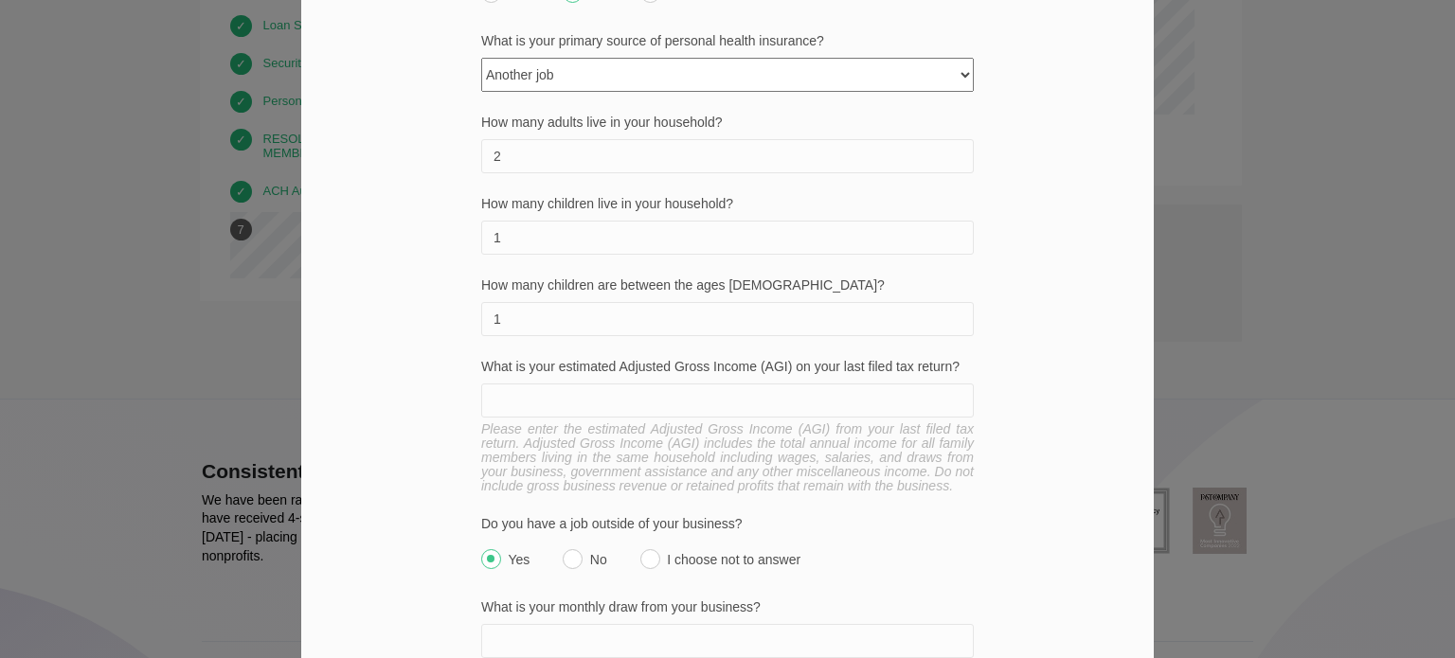
scroll to position [951, 0]
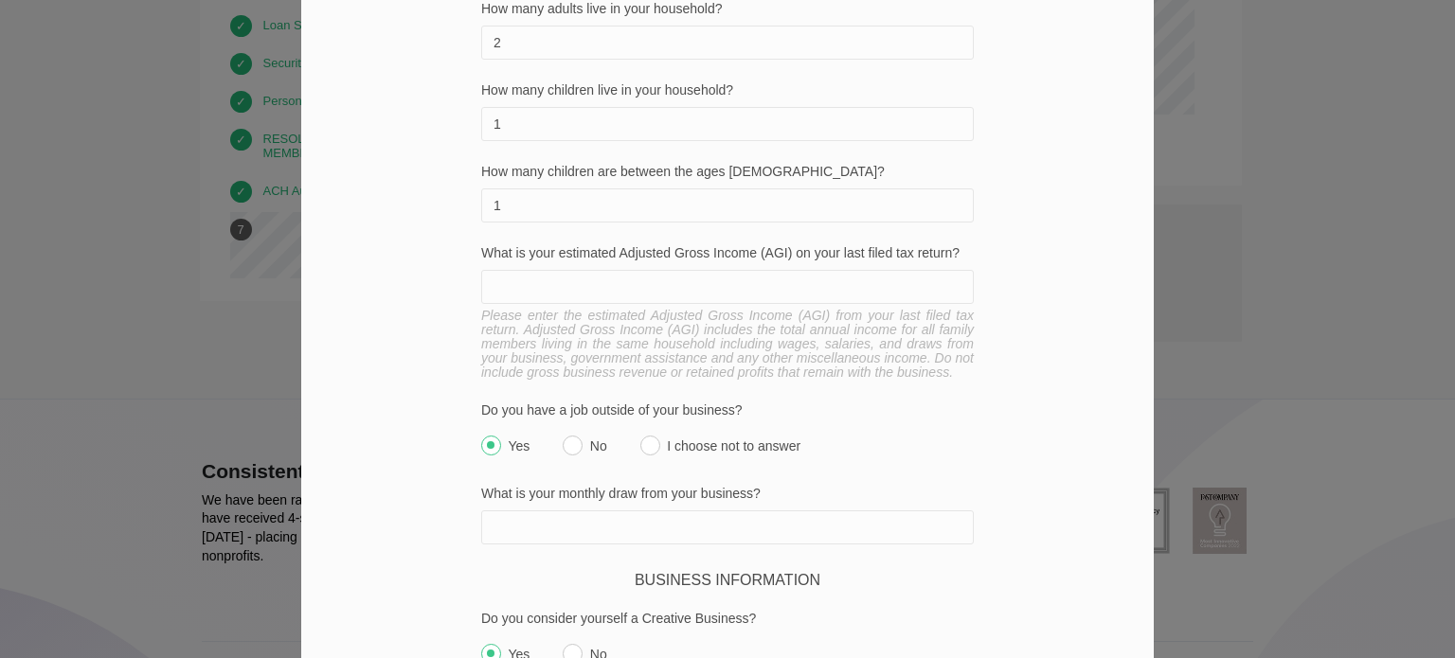
click at [610, 270] on input "What is your estimated Adjusted Gross Income (AGI) on your last filed tax retur…" at bounding box center [727, 287] width 493 height 34
click at [878, 83] on label "How many children live in your household?" at bounding box center [727, 90] width 493 height 14
click at [878, 107] on input "1" at bounding box center [727, 124] width 493 height 34
click at [584, 270] on input "What is your estimated Adjusted Gross Income (AGI) on your last filed tax retur…" at bounding box center [727, 287] width 493 height 34
type input "302525"
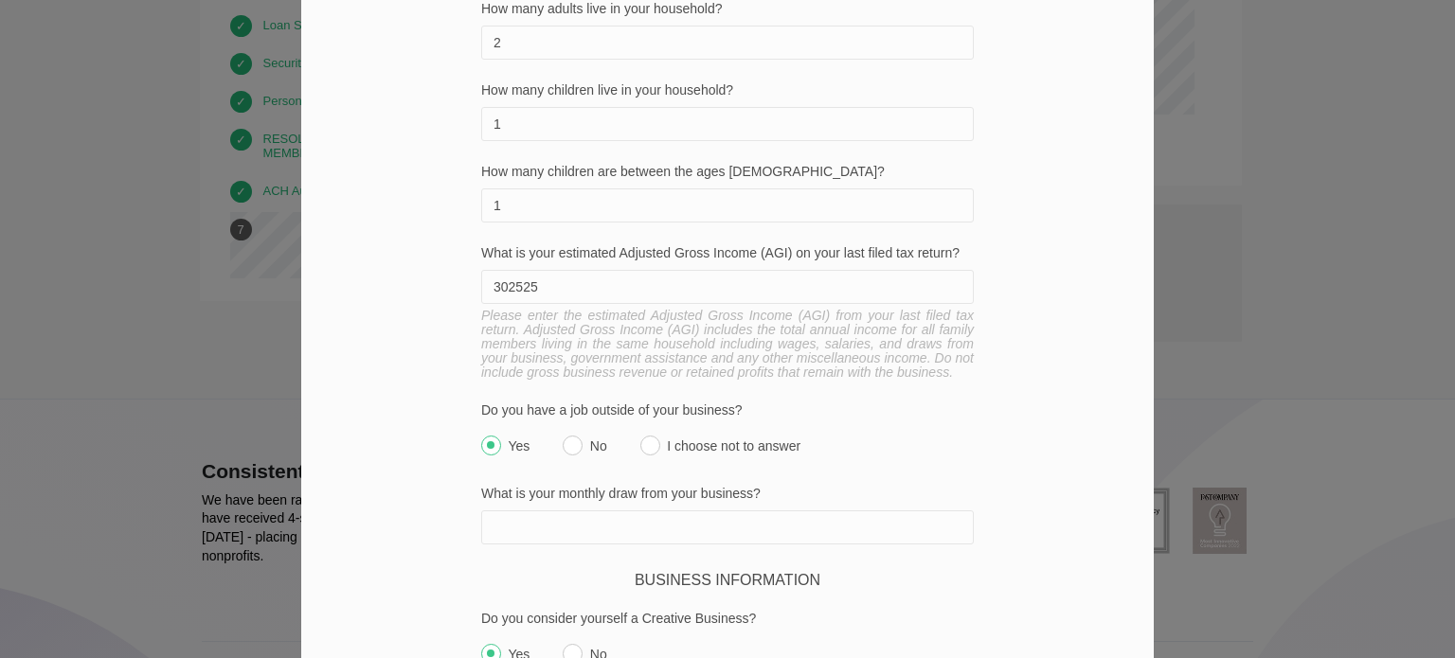
click at [397, 348] on div "We want to hear from you Part of DreamSpring's mission is to serve a diverse po…" at bounding box center [727, 209] width 852 height 2037
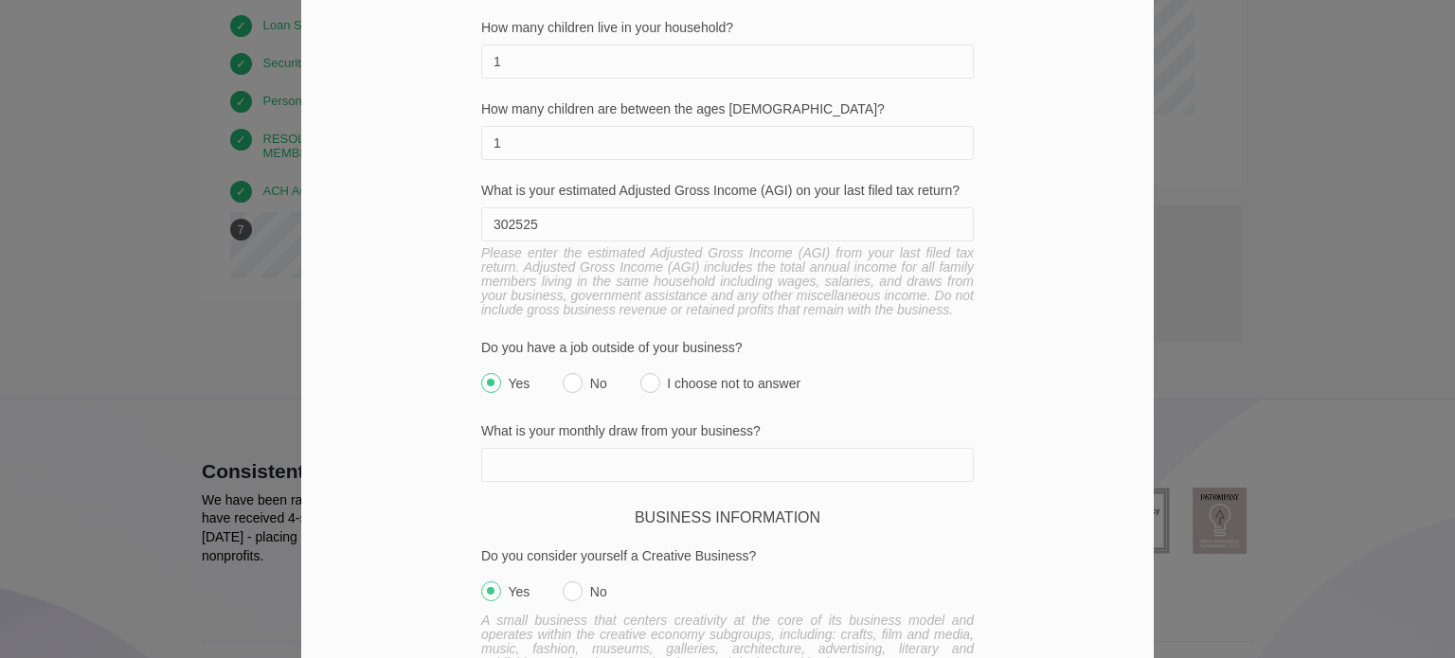
scroll to position [1046, 0]
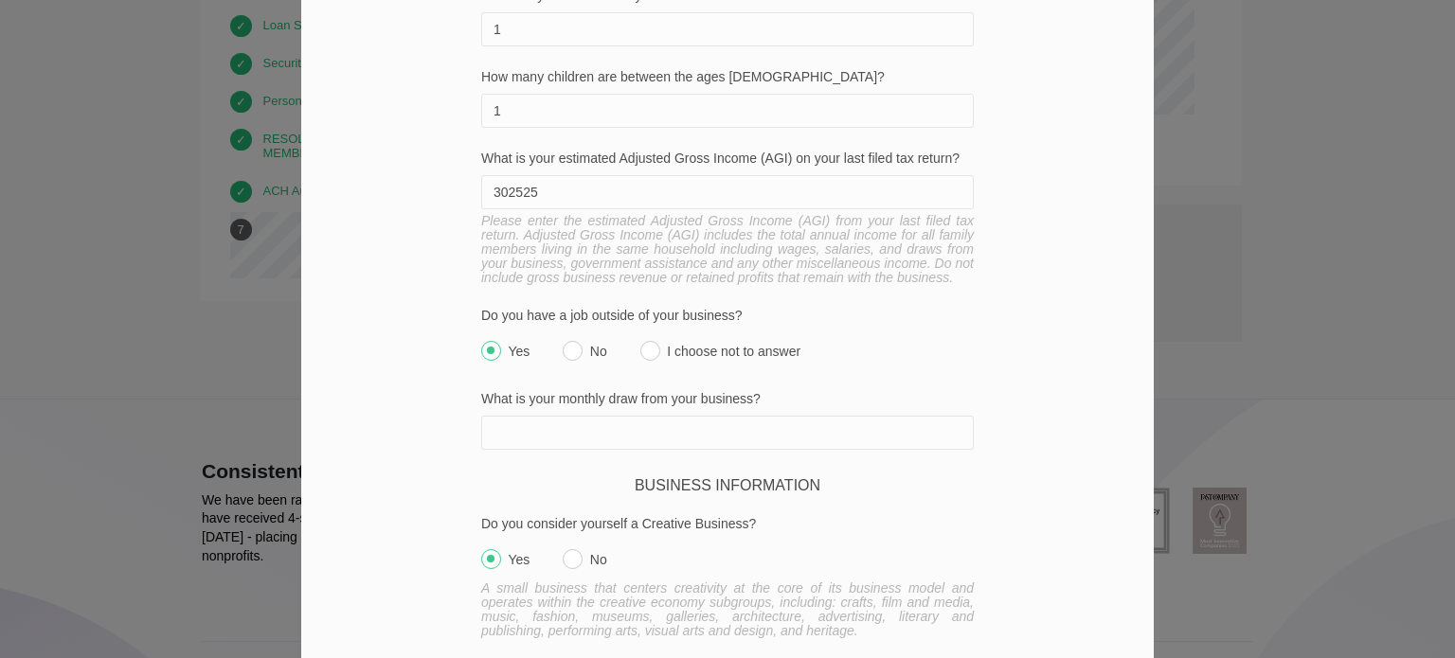
click at [491, 341] on input "Yes" at bounding box center [491, 351] width 20 height 20
radio input "true"
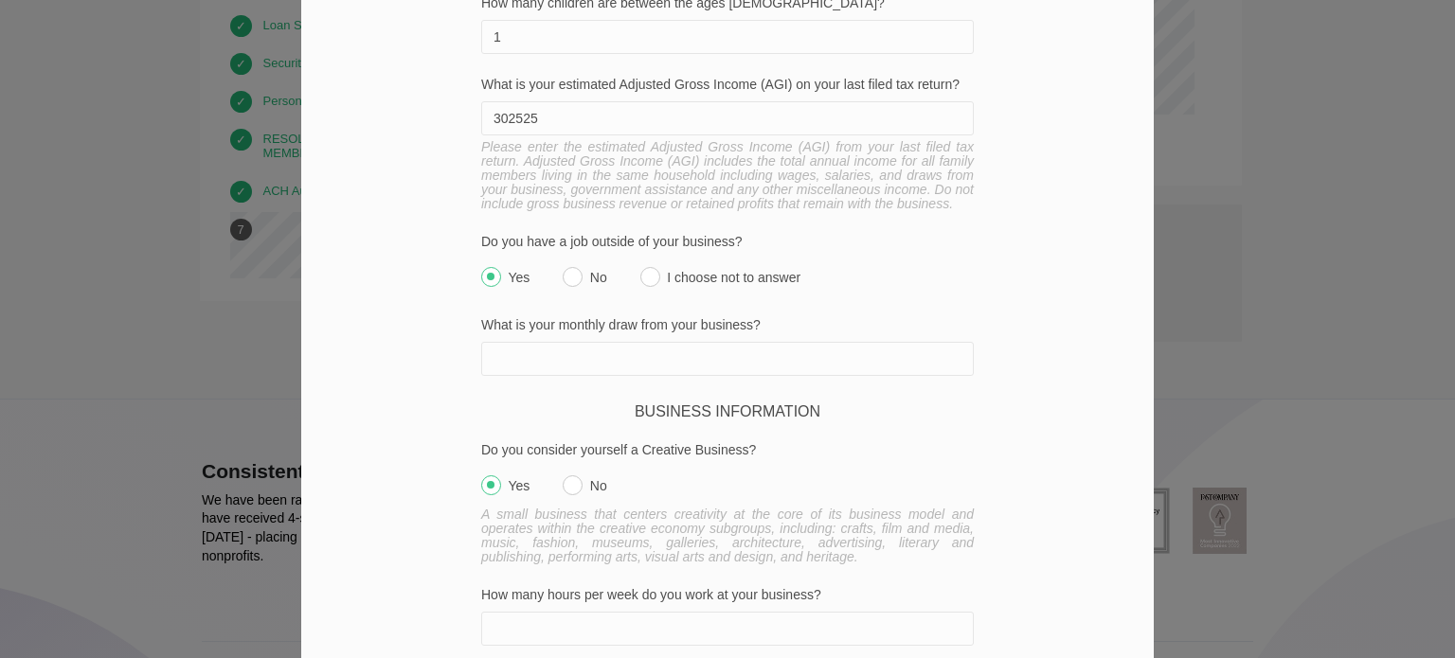
scroll to position [1235, 0]
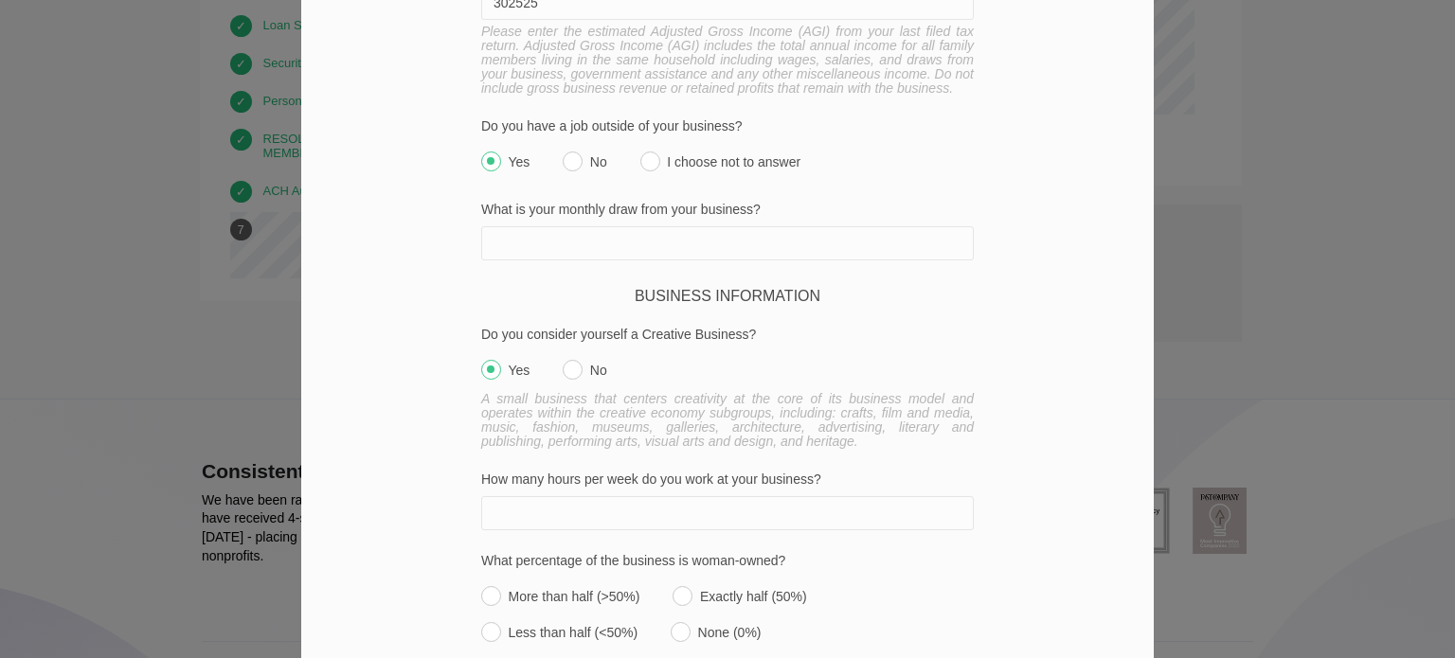
click at [608, 226] on input "What is your monthly draw from your business?" at bounding box center [727, 243] width 493 height 34
click at [681, 328] on div "Do you consider yourself a Creative Business? Yes No A small business that cent…" at bounding box center [727, 388] width 493 height 121
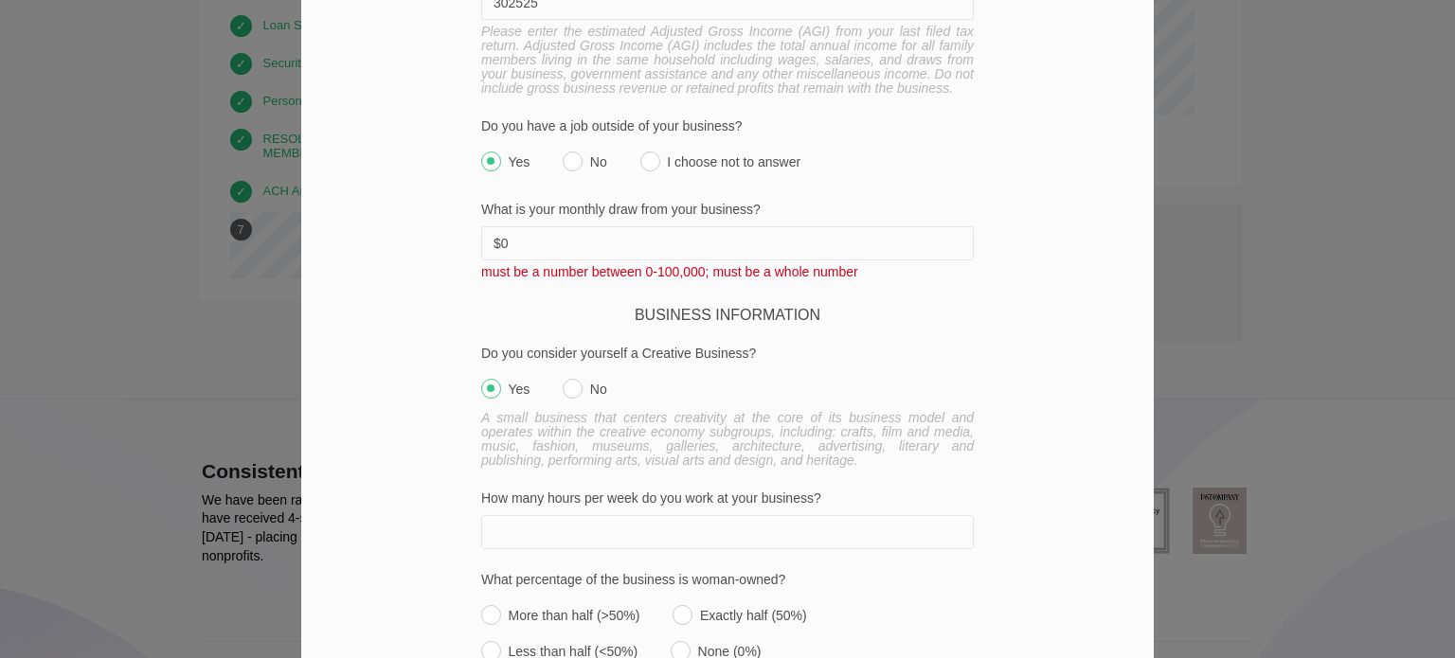
drag, startPoint x: 476, startPoint y: 206, endPoint x: 433, endPoint y: 192, distance: 44.6
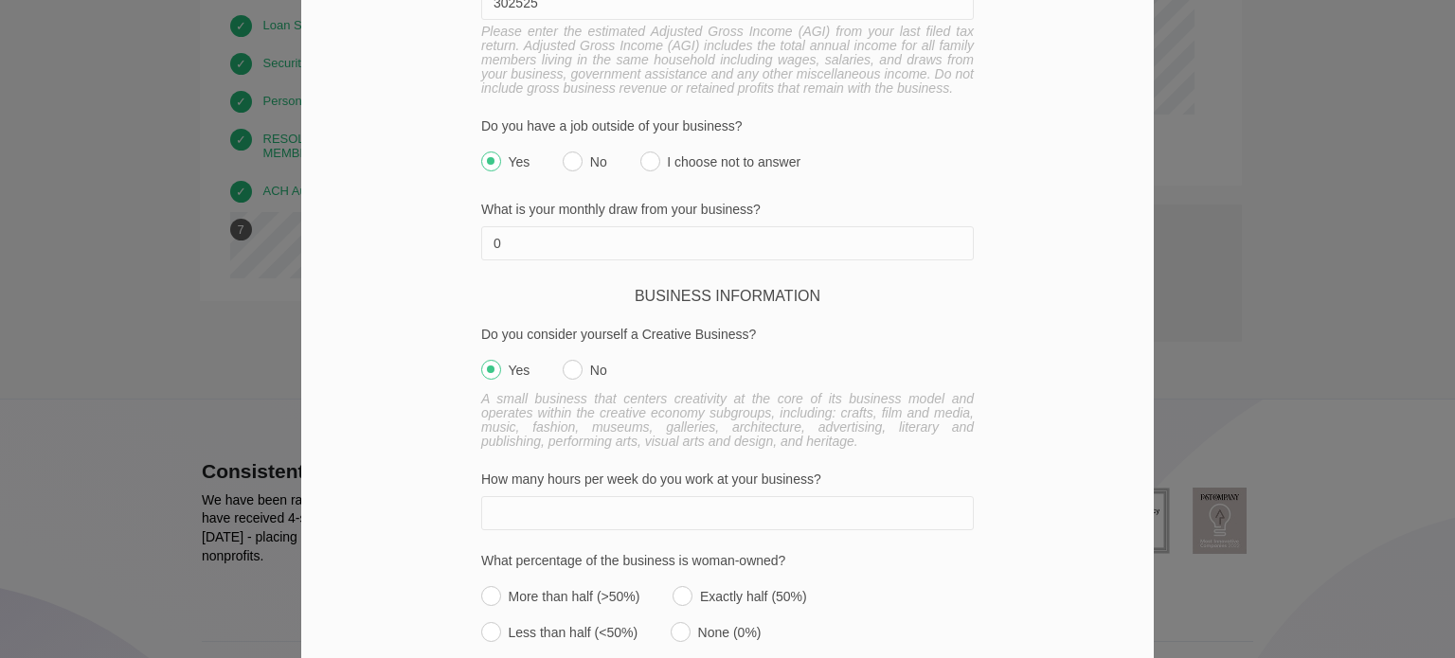
type input "0"
click at [571, 360] on input "No" at bounding box center [573, 370] width 20 height 20
radio input "true"
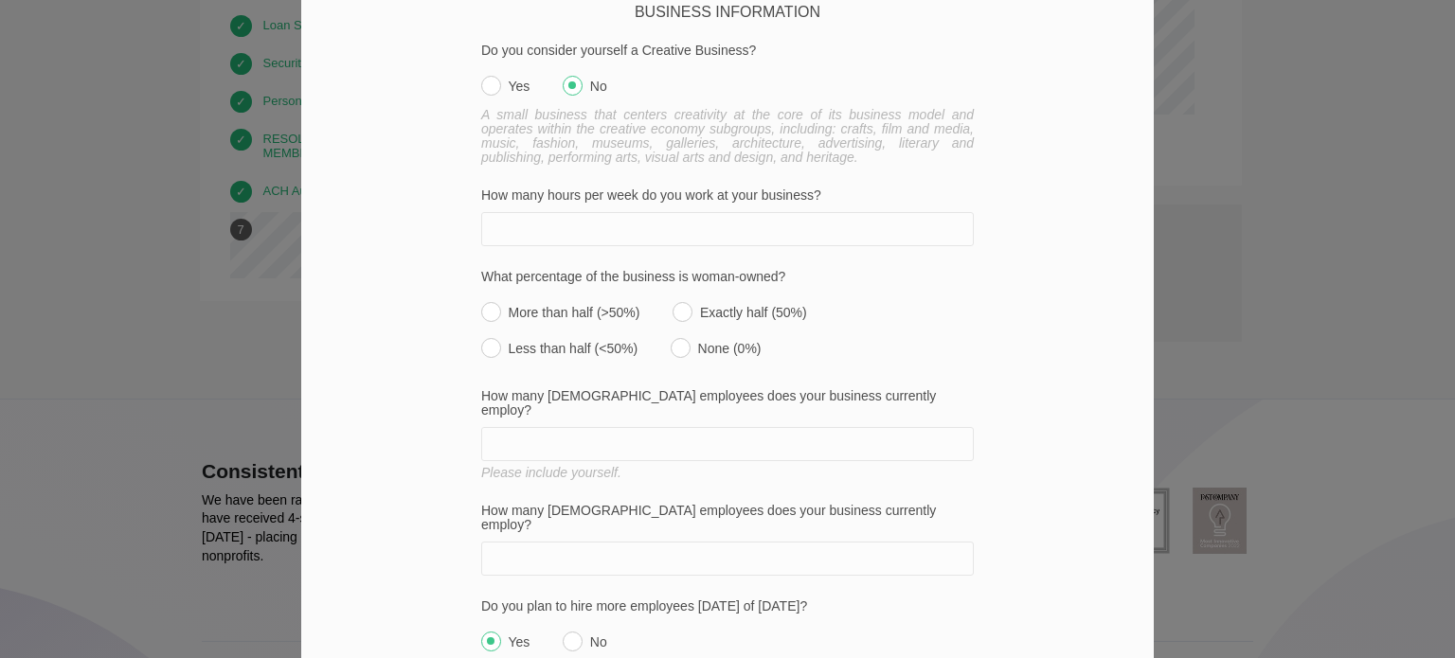
click at [595, 212] on input "How many hours per week do you work at your business?" at bounding box center [727, 229] width 493 height 34
type input "10"
click at [682, 330] on label "None (0%)" at bounding box center [716, 343] width 90 height 27
click at [682, 338] on input "None (0%)" at bounding box center [681, 348] width 20 height 20
radio input "true"
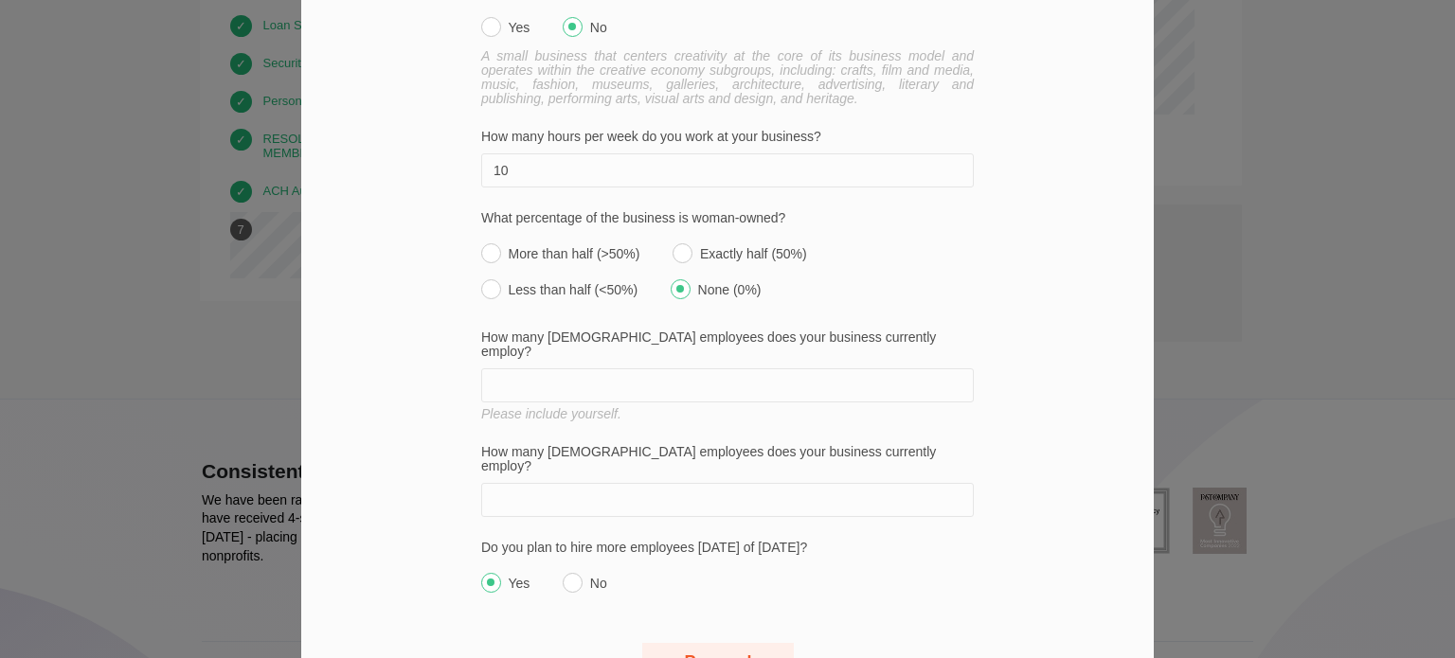
scroll to position [1605, 0]
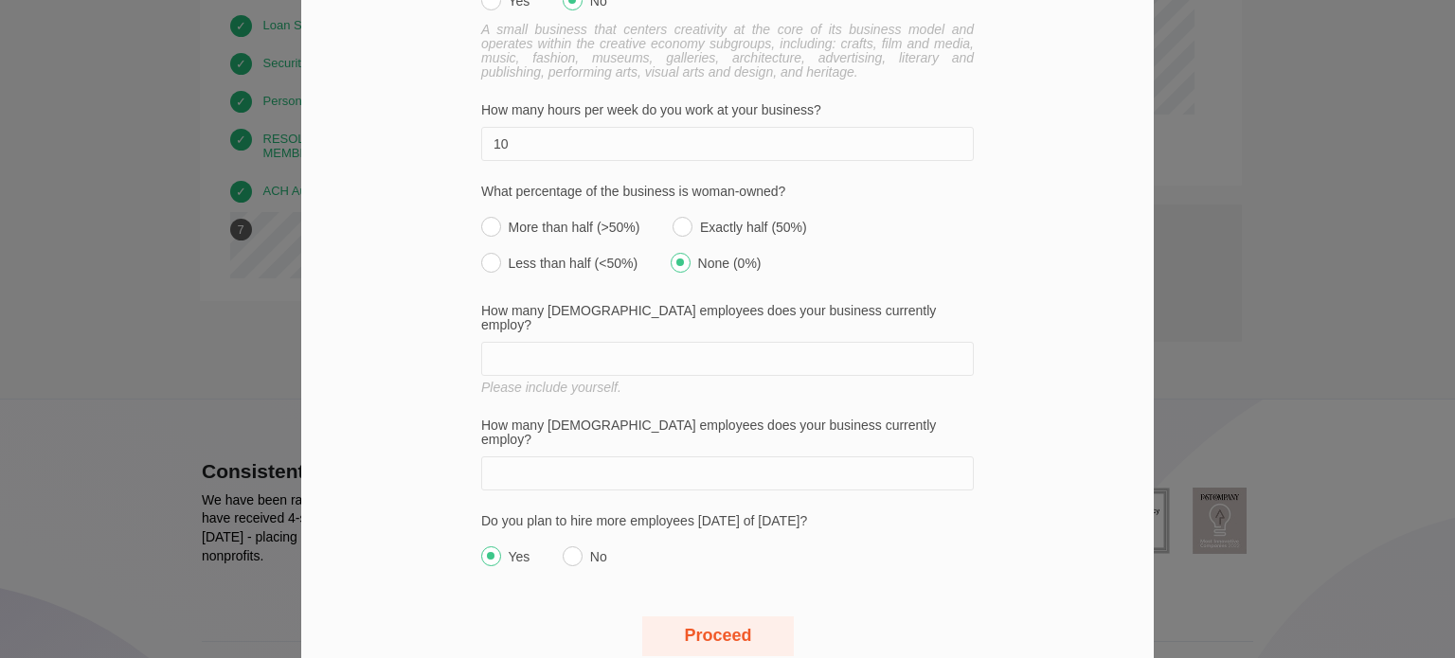
click at [628, 342] on input "How many [DEMOGRAPHIC_DATA] employees does your business currently employ?" at bounding box center [727, 359] width 493 height 34
type input "1"
type input "0"
click at [621, 457] on input "How many [DEMOGRAPHIC_DATA] employees does your business currently employ?" at bounding box center [727, 474] width 493 height 34
type input "1"
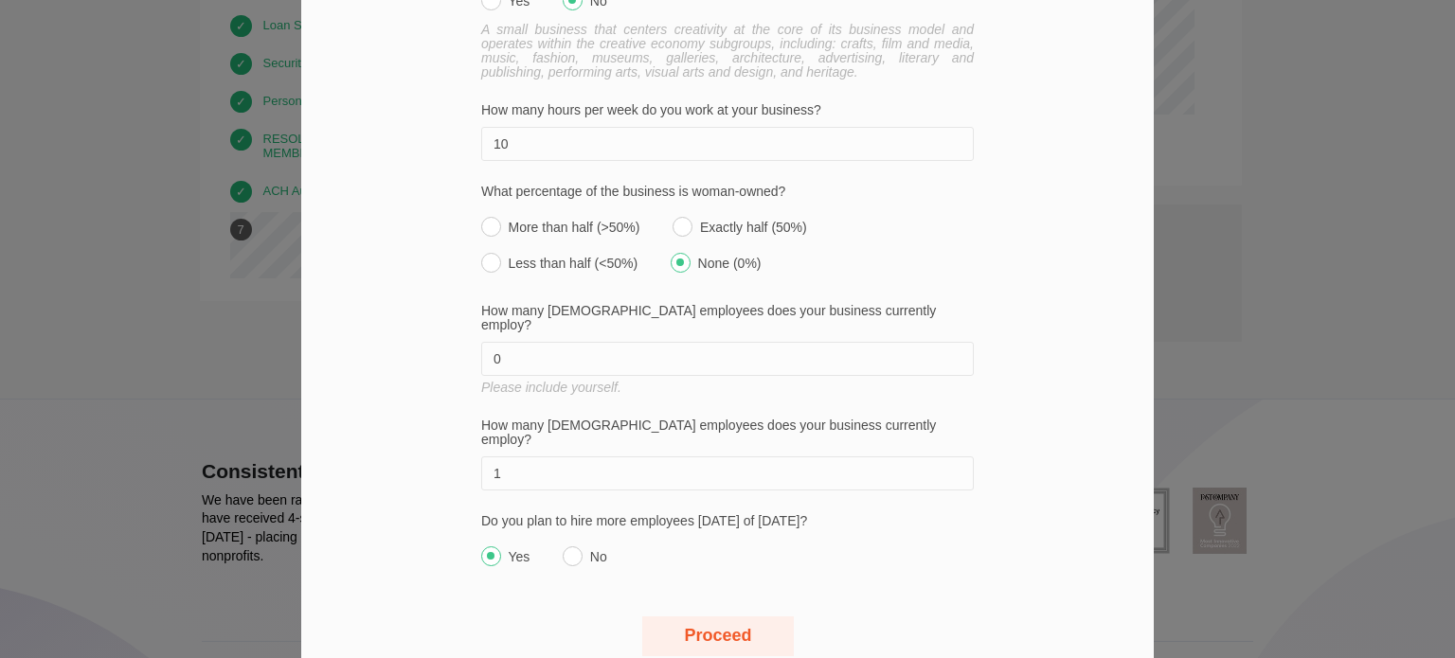
click at [563, 547] on input "No" at bounding box center [573, 557] width 20 height 20
radio input "true"
click at [696, 617] on button "Proceed" at bounding box center [718, 637] width 152 height 40
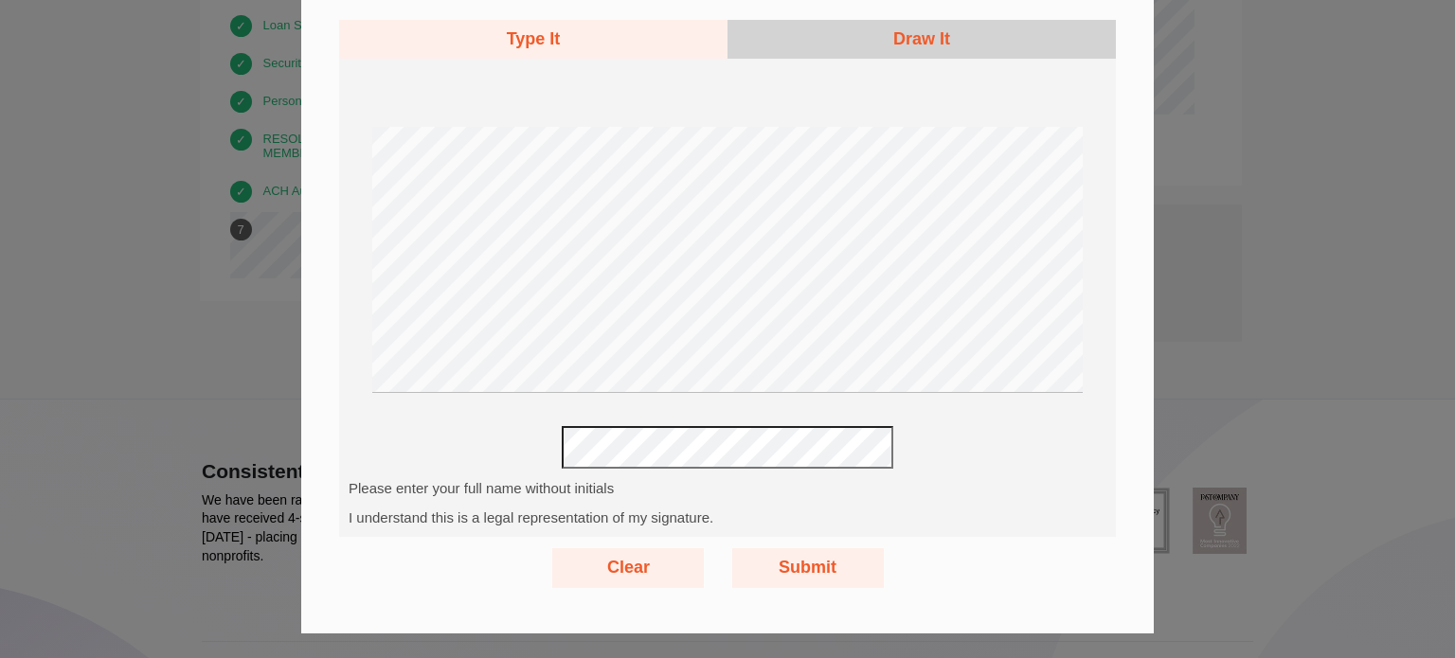
scroll to position [99, 0]
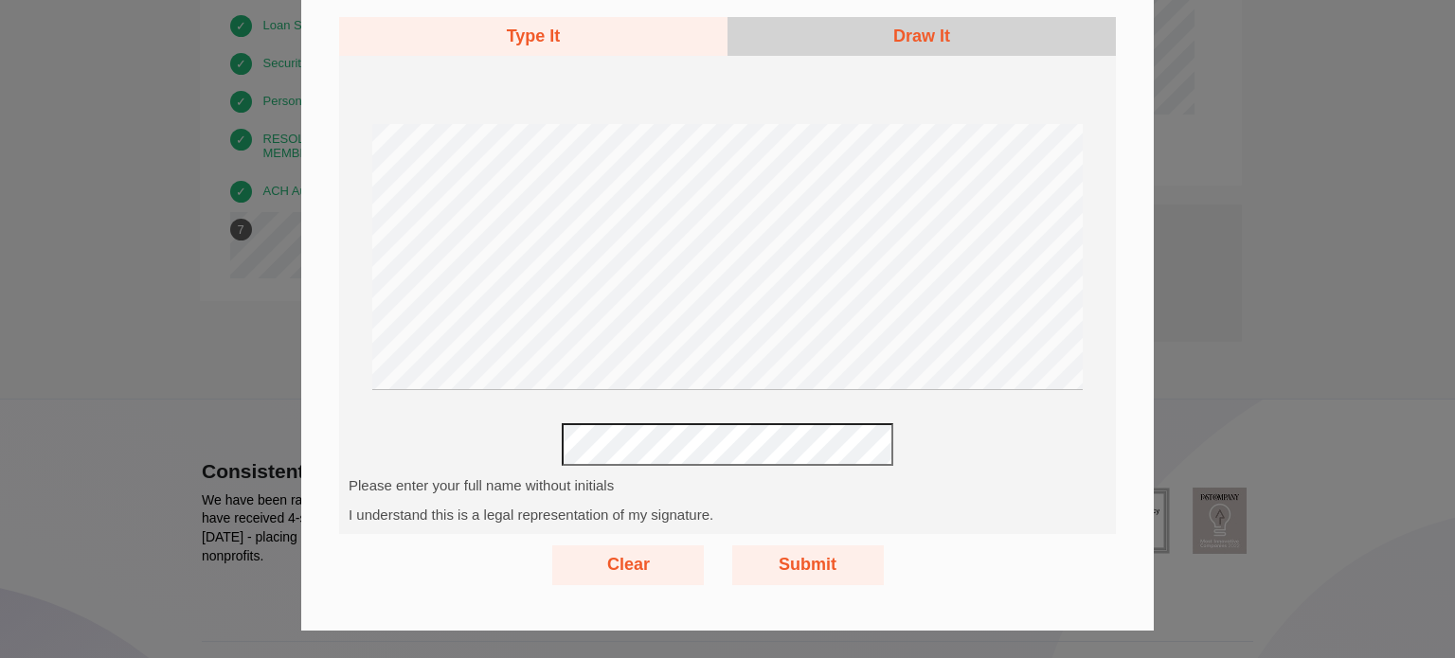
click at [779, 567] on button "Submit" at bounding box center [808, 566] width 152 height 40
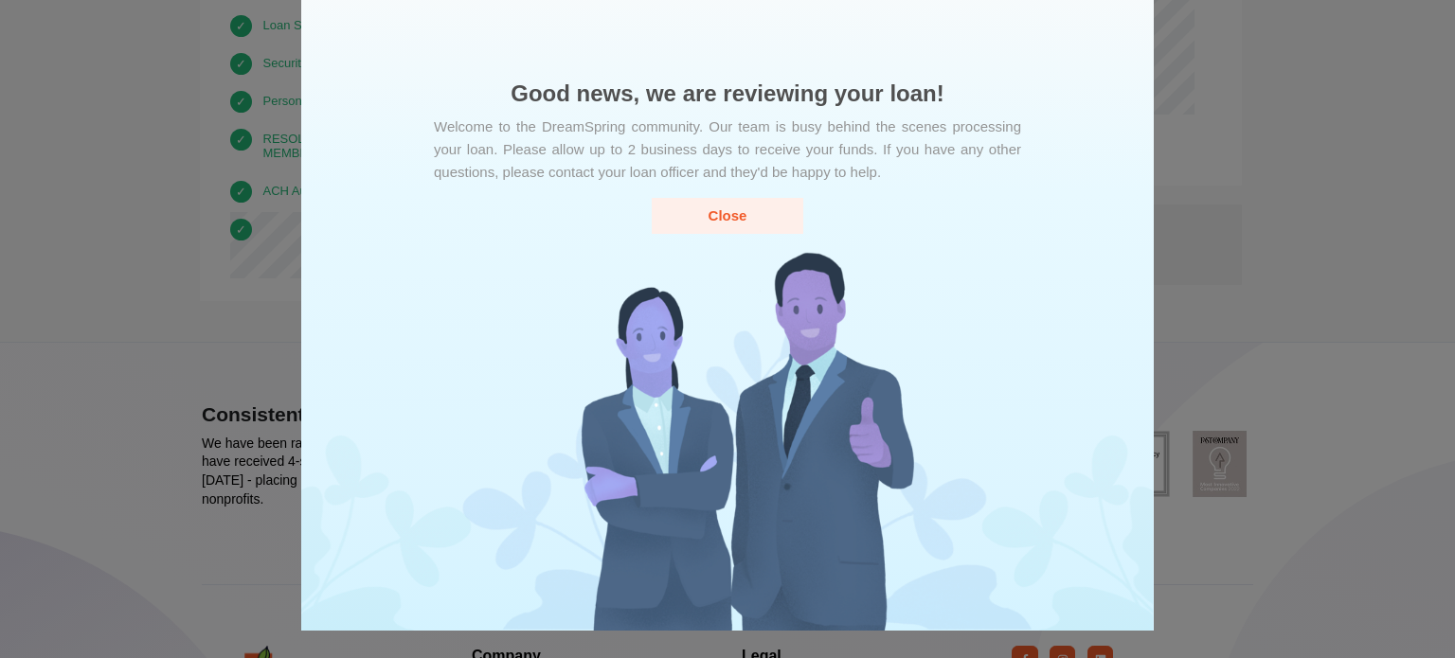
click at [731, 210] on button "Close" at bounding box center [728, 215] width 152 height 35
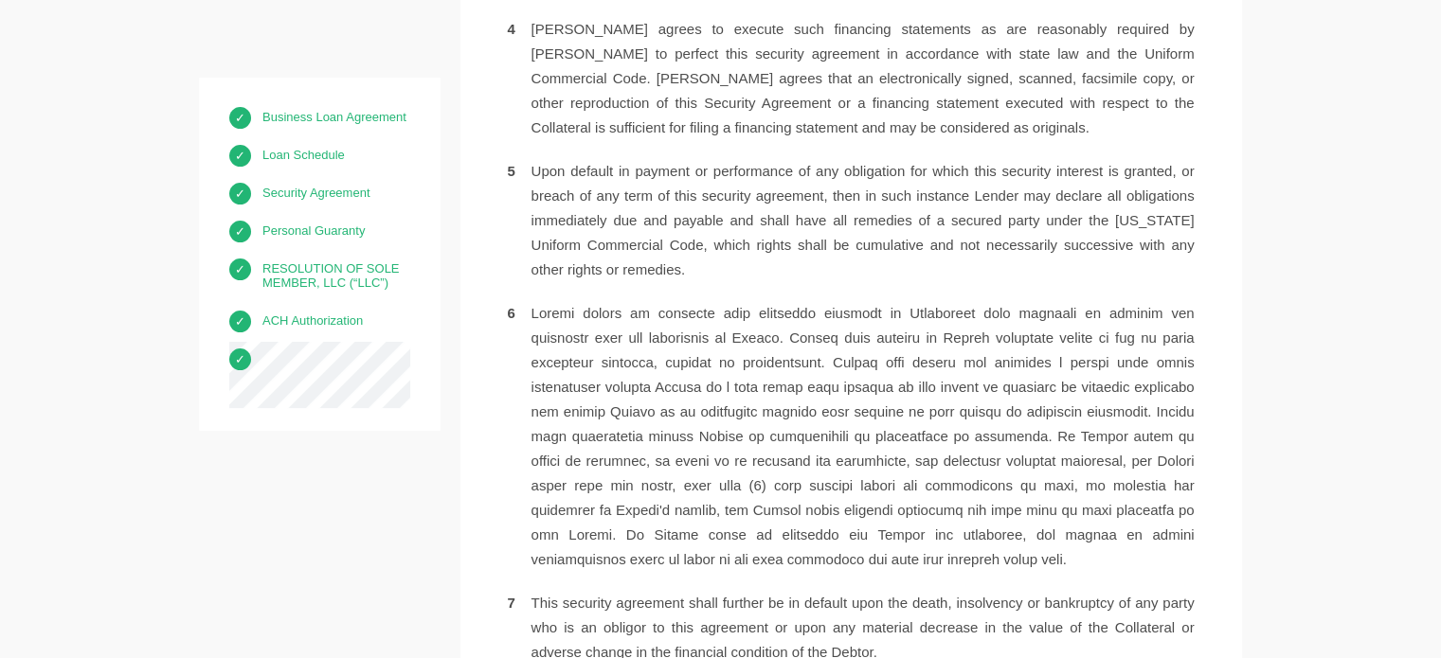
scroll to position [7009, 0]
